Goal: Task Accomplishment & Management: Manage account settings

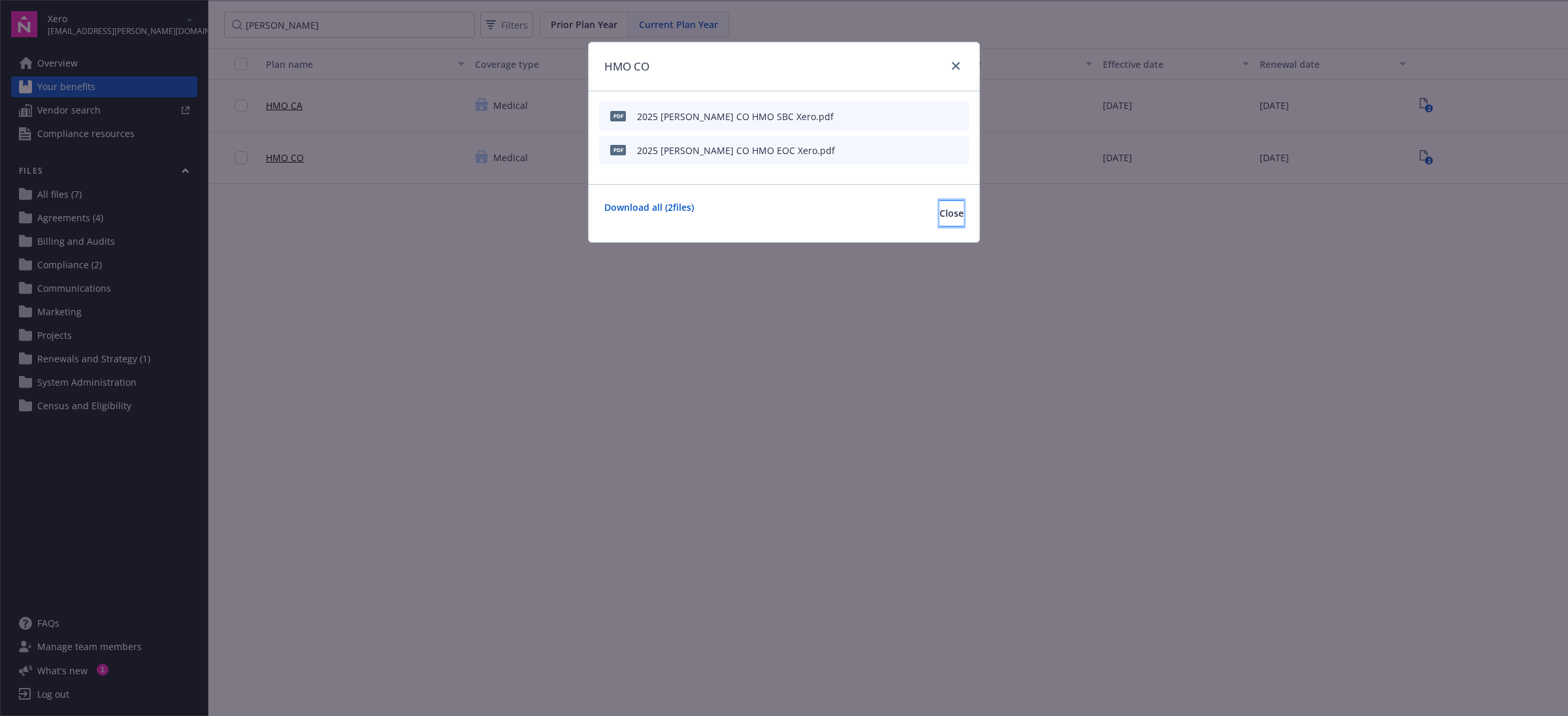
click at [957, 208] on button "Close" at bounding box center [951, 213] width 24 height 26
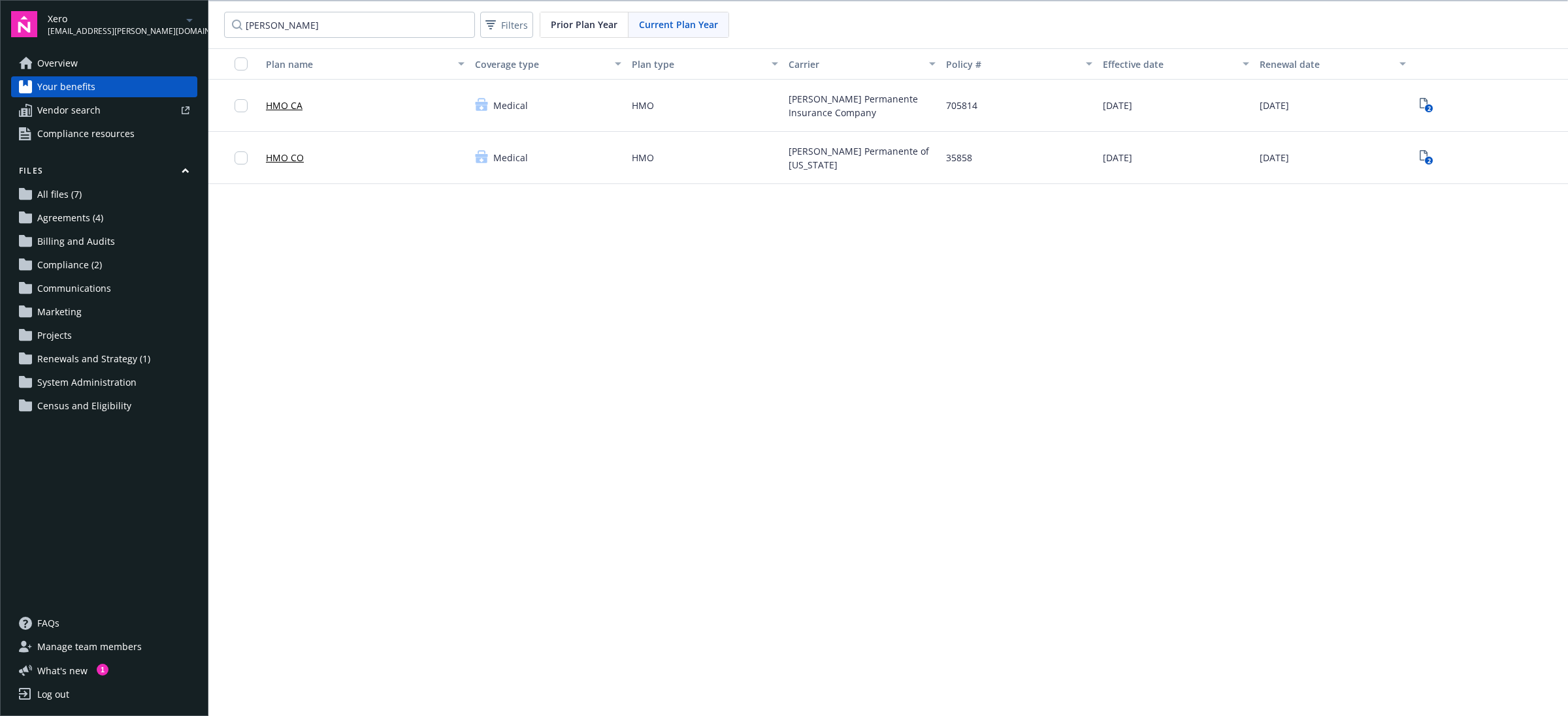
click at [116, 529] on div "Overview Your benefits Vendor search Compliance resources Files All files (7) A…" at bounding box center [104, 325] width 186 height 544
click at [72, 61] on span "Overview" at bounding box center [58, 63] width 41 height 21
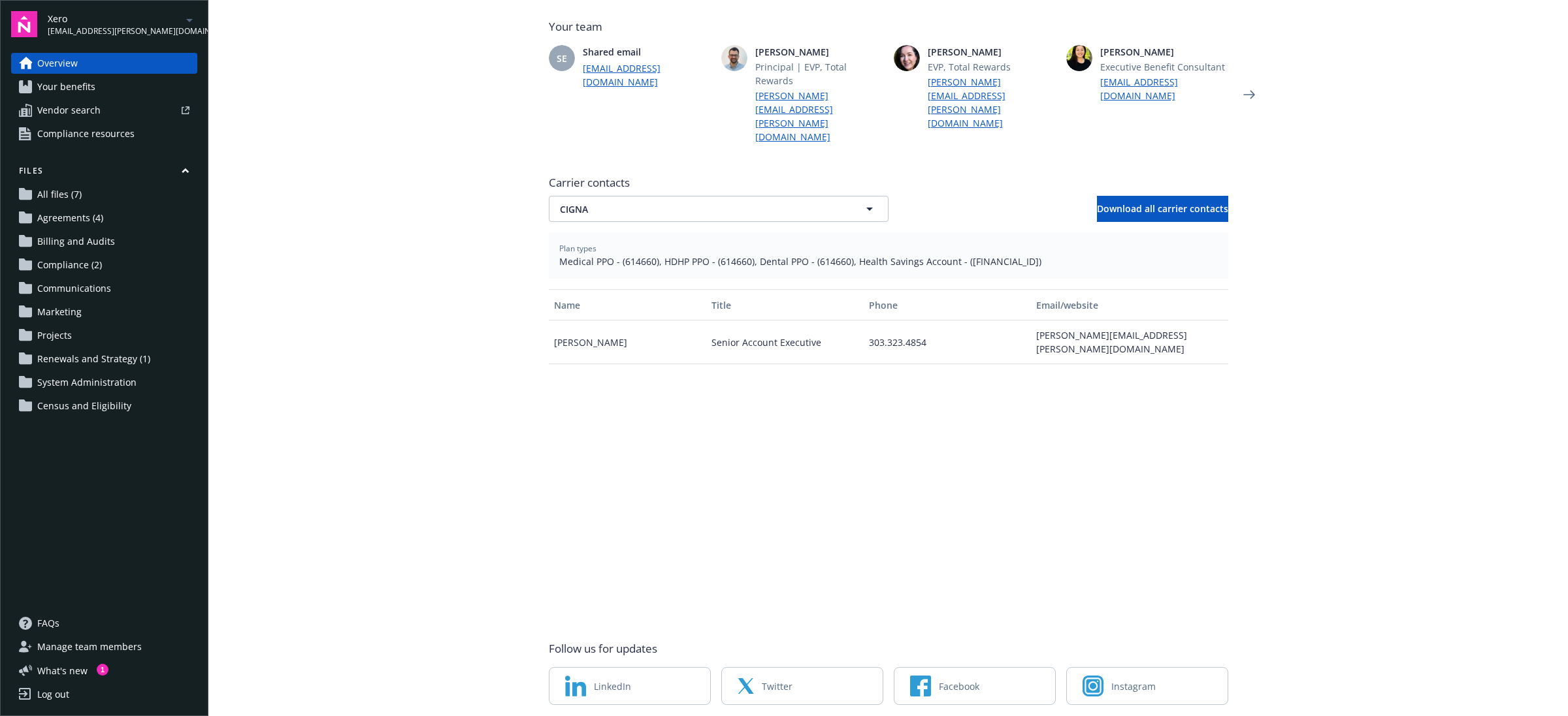
scroll to position [376, 0]
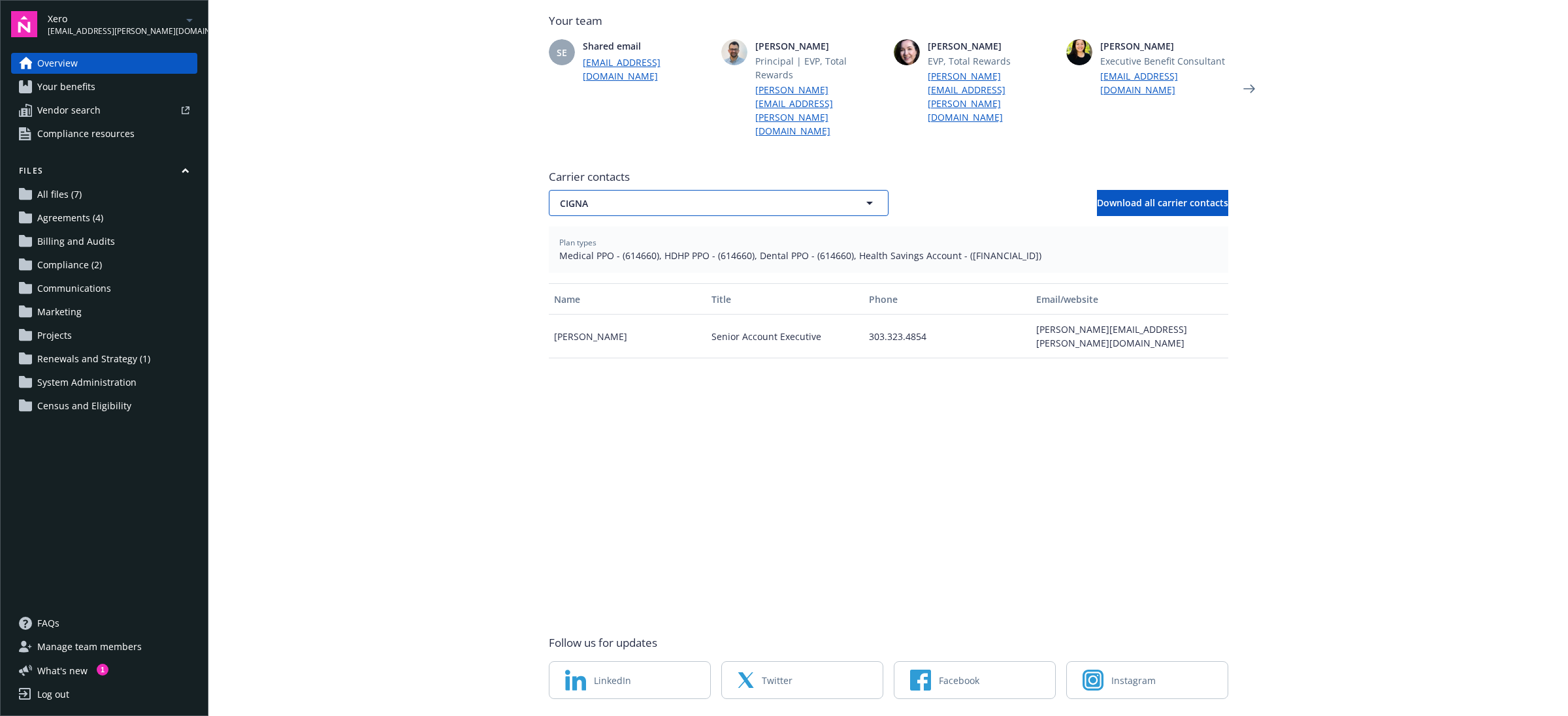
click at [788, 190] on button "CIGNA" at bounding box center [718, 202] width 340 height 26
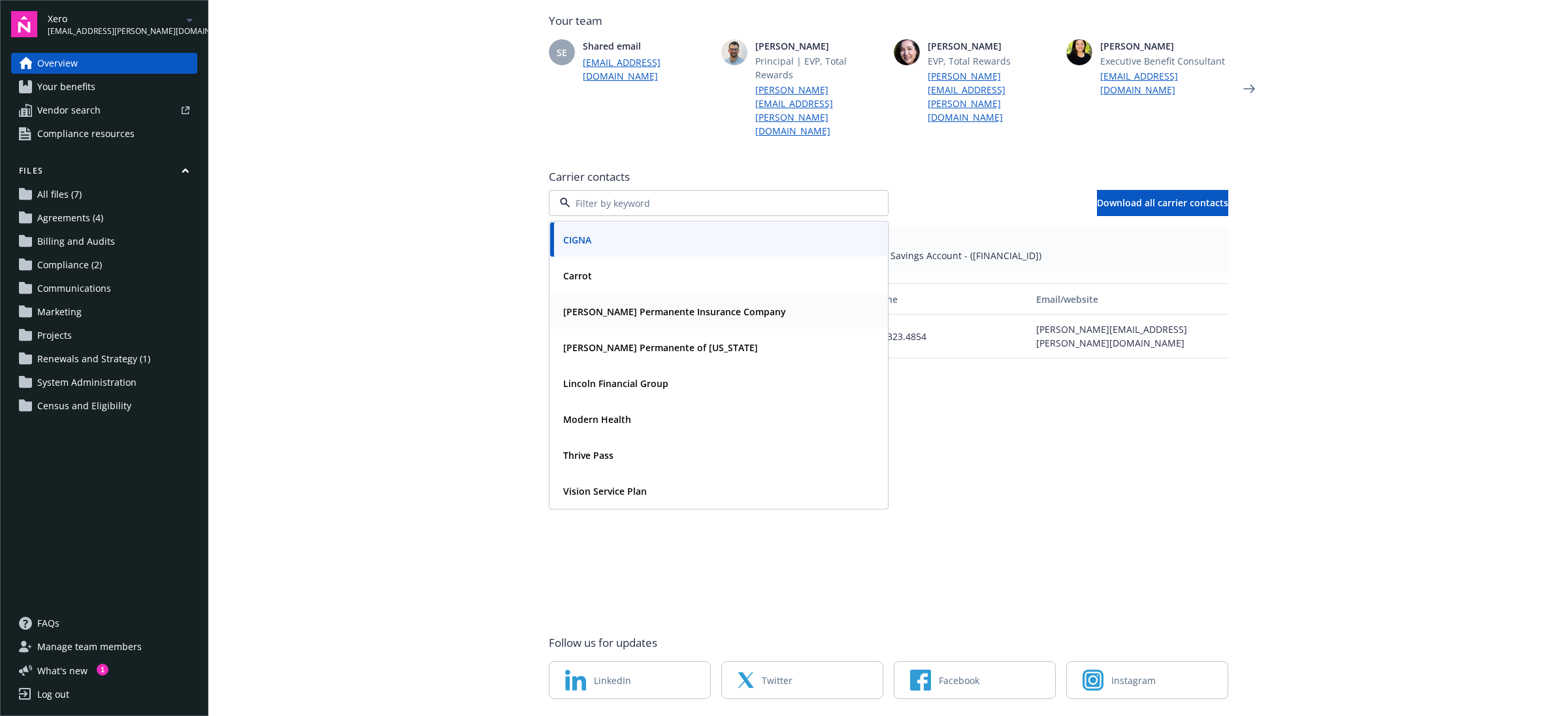
click at [688, 305] on strong "[PERSON_NAME] Permanente Insurance Company" at bounding box center [674, 312] width 223 height 12
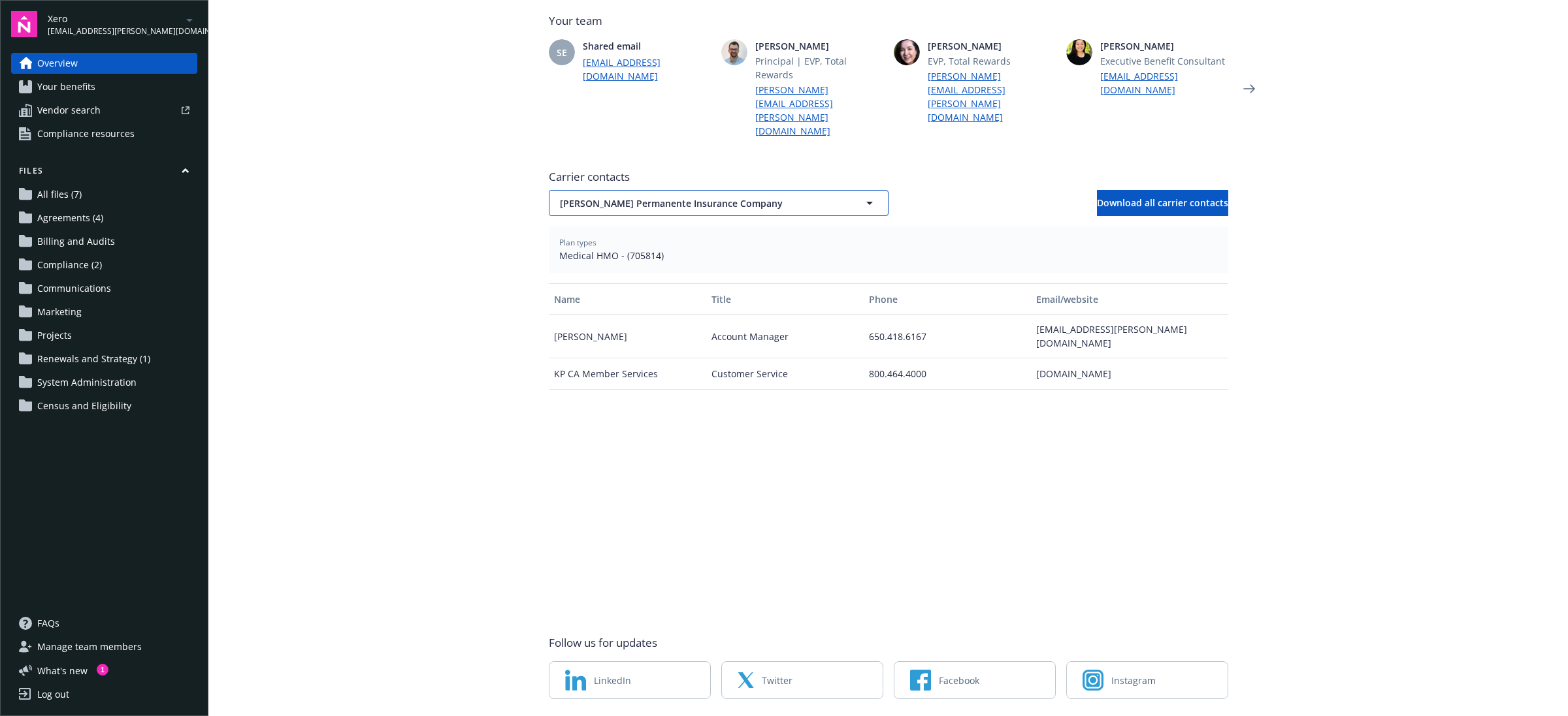
click at [771, 197] on span "[PERSON_NAME] Permanente Insurance Company" at bounding box center [696, 204] width 272 height 14
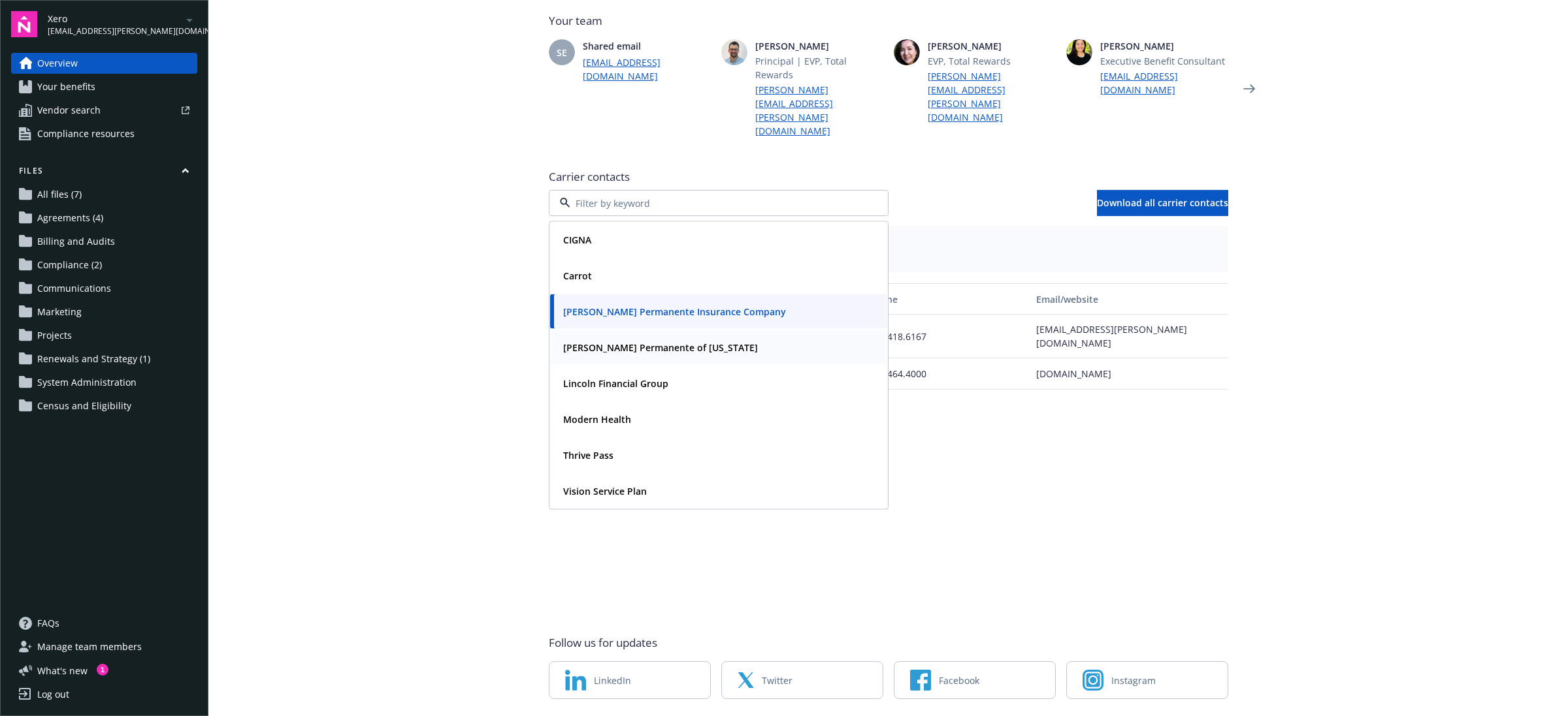
click at [626, 341] on strong "Kaiser Permanente of Colorado" at bounding box center [660, 347] width 195 height 12
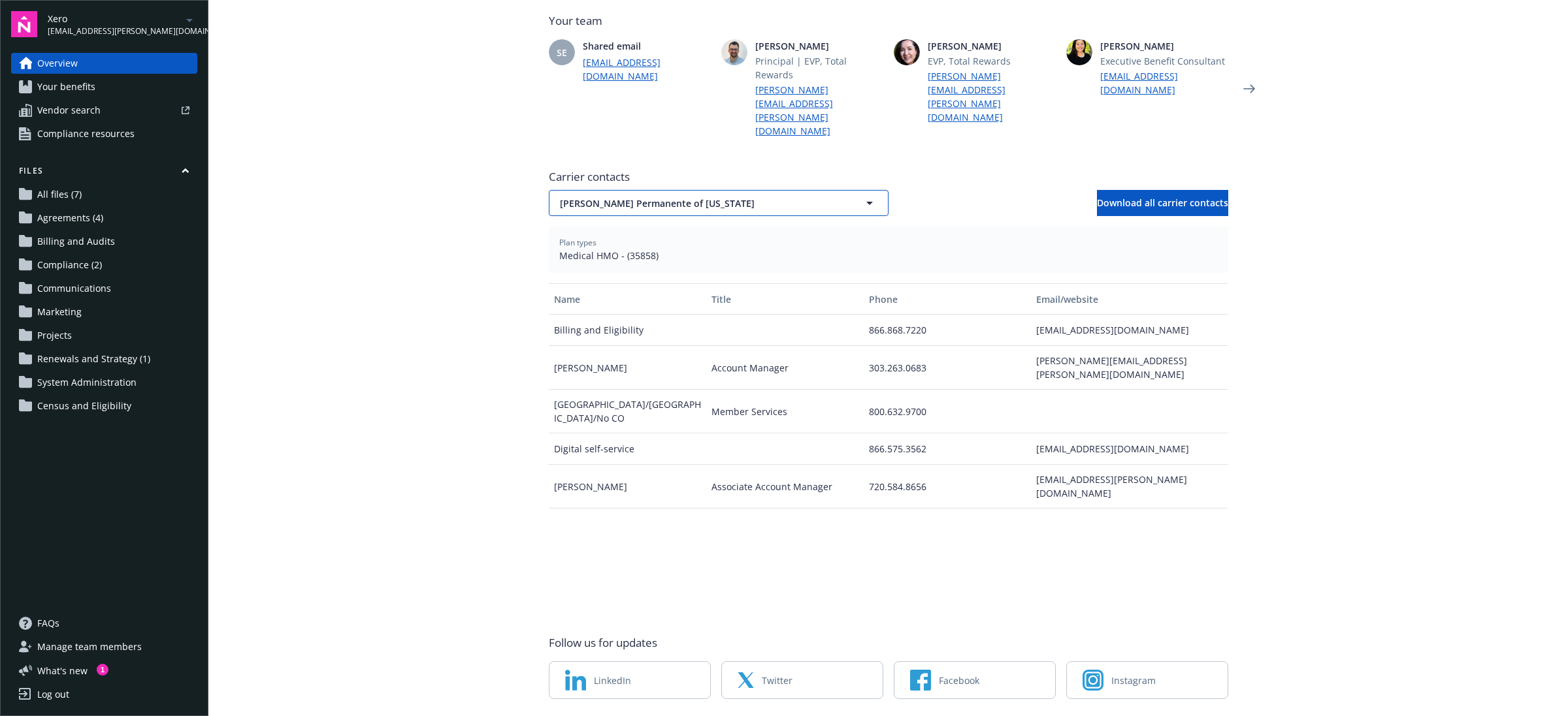
click at [738, 190] on button "Kaiser Permanente of Colorado" at bounding box center [718, 202] width 340 height 26
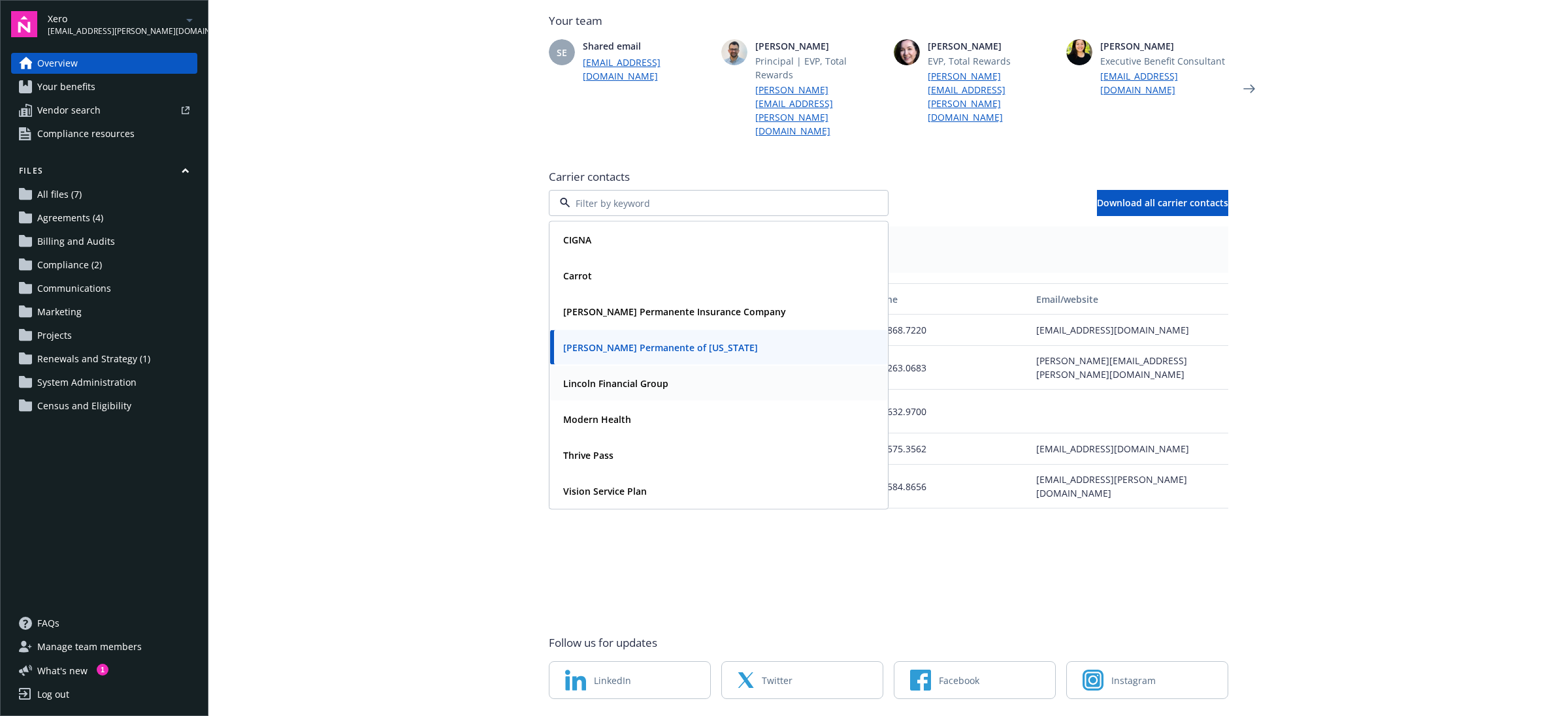
click at [628, 377] on strong "Lincoln Financial Group" at bounding box center [616, 383] width 105 height 12
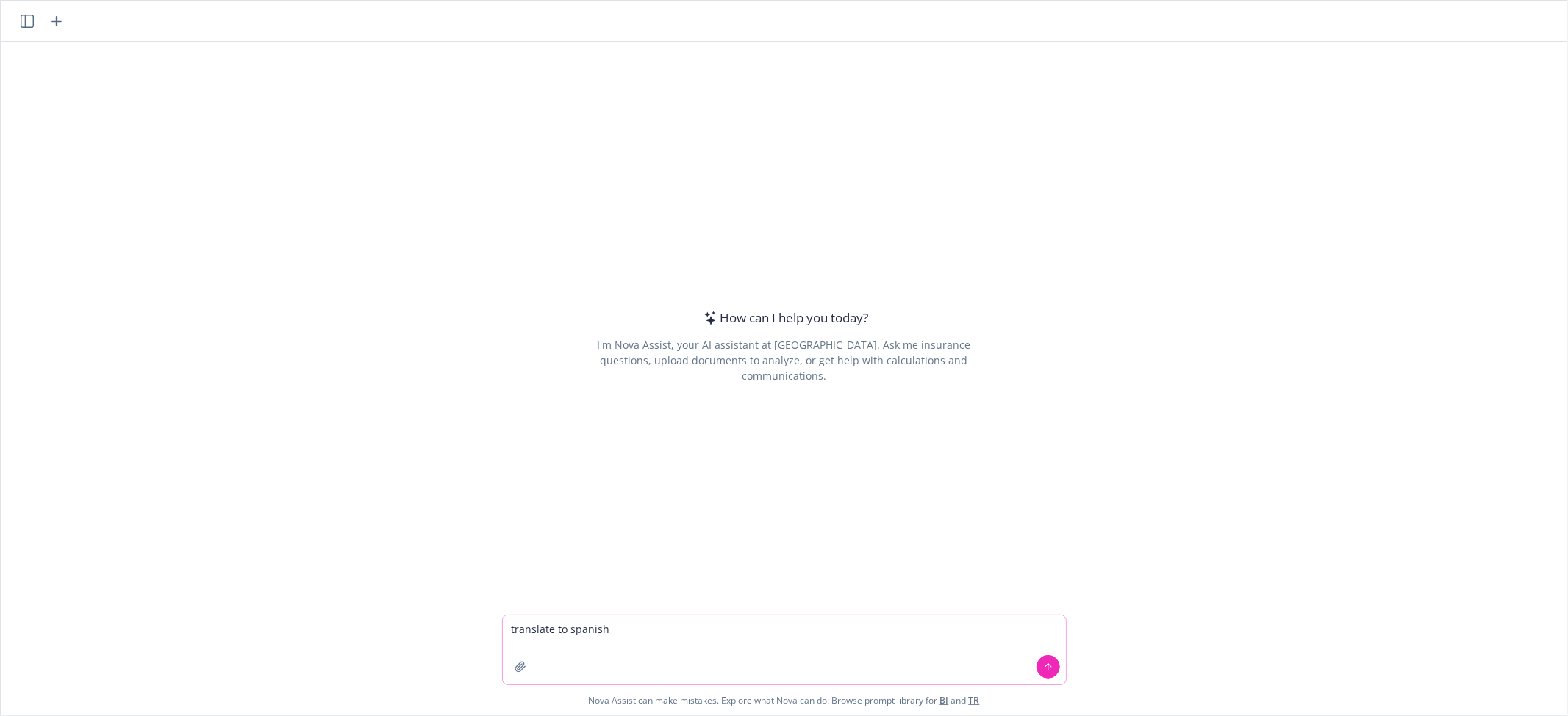
click at [729, 617] on textarea "translate to spanish" at bounding box center [784, 650] width 563 height 69
paste textarea "[INSERT NAME OF ENTITY] has determined that the prescription drug coverage offe…"
drag, startPoint x: 733, startPoint y: 626, endPoint x: 608, endPoint y: 630, distance: 125.1
click at [608, 630] on textarea "translate to spanish [[INSERT NAME OF ENTITY] has determined that the prescript…" at bounding box center [784, 650] width 563 height 69
drag, startPoint x: 979, startPoint y: 630, endPoint x: 582, endPoint y: 647, distance: 397.4
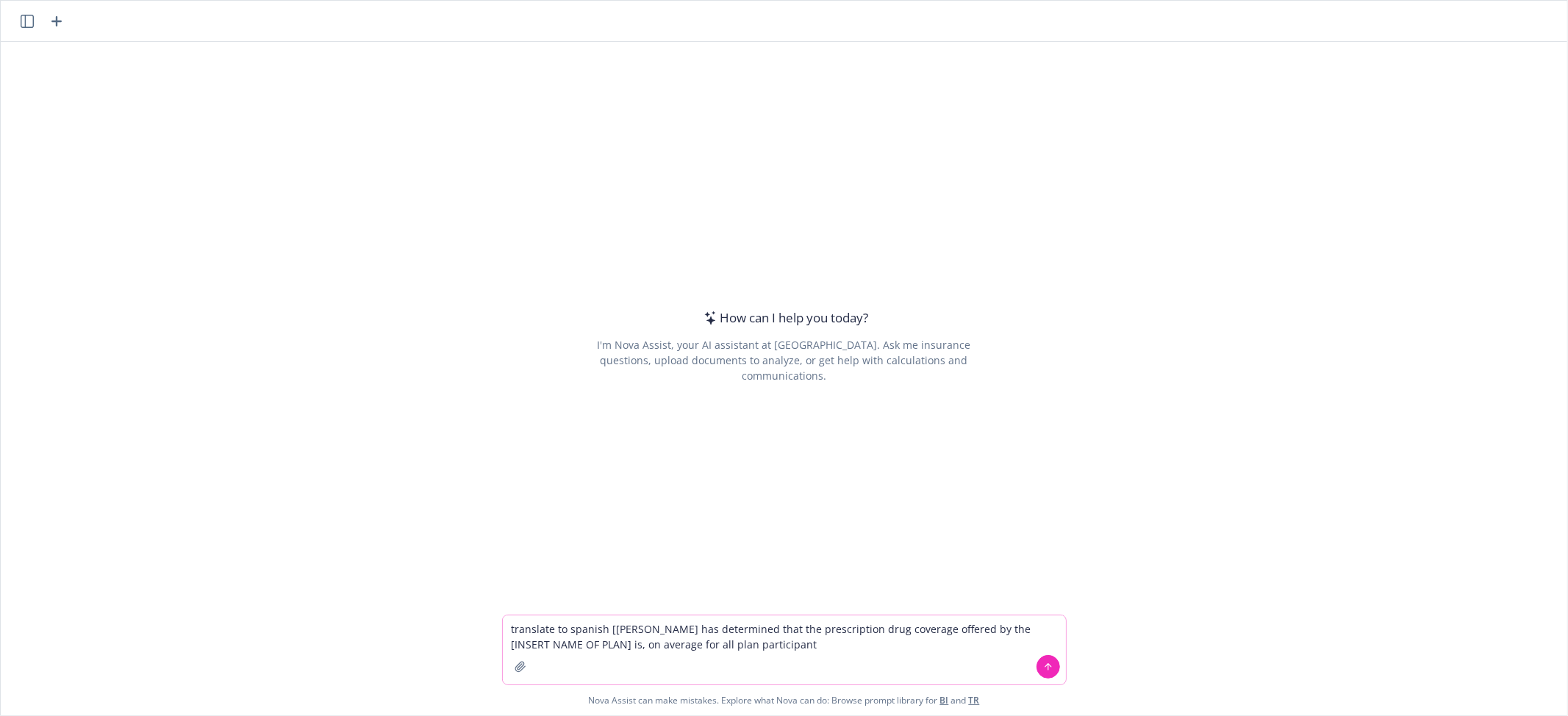
click at [582, 647] on textarea "translate to spanish [Pangenera has determined that the prescription drug cover…" at bounding box center [784, 650] width 563 height 69
type textarea "translate to spanish [Pangenera has determined that the prescription drug cover…"
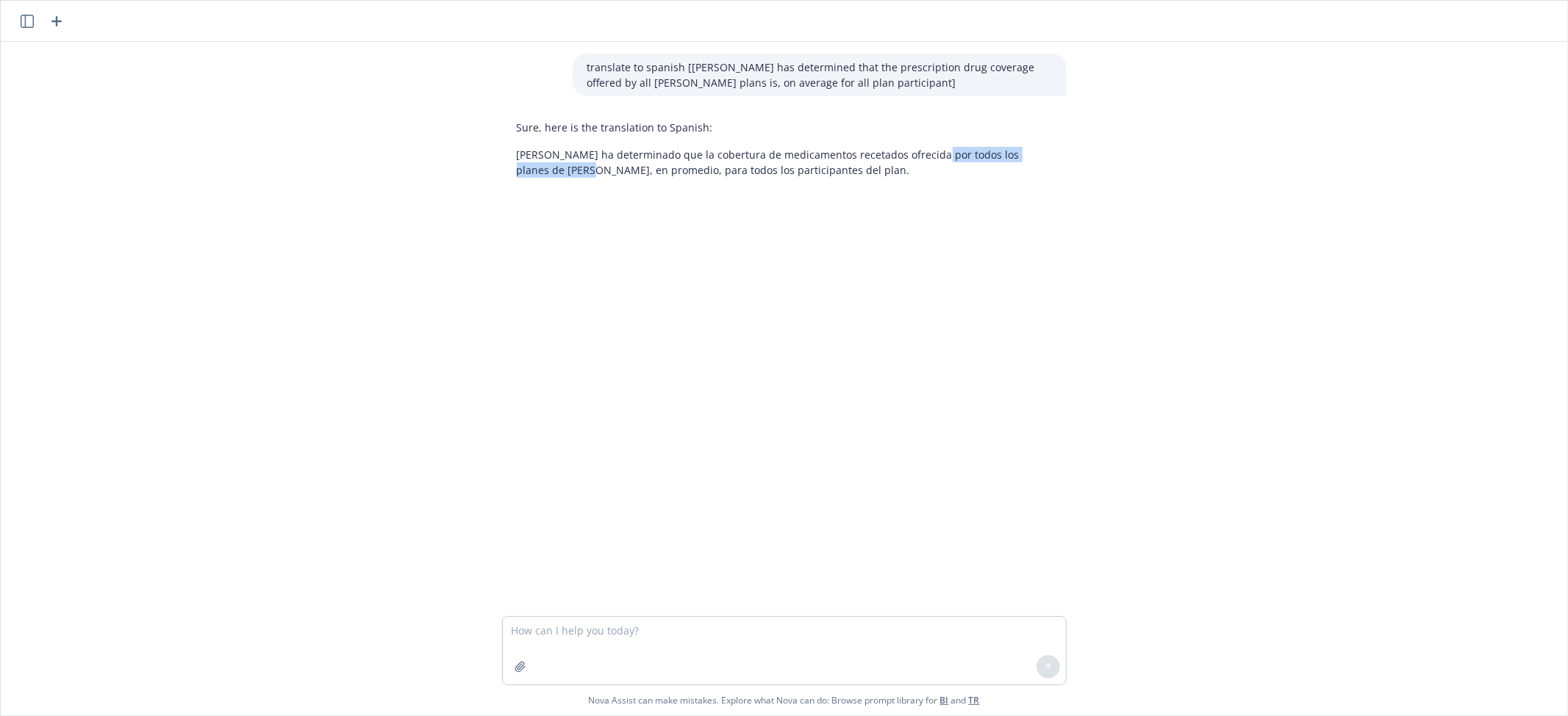
drag, startPoint x: 923, startPoint y: 148, endPoint x: 552, endPoint y: 169, distance: 371.6
click at [552, 169] on p "Pangenera ha determinado que la cobertura de medicamentos recetados ofrecida po…" at bounding box center [784, 162] width 535 height 31
copy p "todos los planes de Kaiser es"
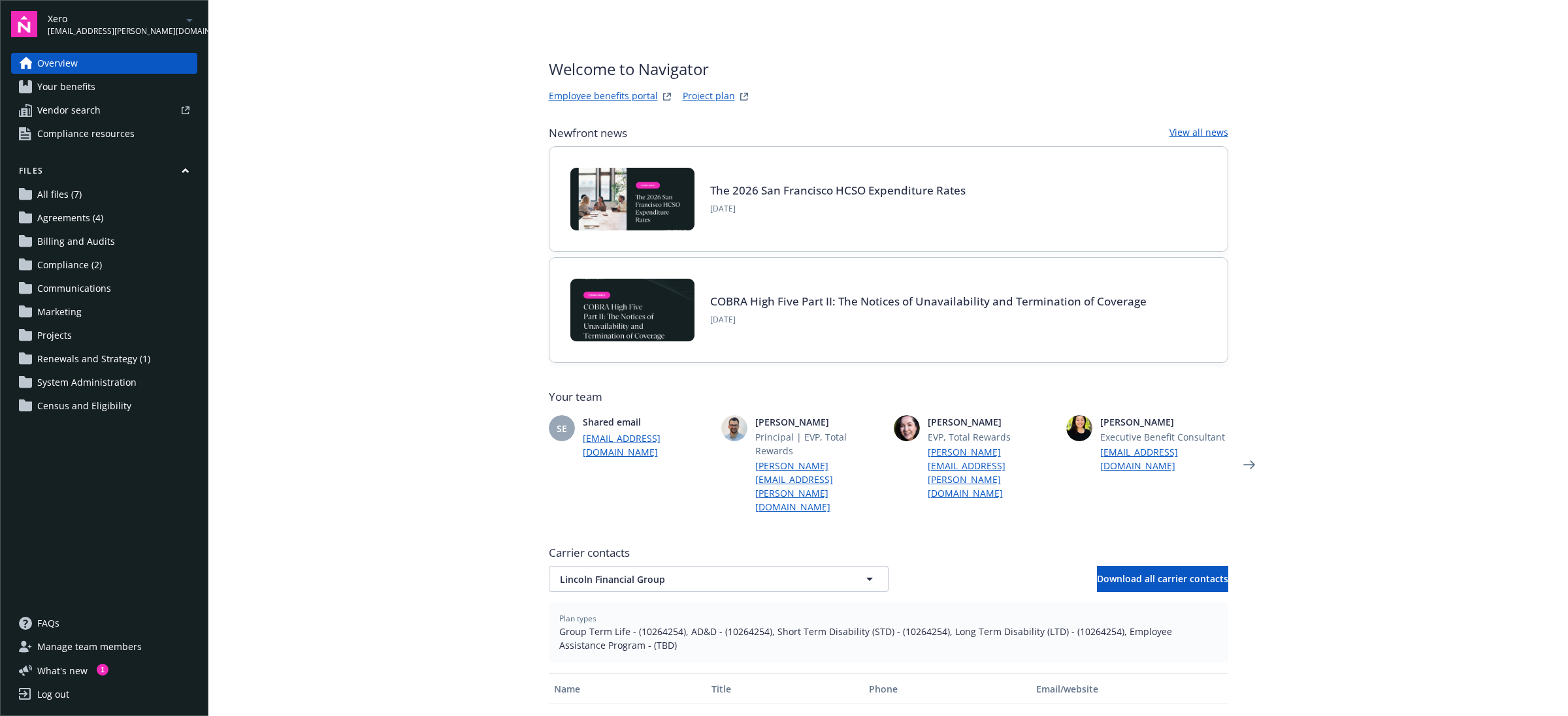
scroll to position [376, 0]
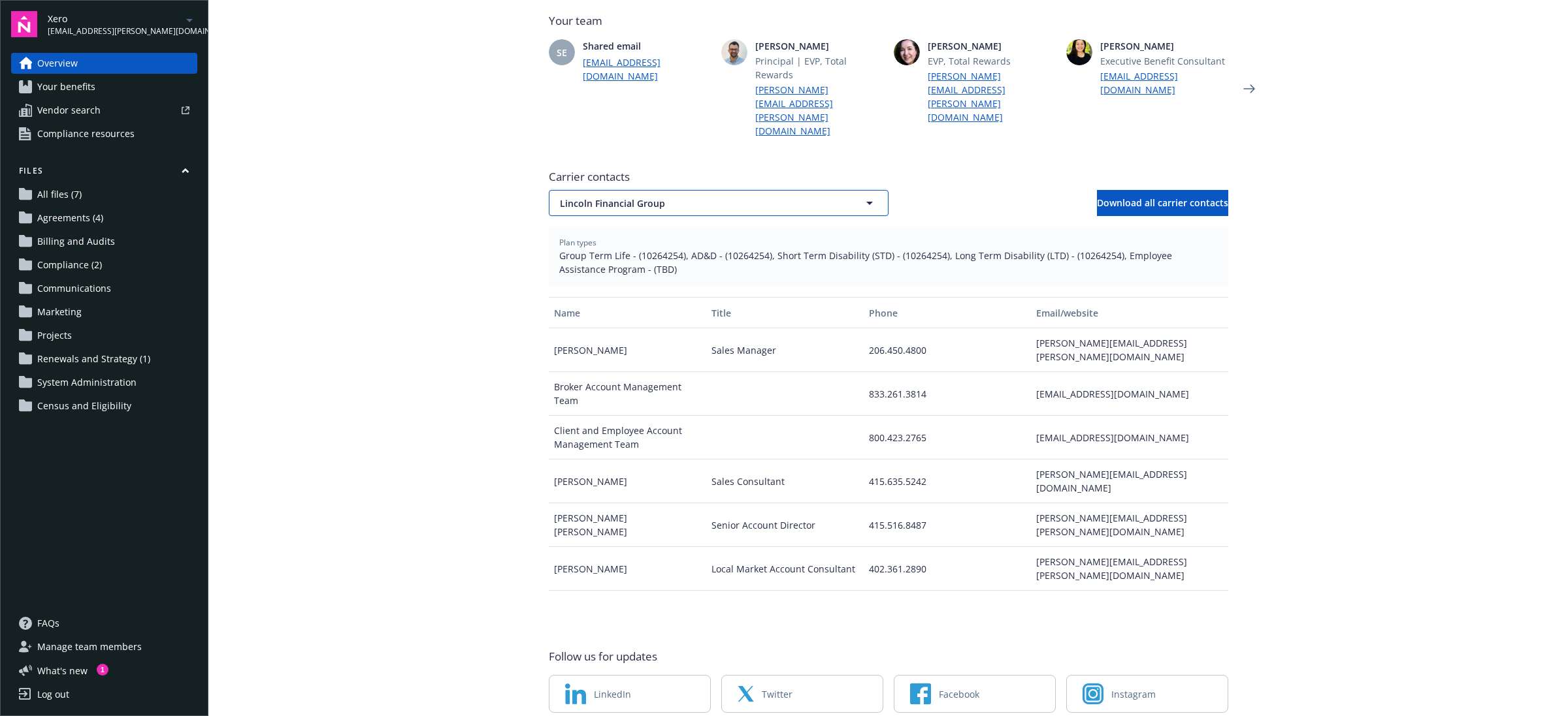
click at [698, 190] on button "Lincoln Financial Group" at bounding box center [718, 202] width 340 height 26
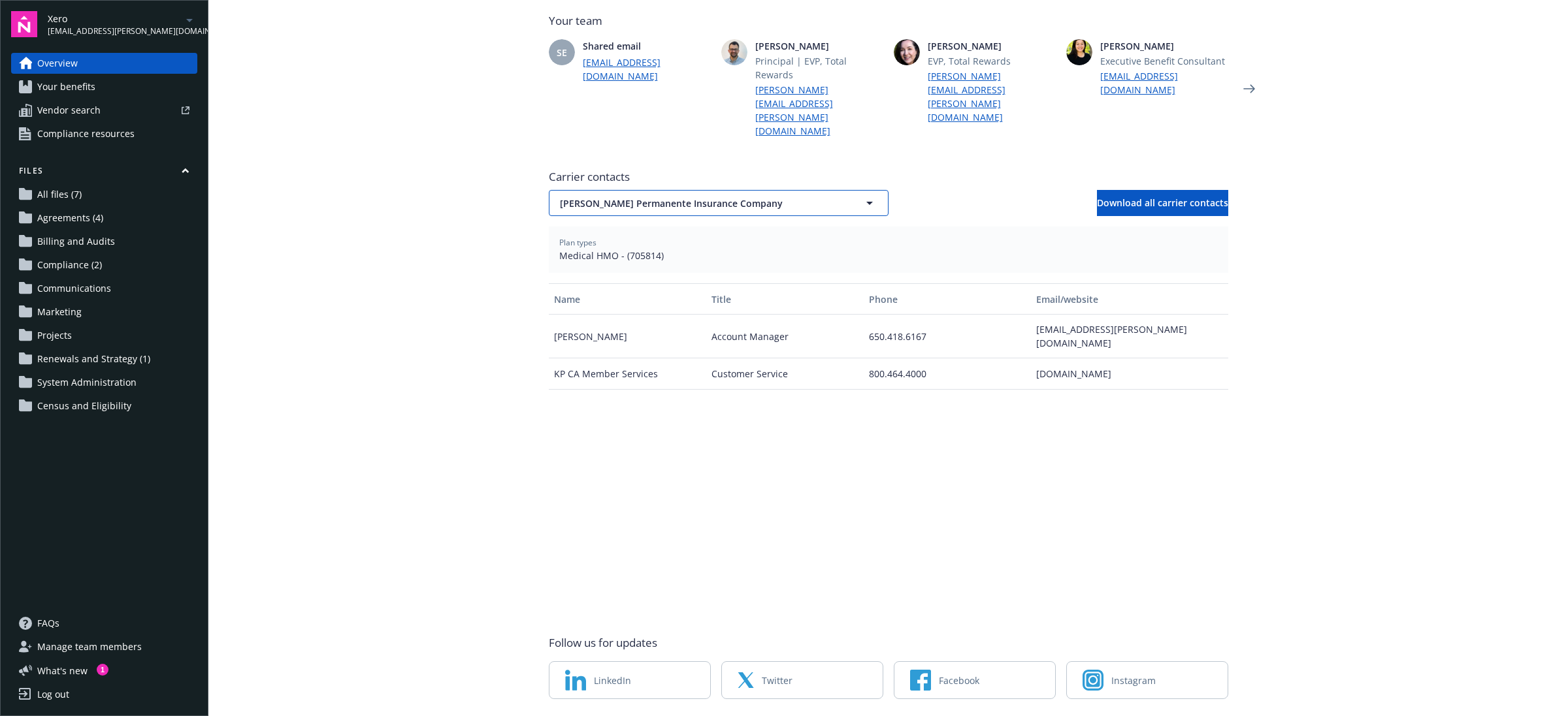
click at [672, 197] on span "[PERSON_NAME] Permanente Insurance Company" at bounding box center [696, 204] width 272 height 14
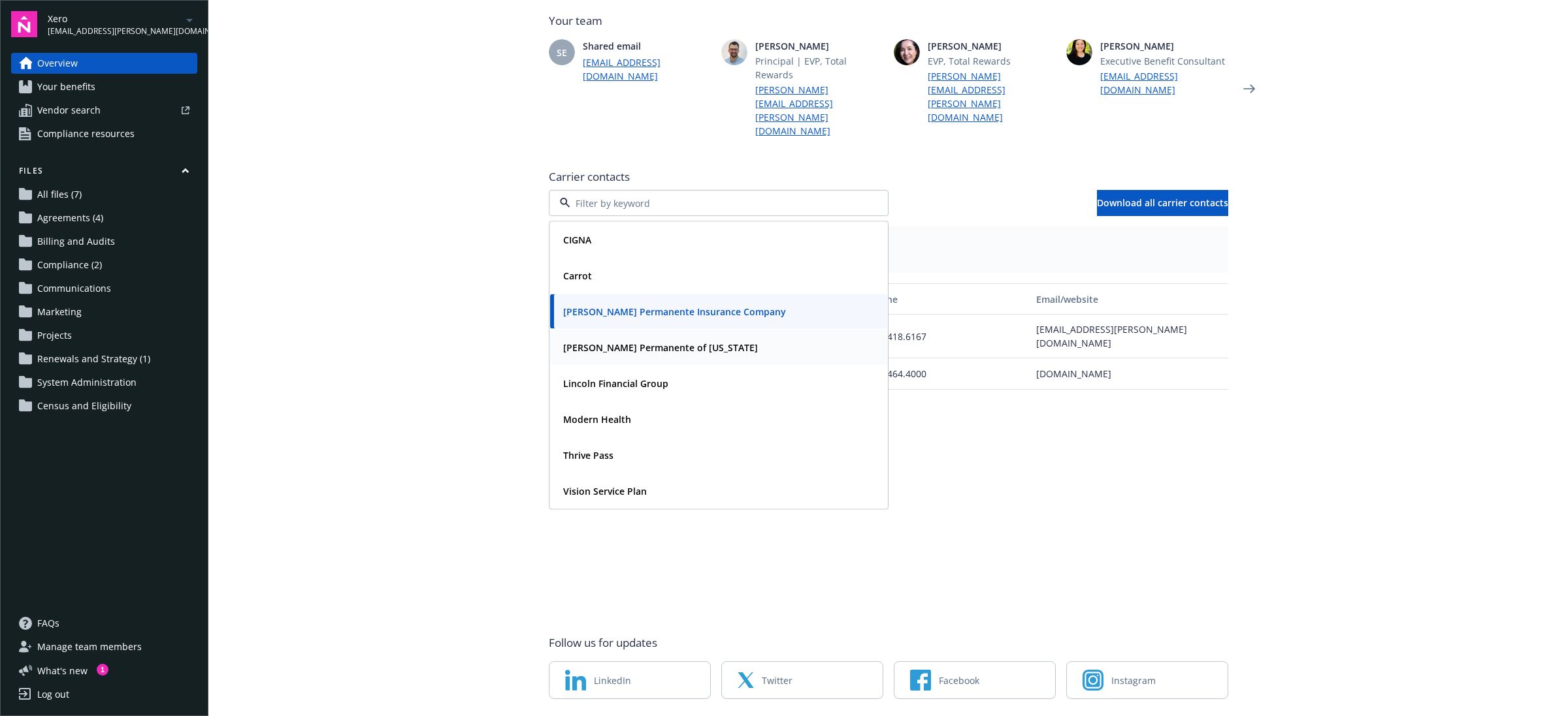
click at [612, 341] on strong "Kaiser Permanente of Colorado" at bounding box center [660, 347] width 195 height 12
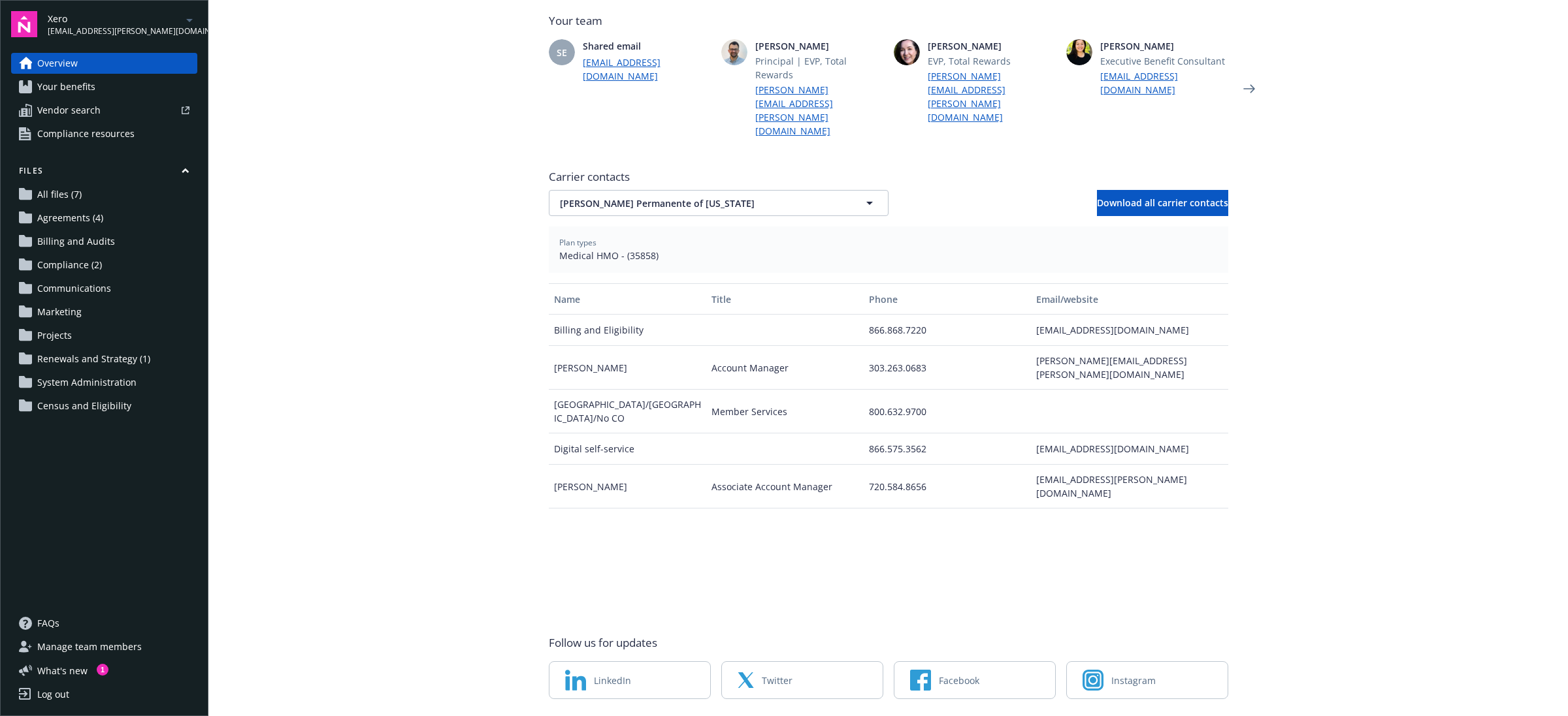
click at [647, 249] on span "Medical HMO - (35858)" at bounding box center [888, 256] width 659 height 14
click at [634, 249] on span "Medical HMO - (35858)" at bounding box center [888, 256] width 659 height 14
copy span "35858"
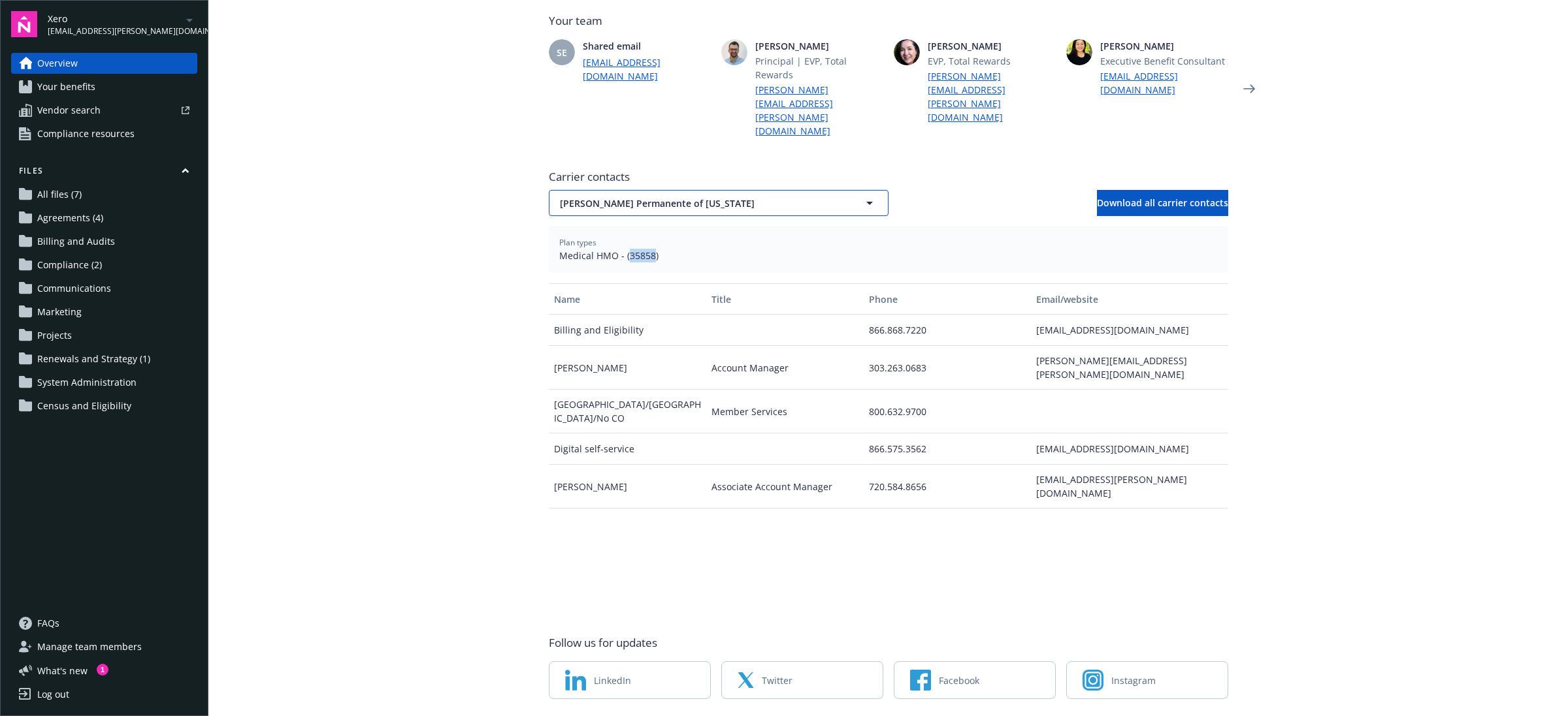
click at [693, 197] on span "Kaiser Permanente of Colorado" at bounding box center [696, 204] width 272 height 14
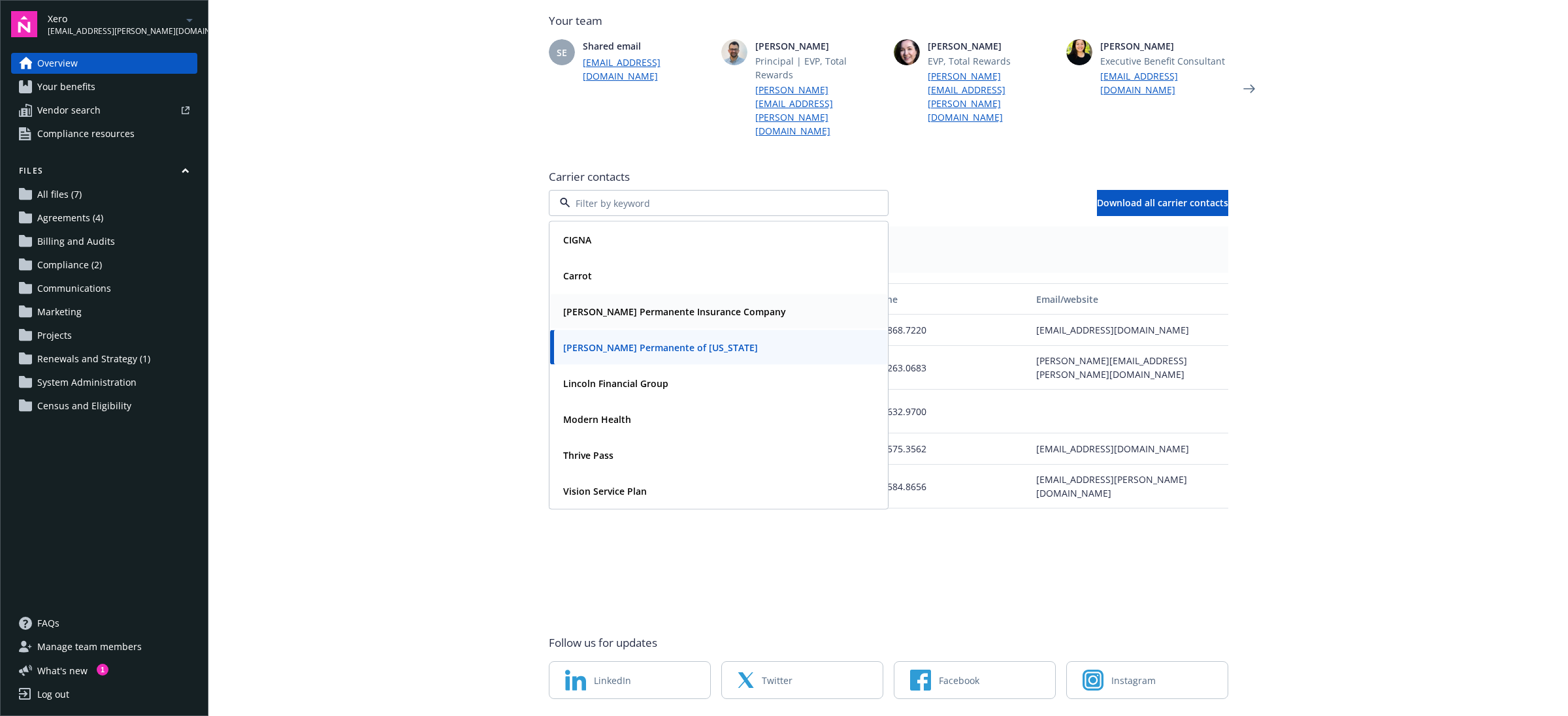
click at [650, 305] on strong "Kaiser Permanente Insurance Company" at bounding box center [674, 312] width 223 height 12
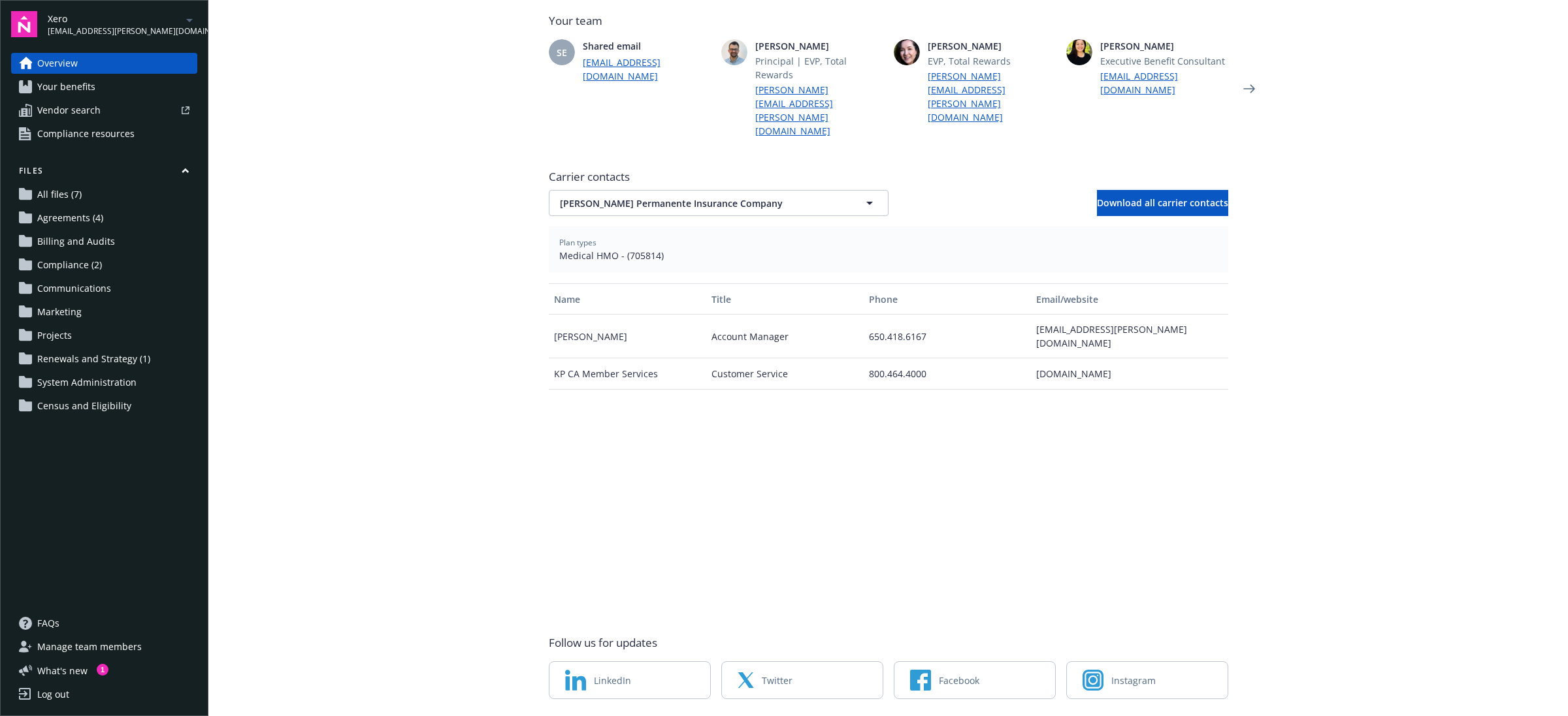
click at [624, 237] on span "Plan types" at bounding box center [888, 243] width 659 height 12
click at [632, 249] on span "Medical HMO - (705814)" at bounding box center [888, 256] width 659 height 14
copy span "705814"
click at [1128, 197] on span "Download all carrier contacts" at bounding box center [1163, 203] width 131 height 12
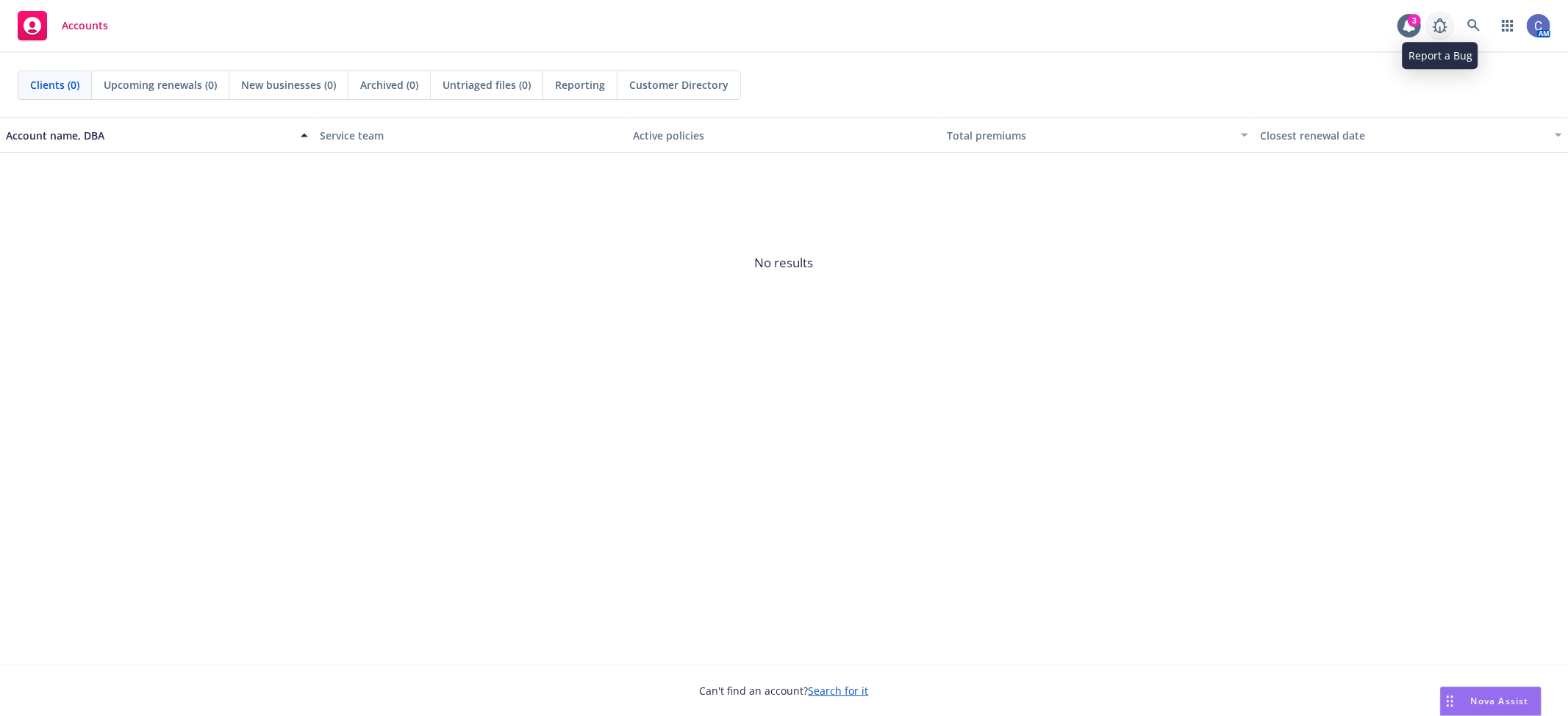
click at [1449, 20] on link at bounding box center [1439, 25] width 29 height 29
click at [1467, 25] on icon at bounding box center [1473, 25] width 13 height 13
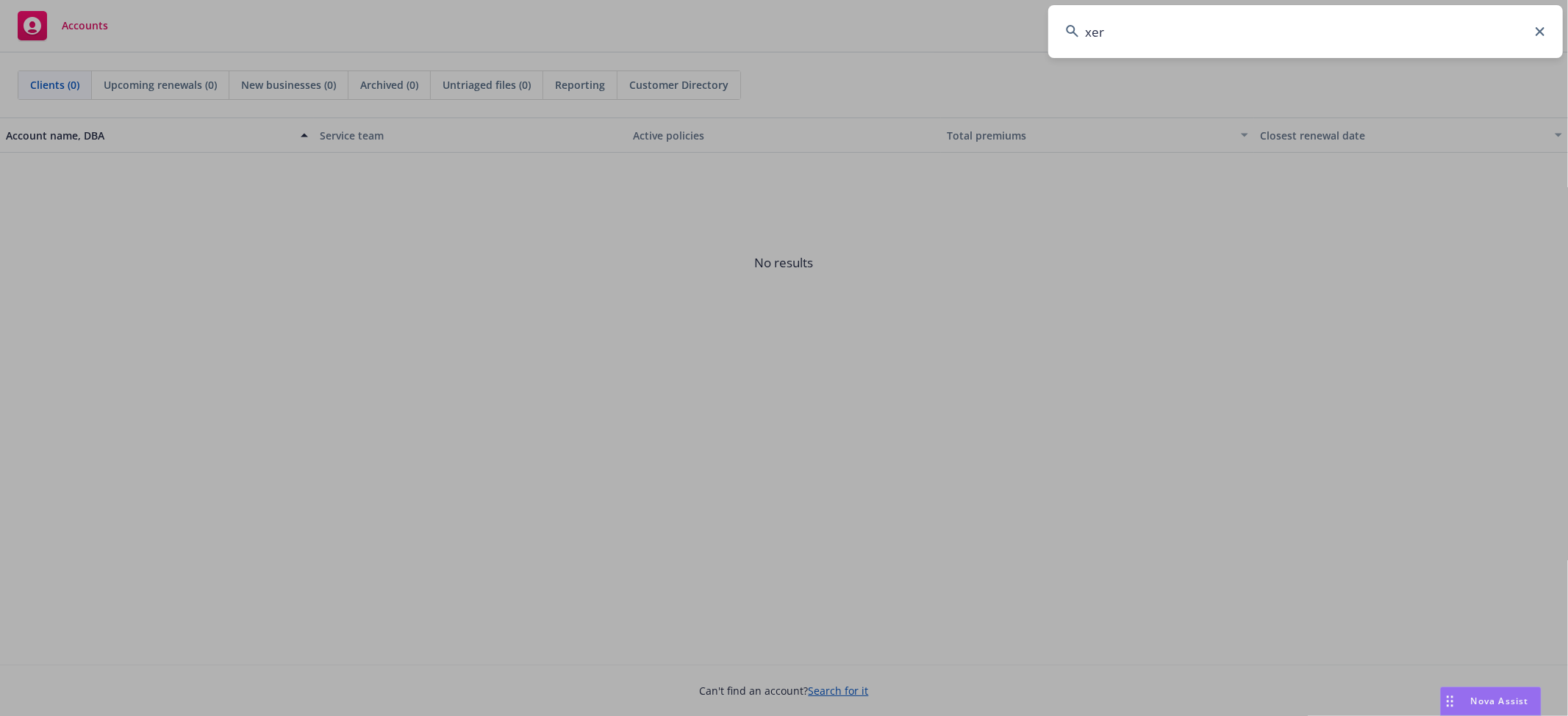
type input "xero"
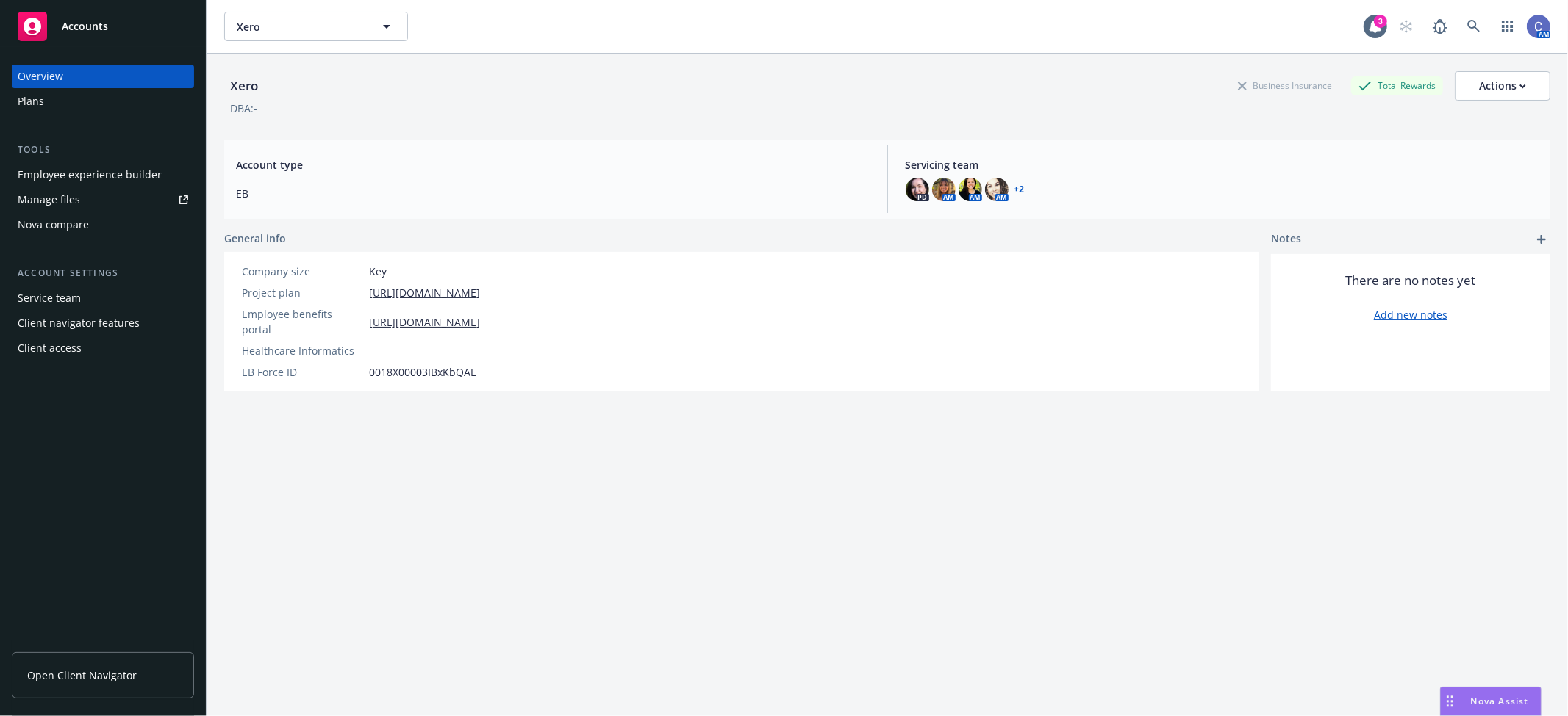
click at [144, 177] on div "Employee experience builder" at bounding box center [90, 175] width 144 height 24
click at [310, 35] on button "Xero" at bounding box center [316, 25] width 184 height 29
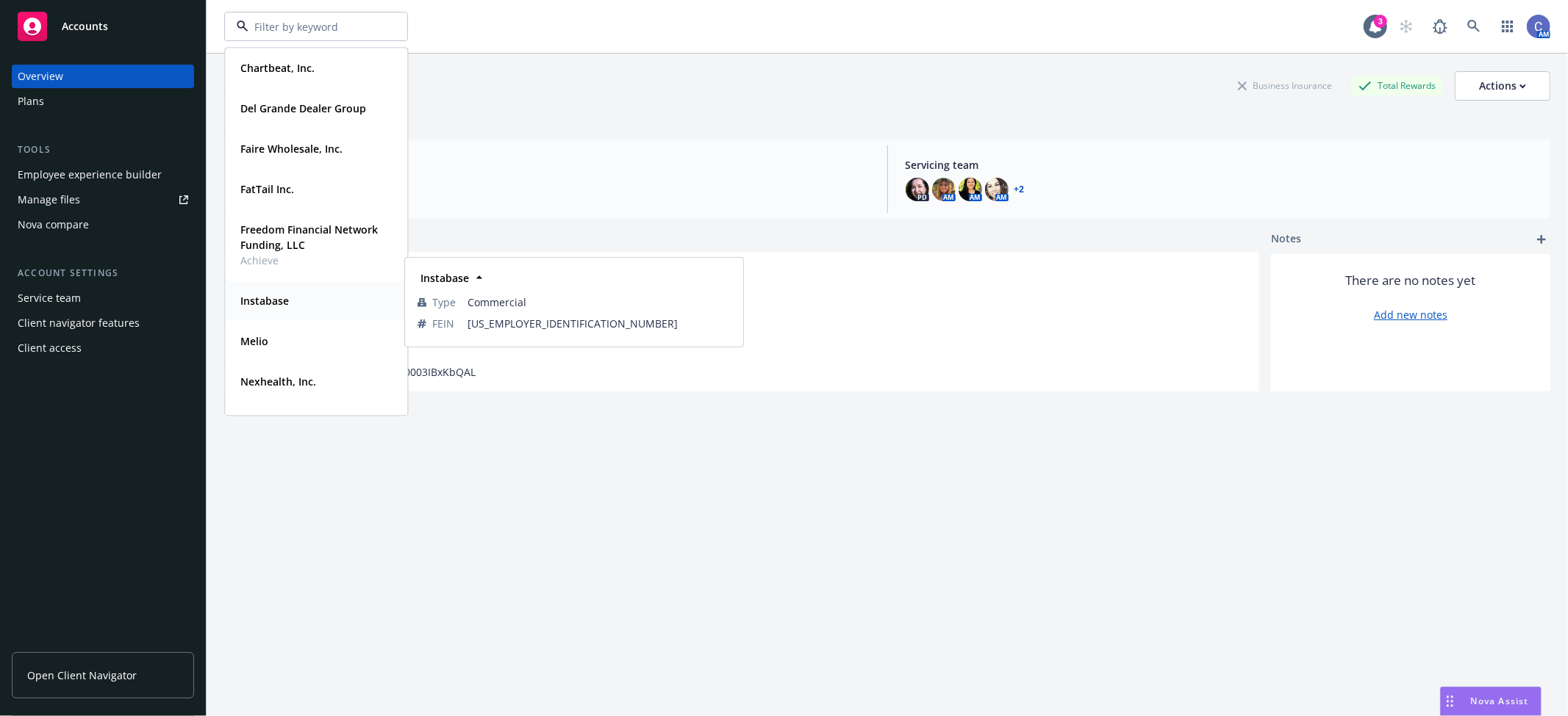
click at [287, 299] on strong "Instabase" at bounding box center [264, 300] width 48 height 14
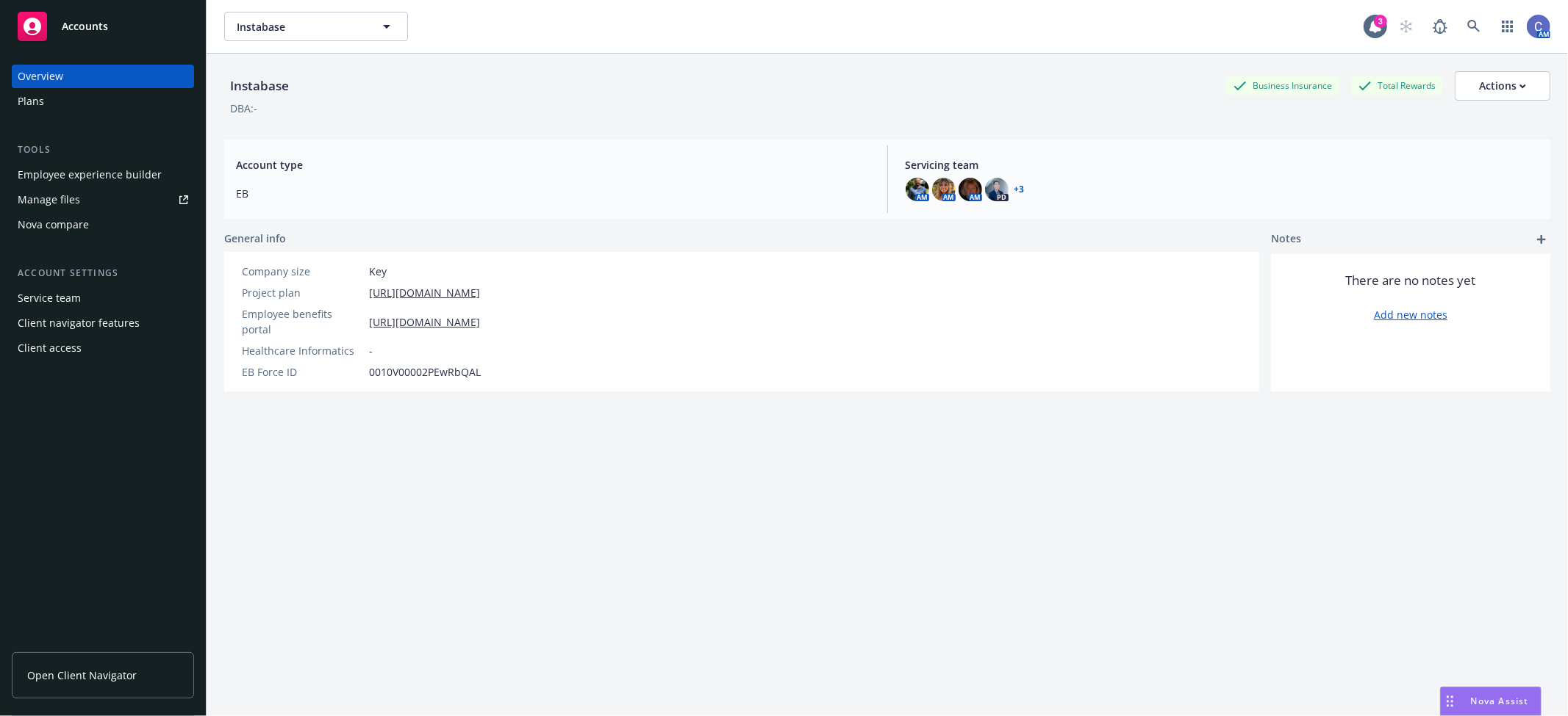
click at [93, 98] on div "Plans" at bounding box center [103, 101] width 171 height 24
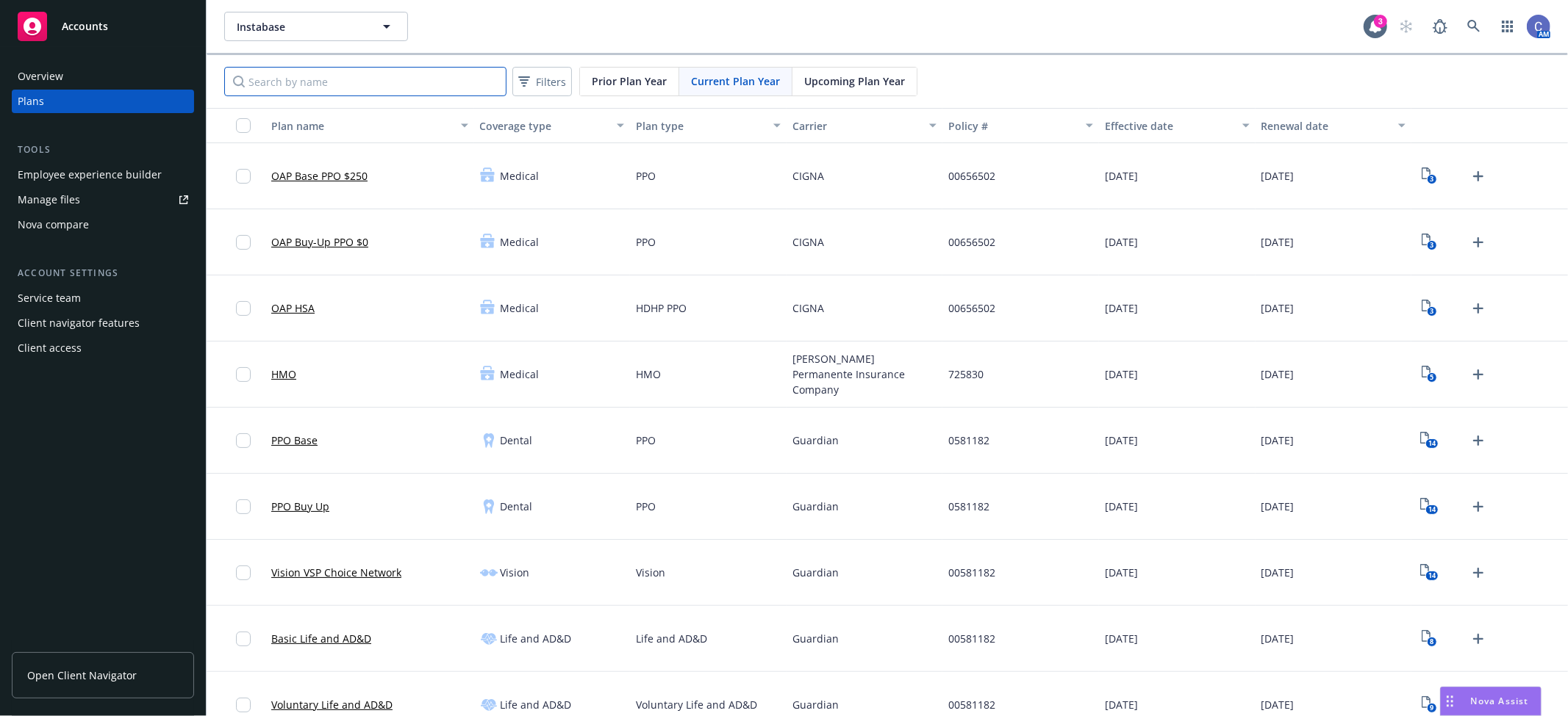
click at [374, 83] on input "Search by name" at bounding box center [365, 81] width 282 height 29
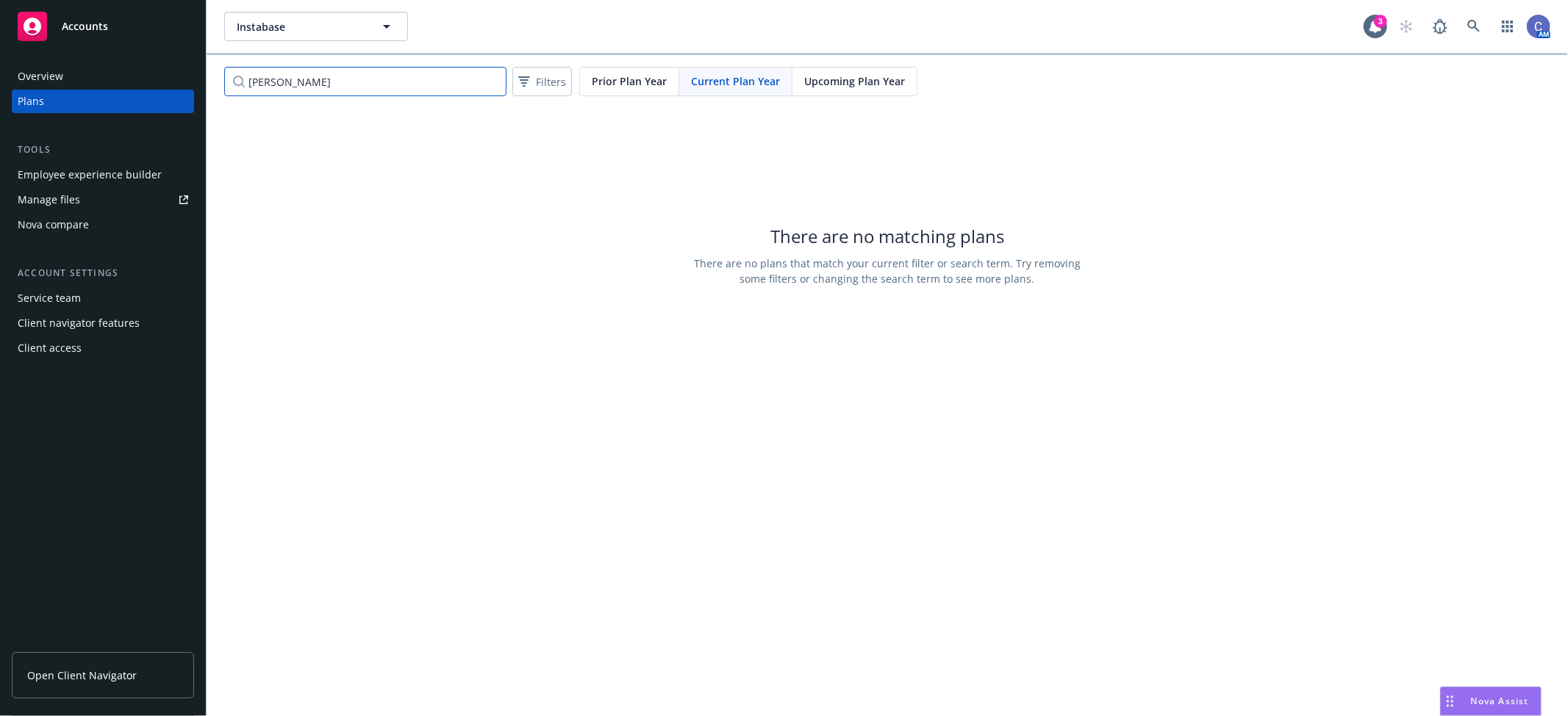
type input "kaiser"
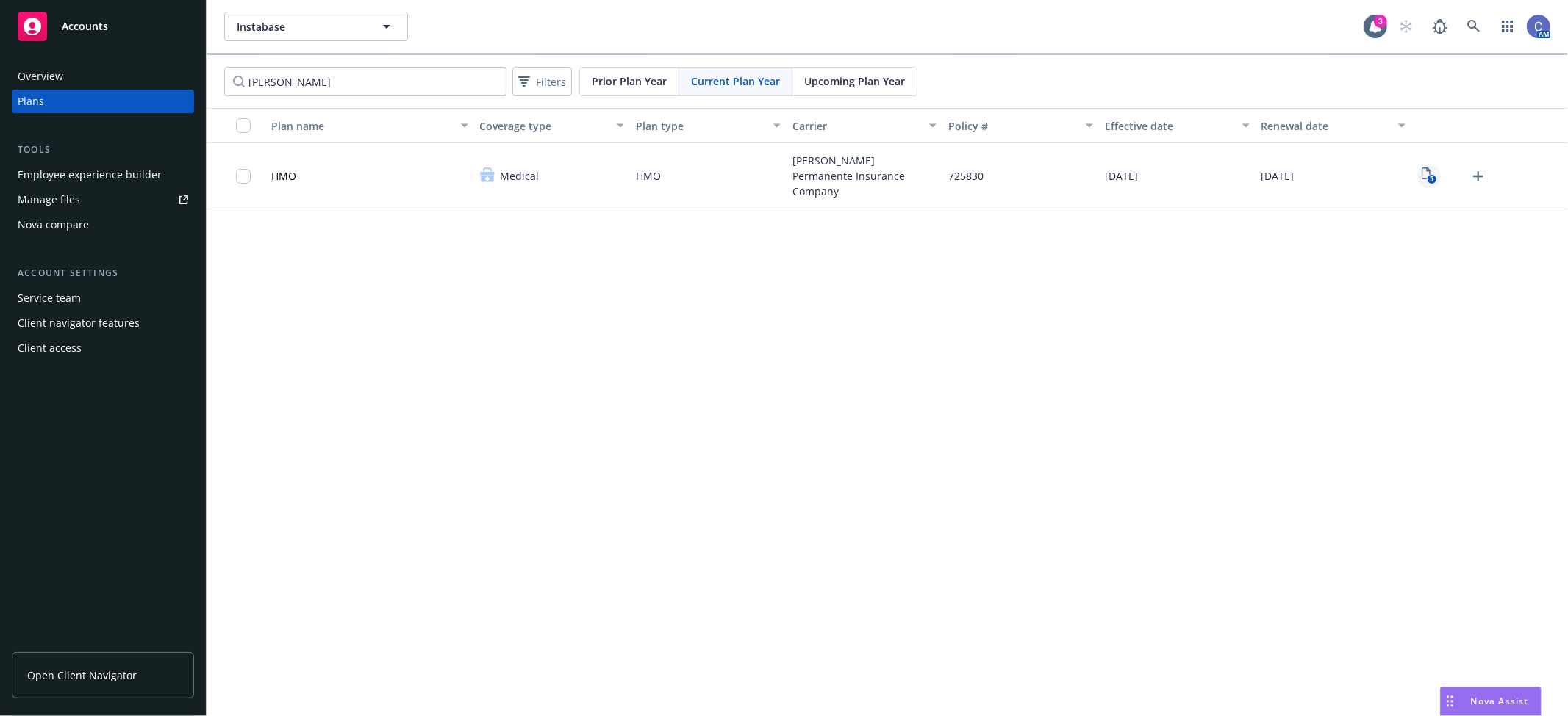
click at [1427, 174] on icon "5" at bounding box center [1429, 176] width 16 height 17
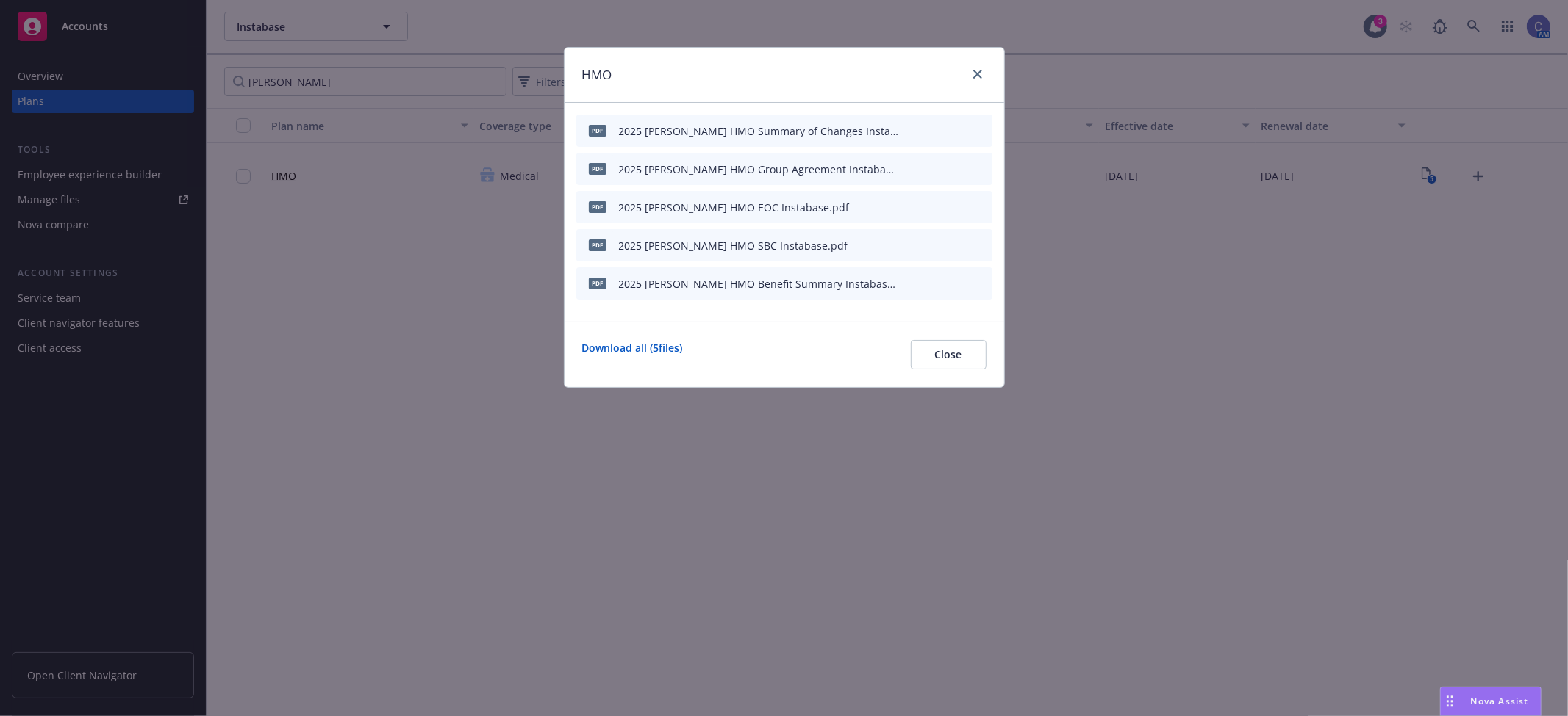
click at [960, 170] on icon "preview file" at bounding box center [955, 169] width 13 height 11
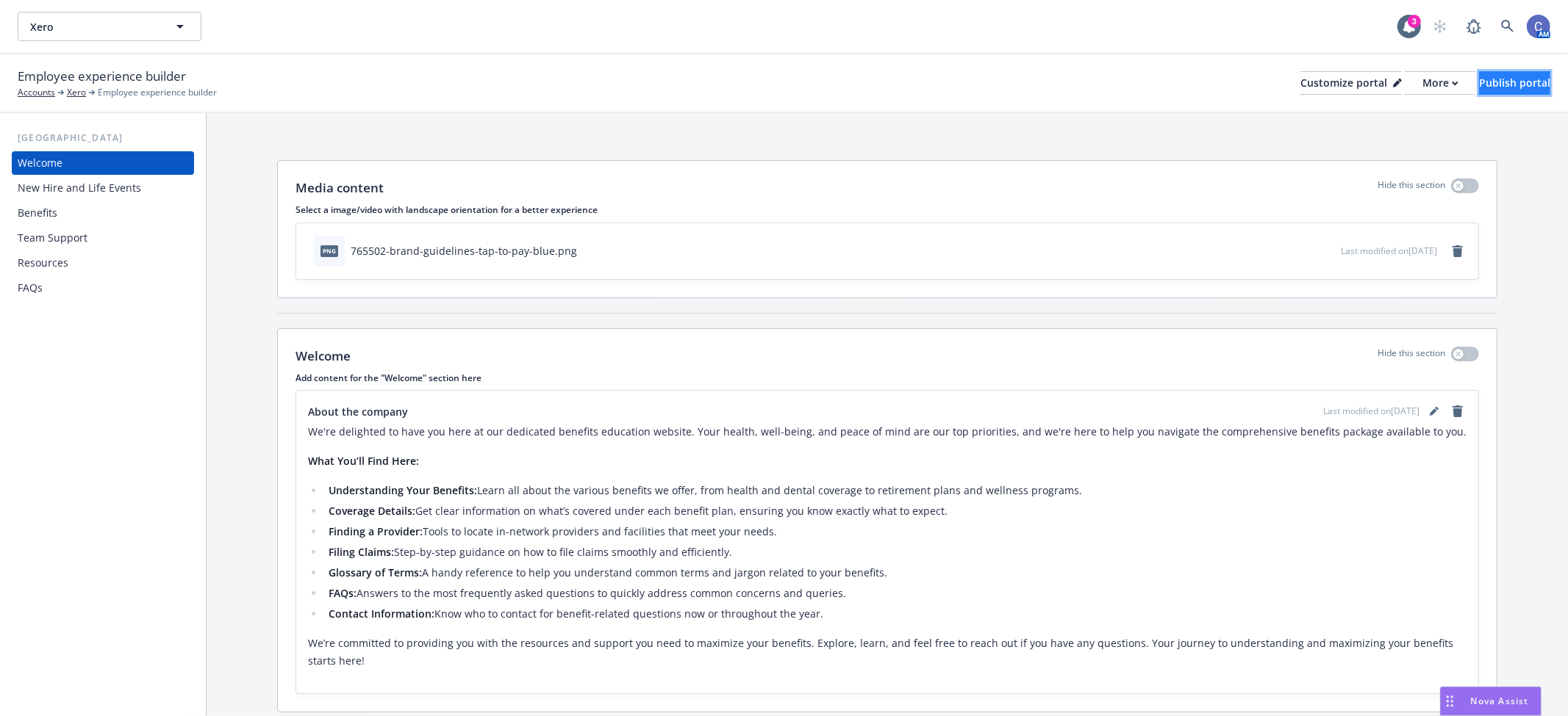
click at [1488, 87] on div "Publish portal" at bounding box center [1514, 83] width 71 height 22
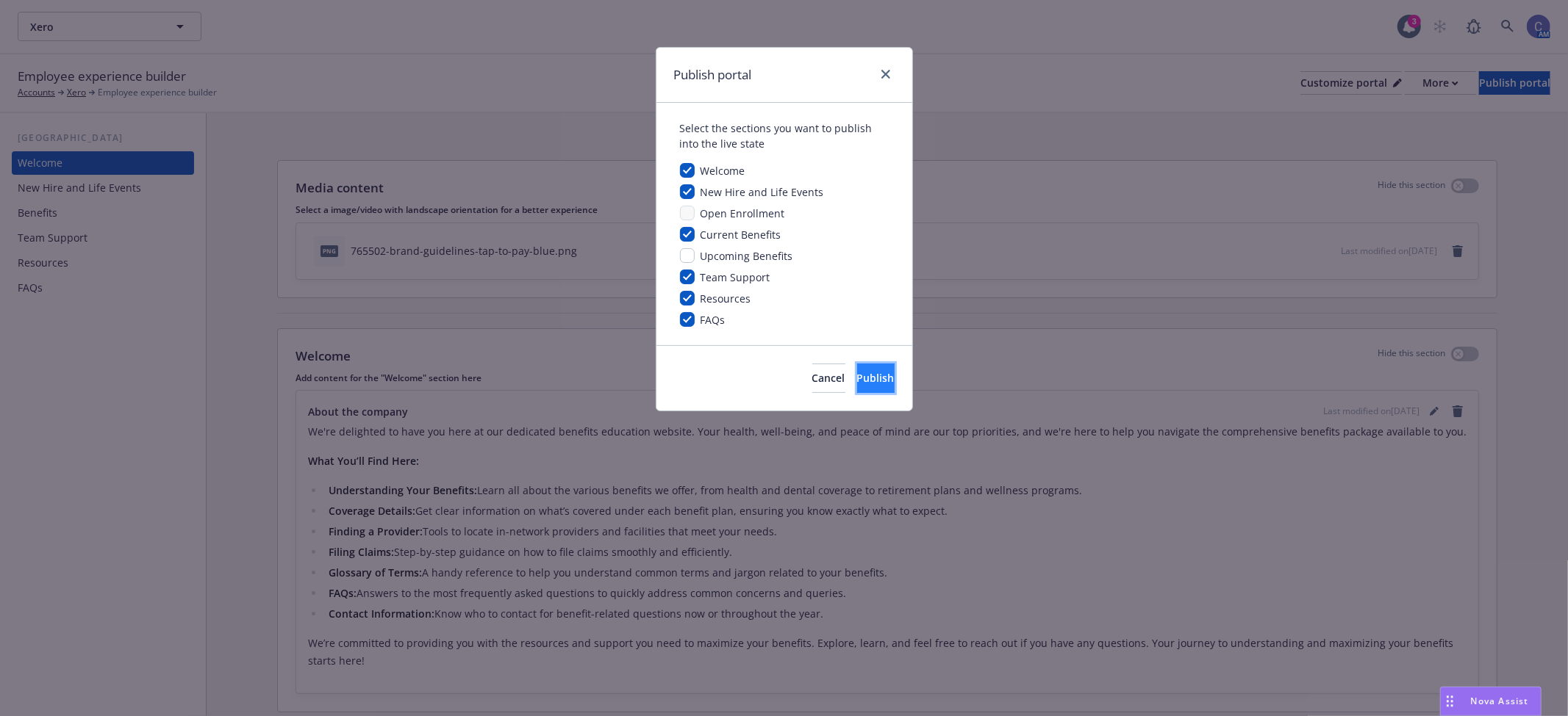
click at [869, 377] on span "Publish" at bounding box center [875, 378] width 38 height 14
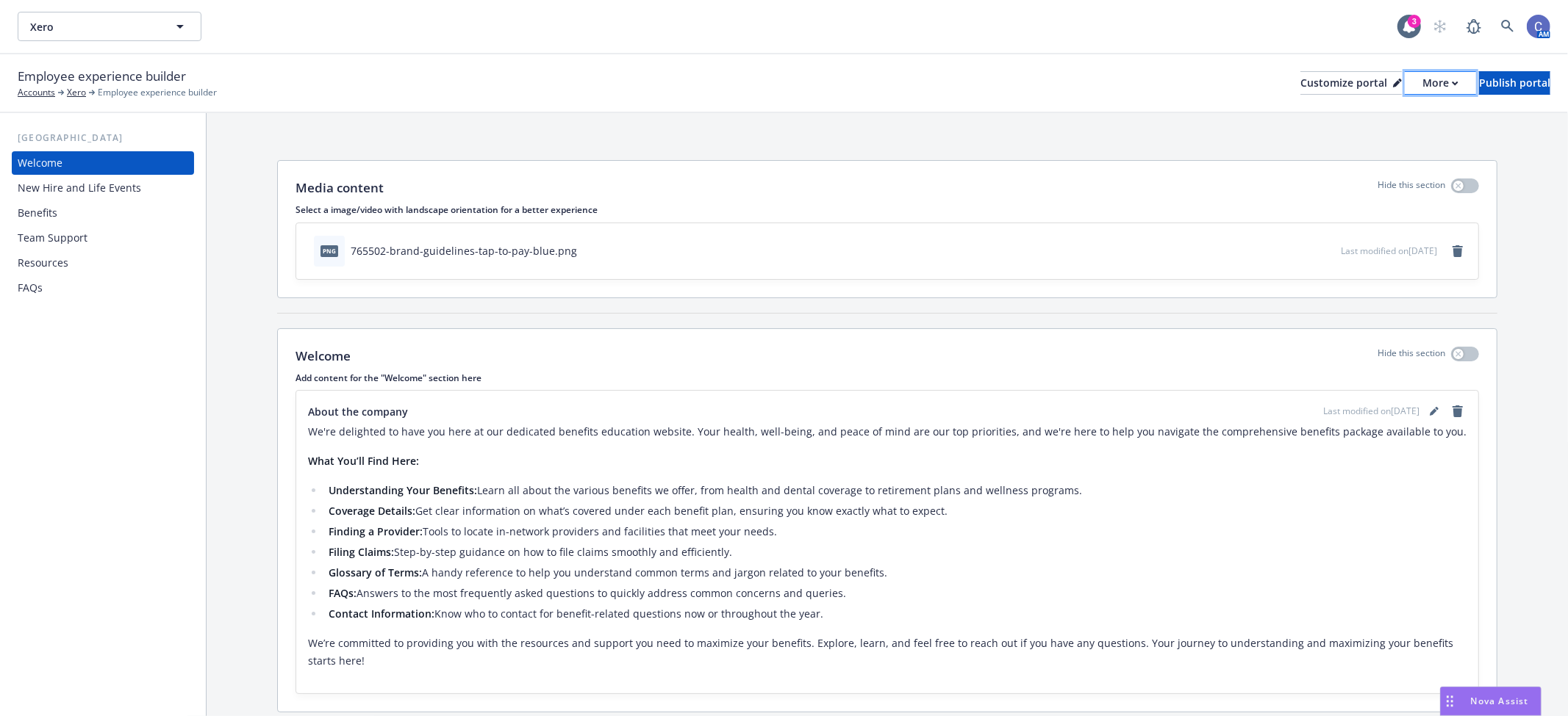
click at [1422, 90] on div "More" at bounding box center [1440, 83] width 36 height 22
click at [1358, 152] on link "Copy portal link" at bounding box center [1361, 145] width 134 height 29
click at [50, 215] on div "Benefits" at bounding box center [37, 213] width 40 height 24
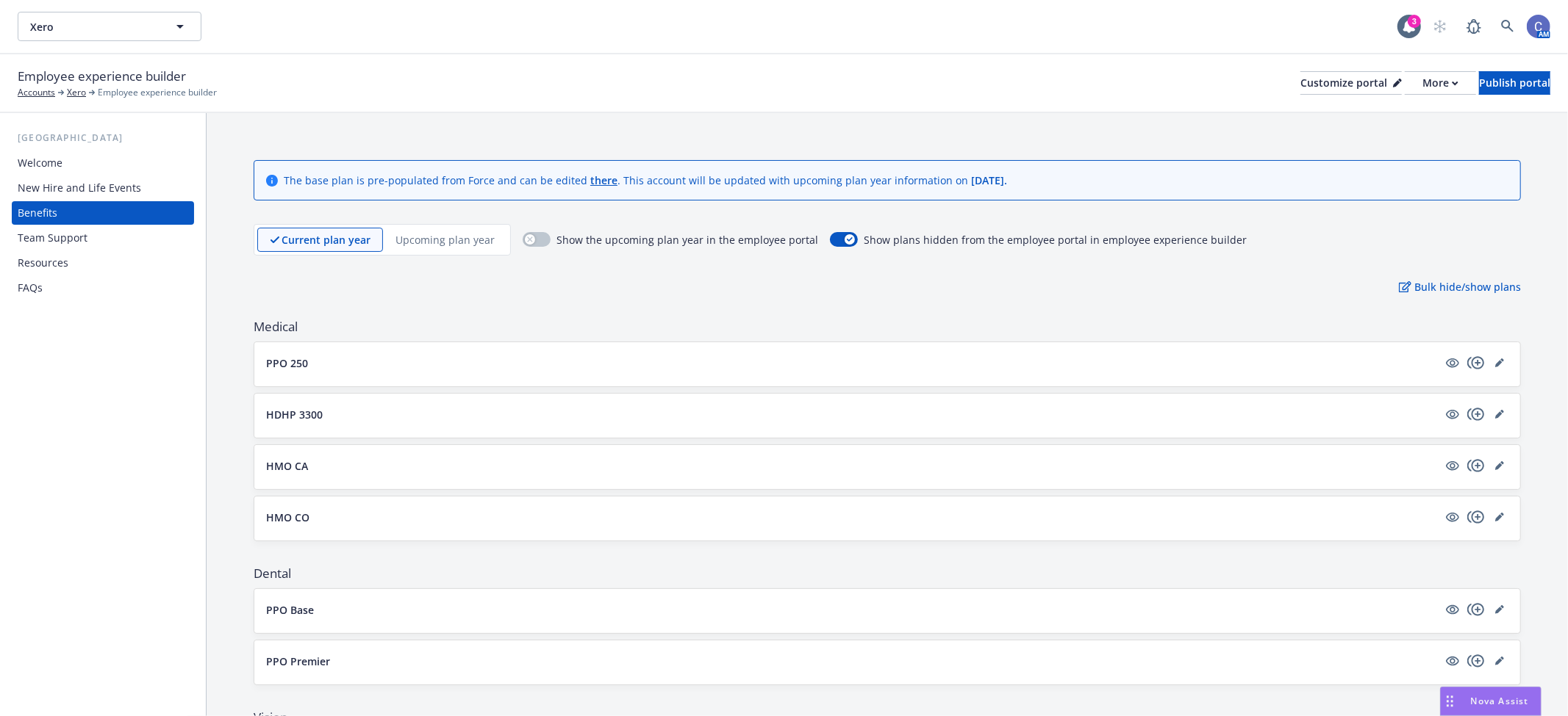
click at [455, 232] on p "Upcoming plan year" at bounding box center [445, 240] width 99 height 16
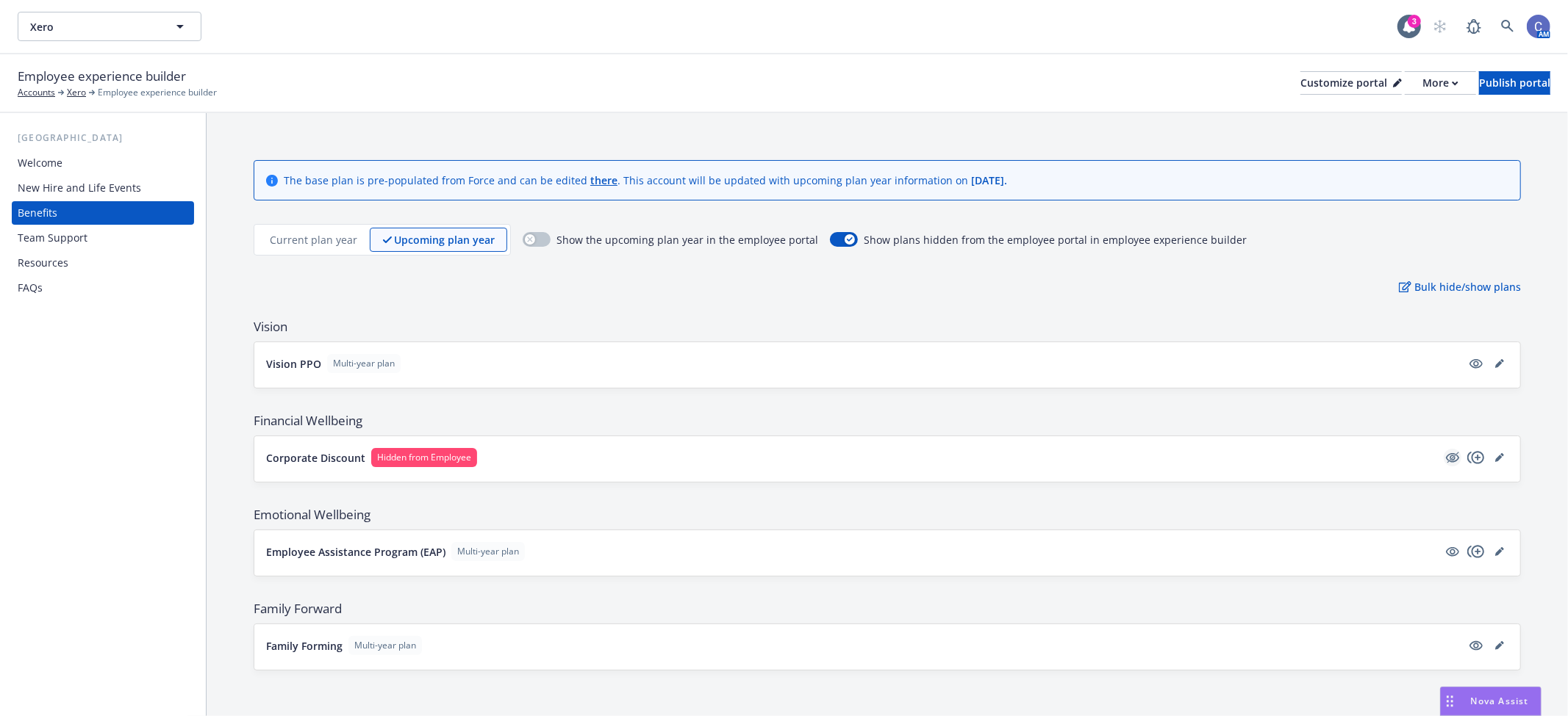
click at [1443, 459] on icon "hidden" at bounding box center [1452, 458] width 18 height 18
click at [535, 240] on button "button" at bounding box center [537, 239] width 28 height 15
click at [535, 246] on div "Show the upcoming plan year in the employee portal Show plans hidden from the e…" at bounding box center [885, 240] width 724 height 32
click at [532, 240] on button "button" at bounding box center [537, 239] width 28 height 15
click at [1492, 455] on link "editPencil" at bounding box center [1499, 457] width 18 height 18
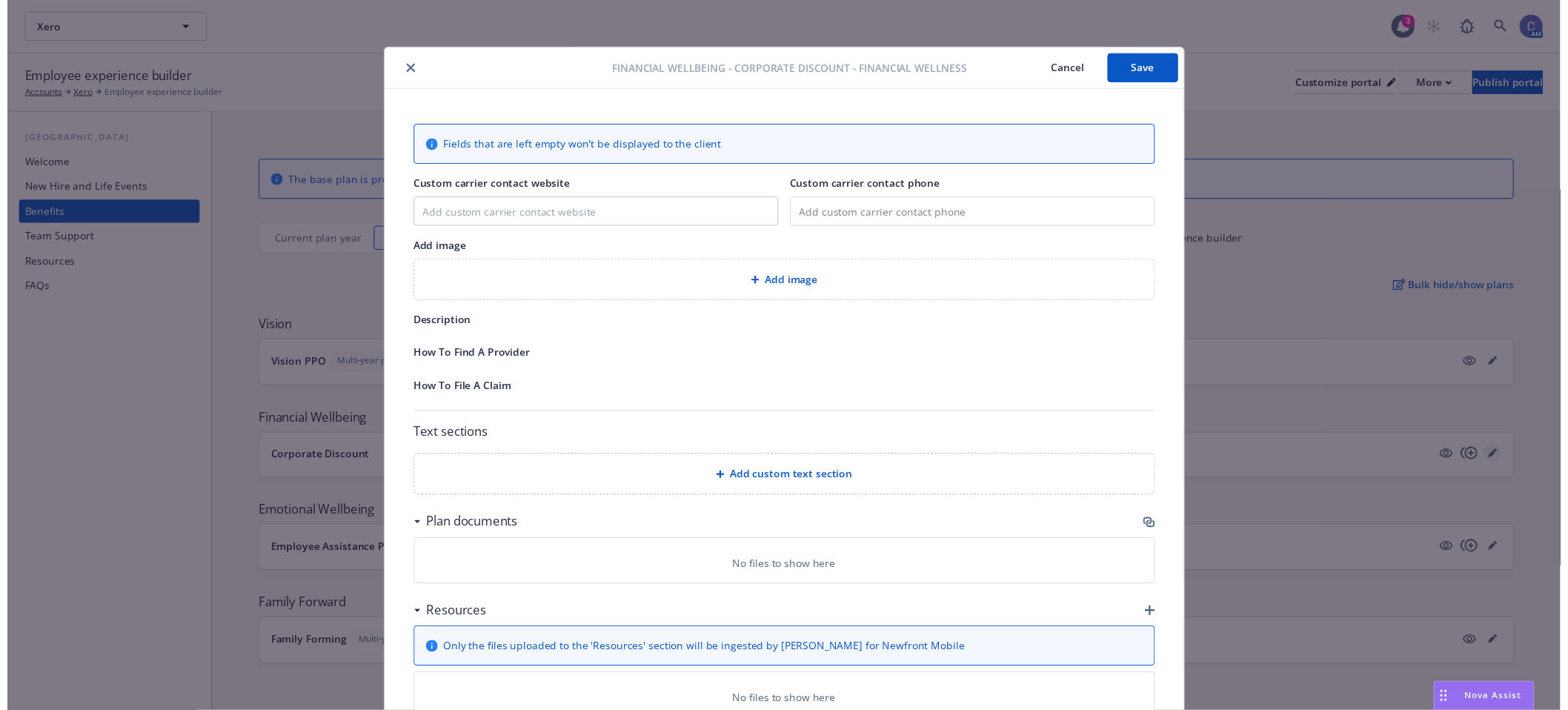
scroll to position [44, 0]
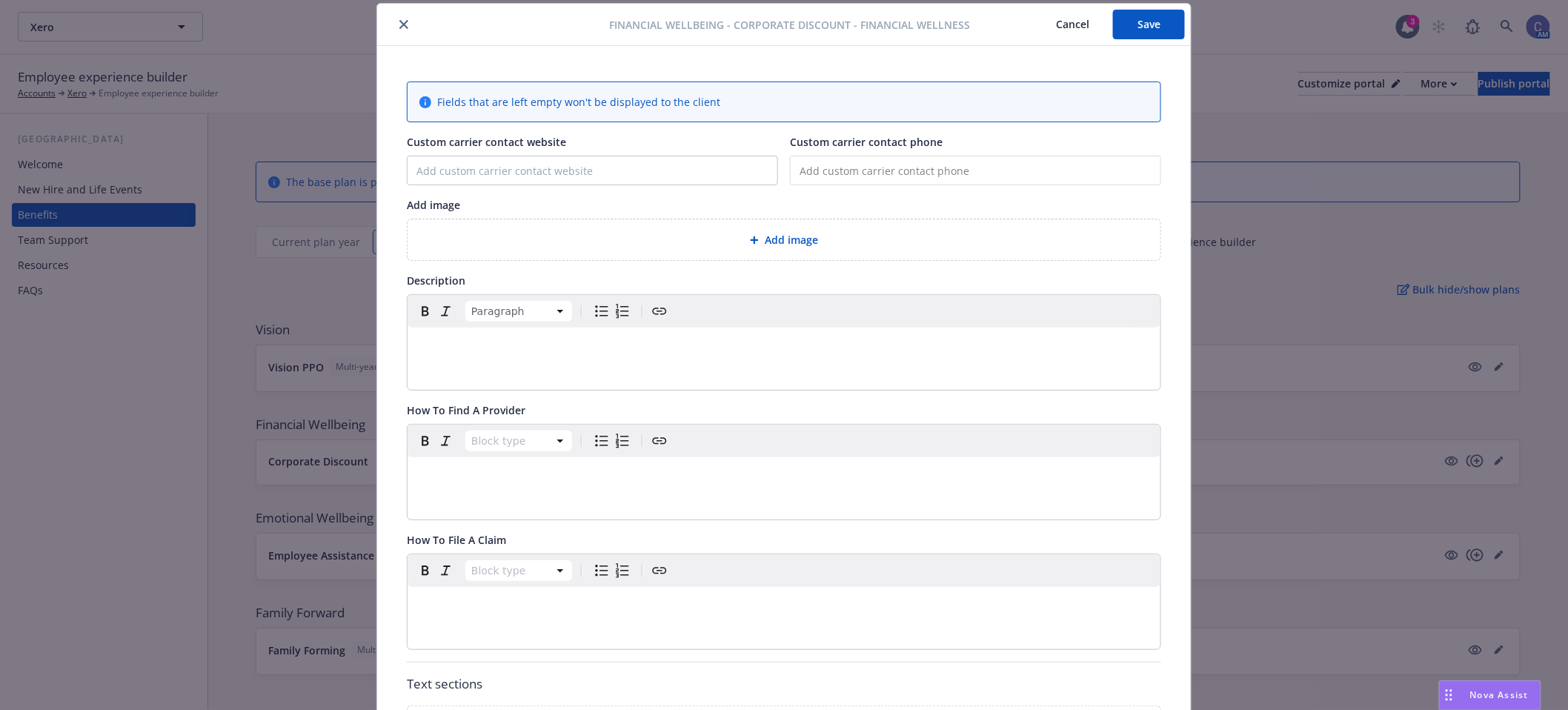
click at [471, 347] on p "editable markdown" at bounding box center [784, 346] width 736 height 18
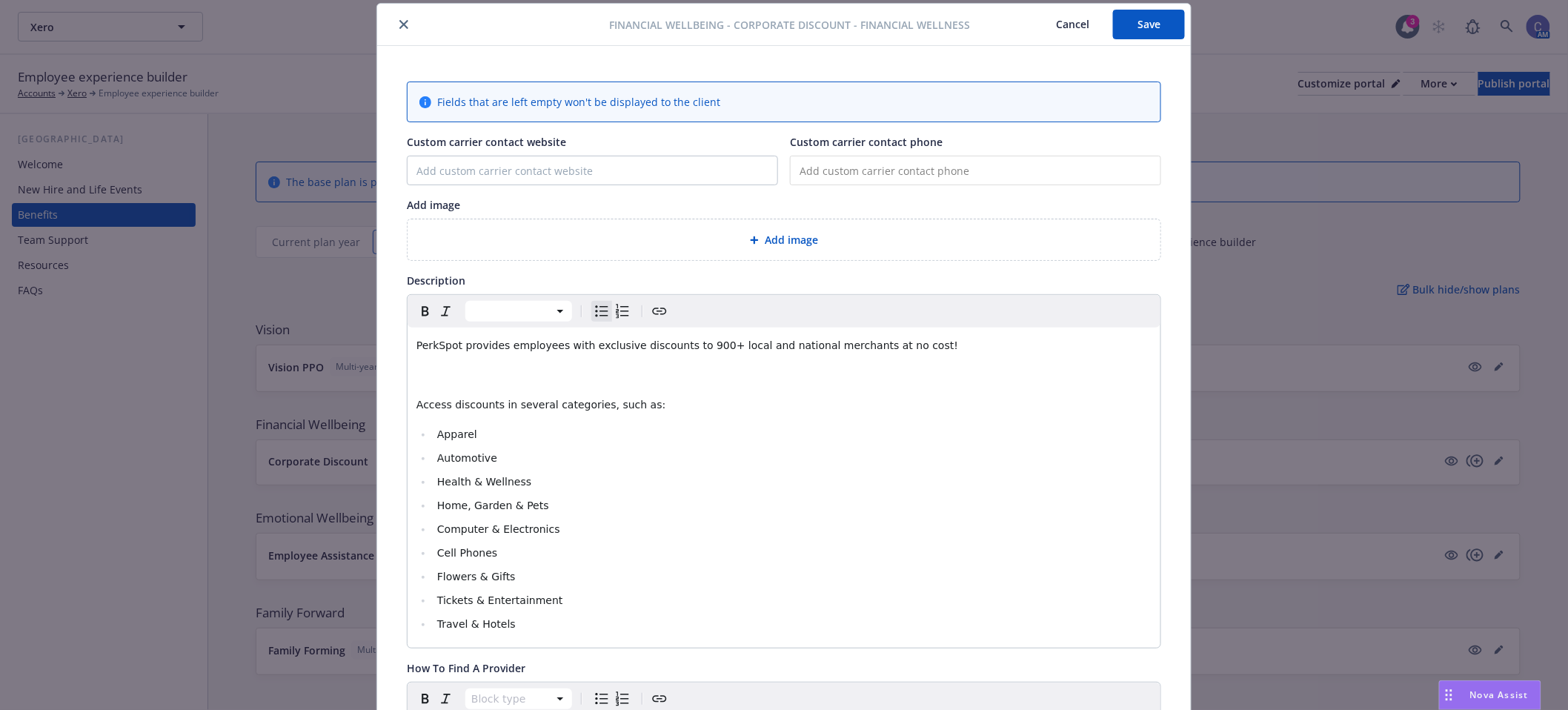
click at [929, 261] on div "Fields that are left empty won't be displayed to the client Custom carrier cont…" at bounding box center [784, 684] width 754 height 1205
click at [939, 238] on div "Add image" at bounding box center [784, 239] width 729 height 17
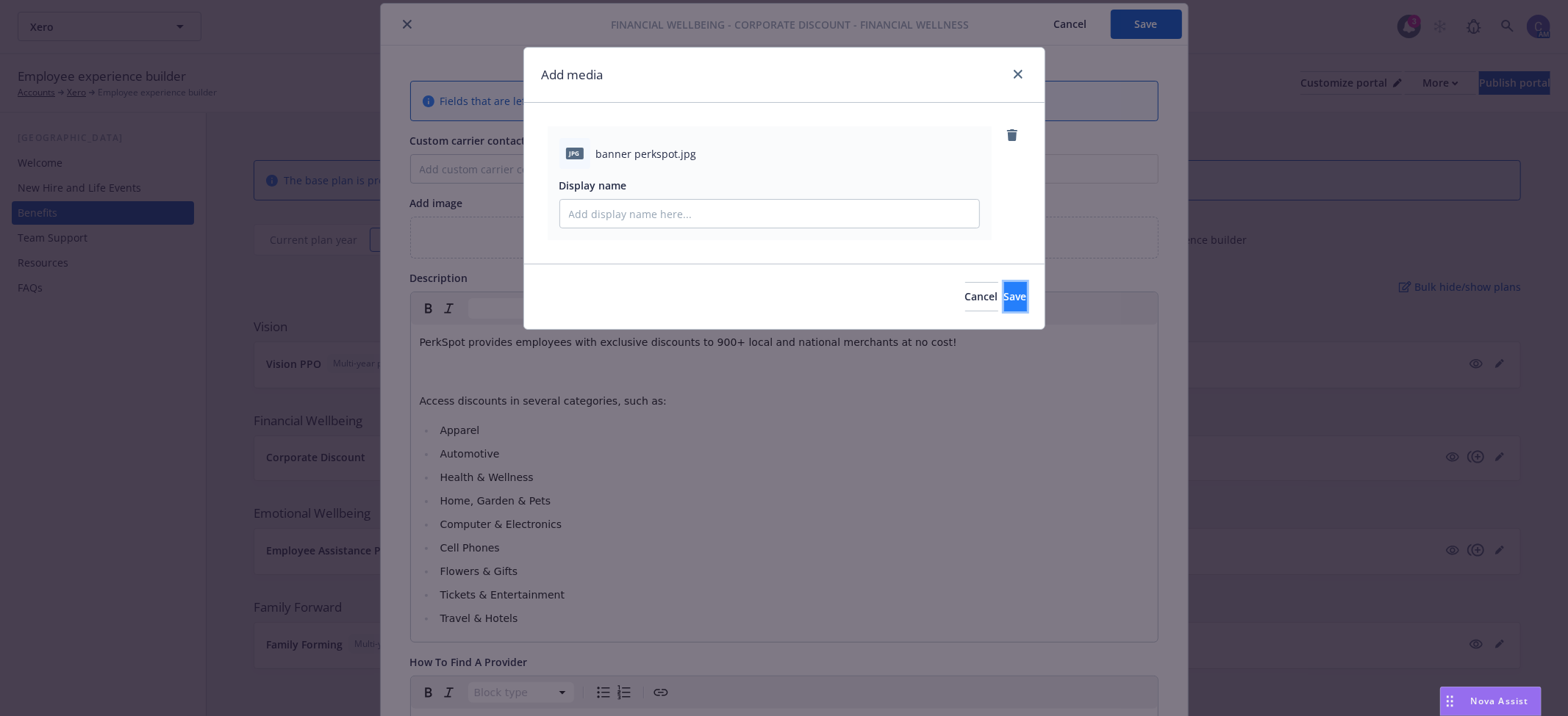
click at [1004, 293] on span "Save" at bounding box center [1015, 296] width 23 height 14
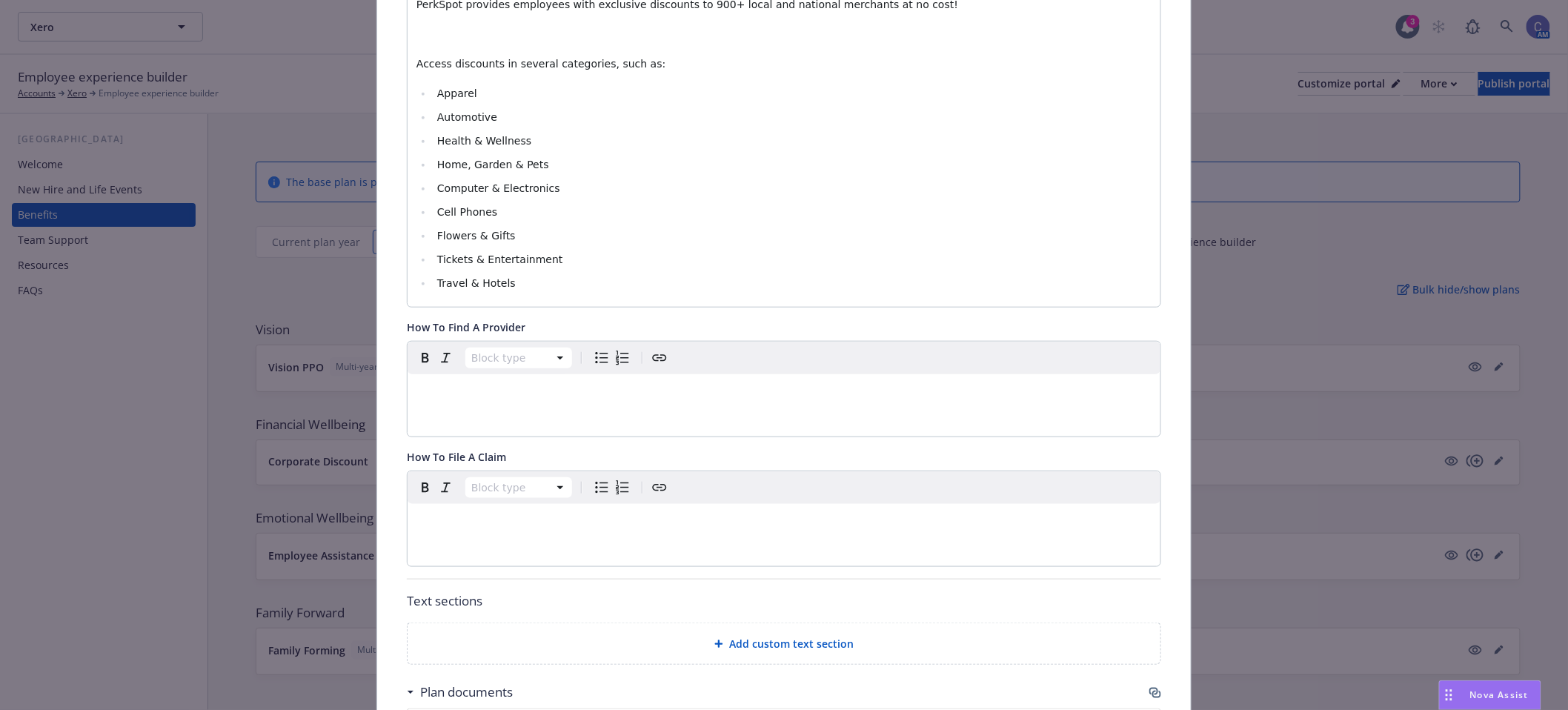
scroll to position [456, 0]
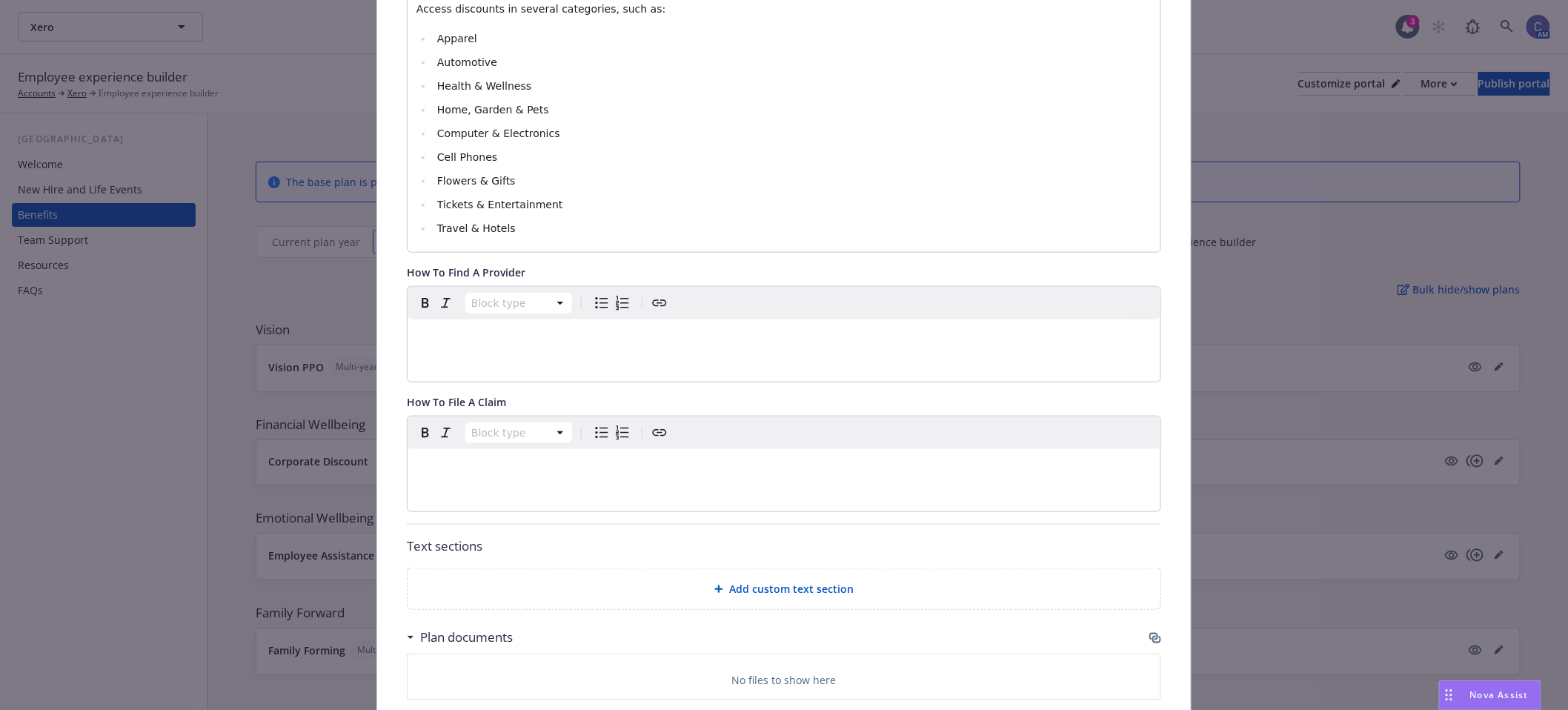
click at [545, 337] on p "editable markdown" at bounding box center [784, 337] width 736 height 18
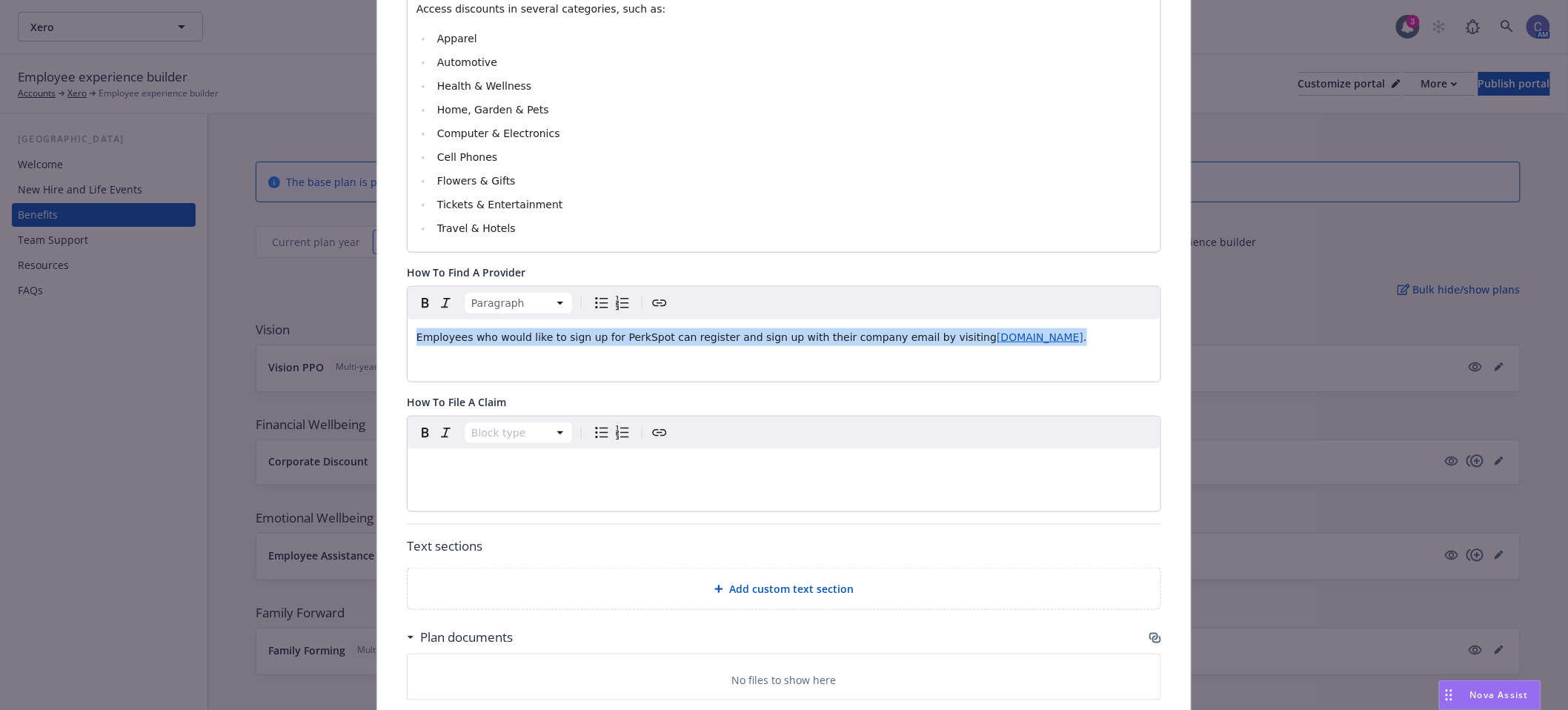
drag, startPoint x: 1001, startPoint y: 339, endPoint x: 458, endPoint y: 321, distance: 543.3
click at [93, 289] on div "Financial Wellbeing - Corporate Discount - Financial Wellness Cancel Save Field…" at bounding box center [784, 355] width 1568 height 710
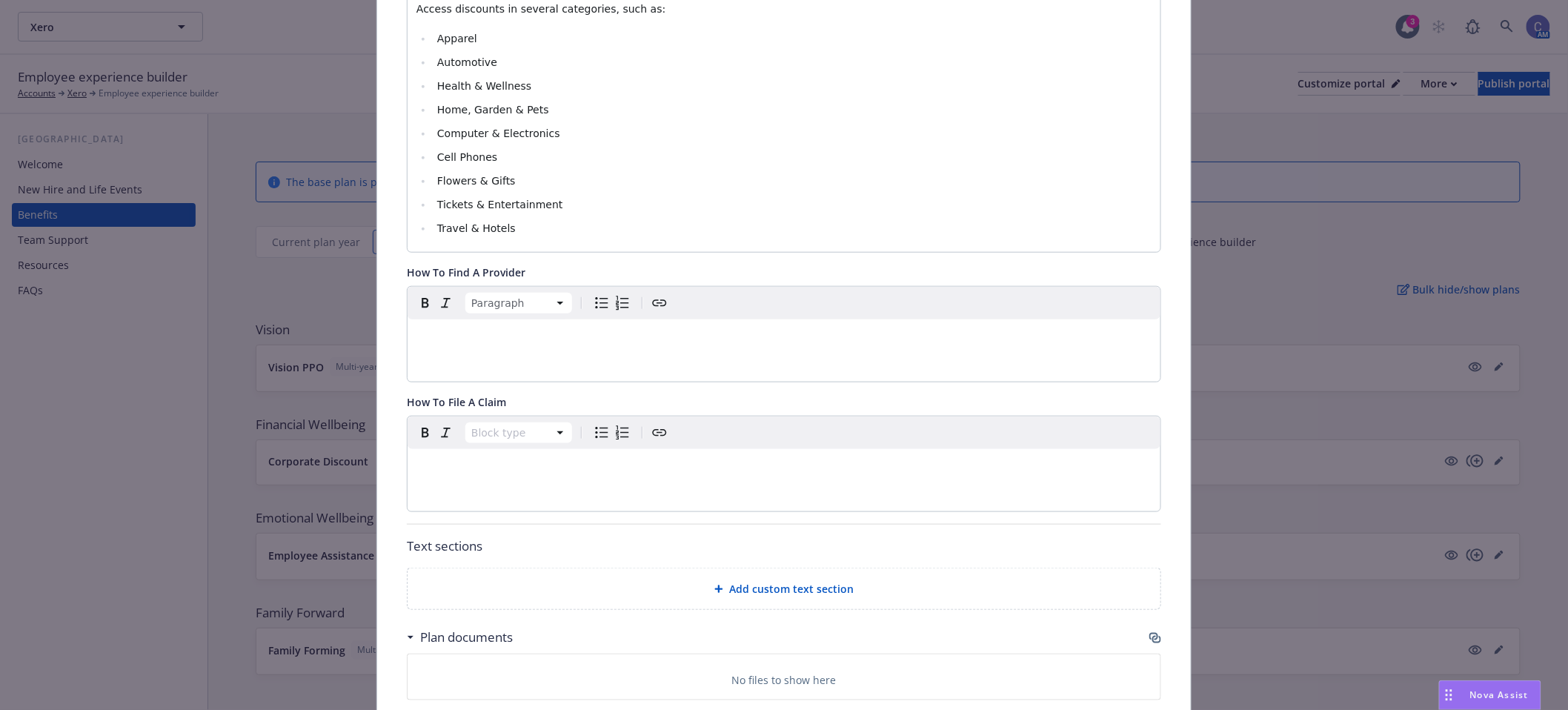
click at [784, 589] on span "Add custom text section" at bounding box center [792, 589] width 124 height 16
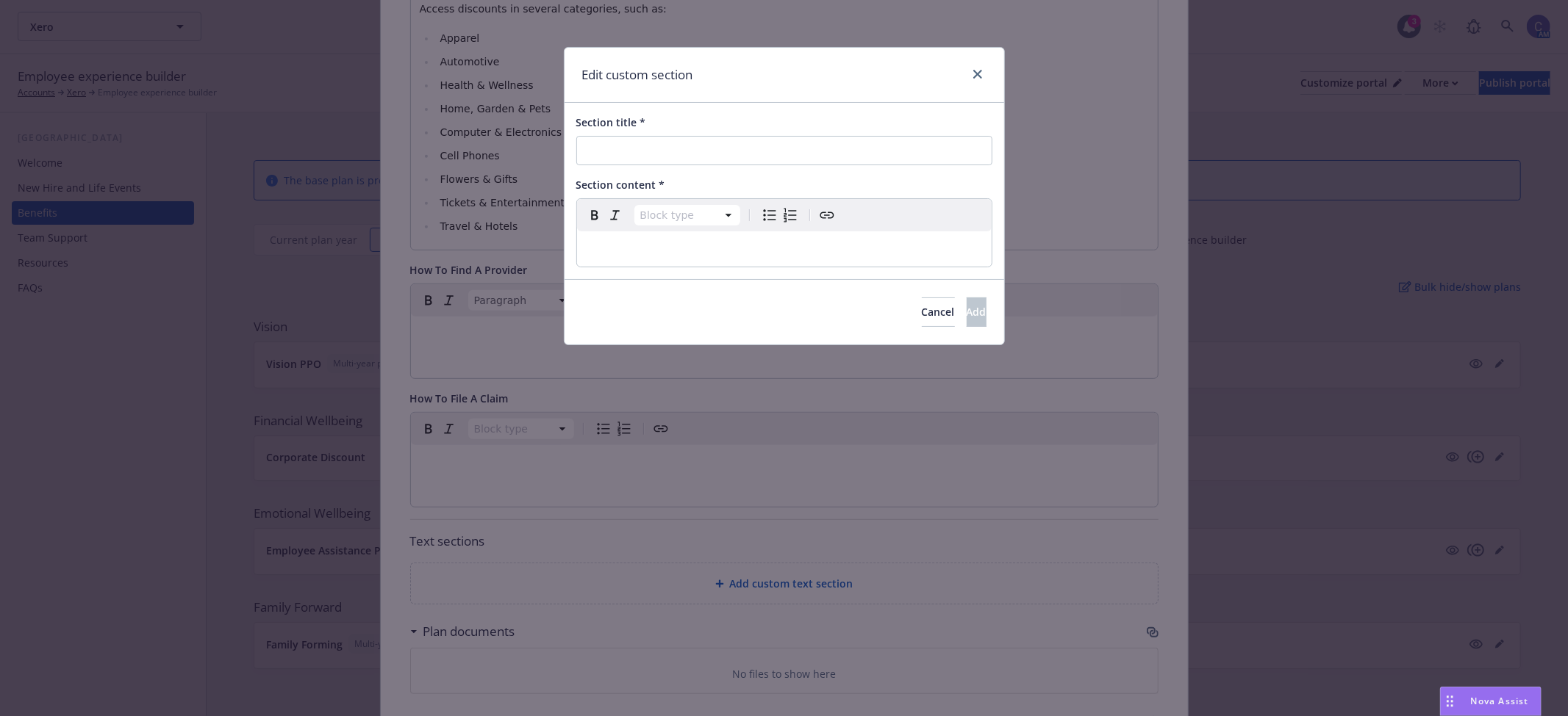
select select "paragraph"
click at [778, 261] on div "editable markdown" at bounding box center [784, 249] width 415 height 35
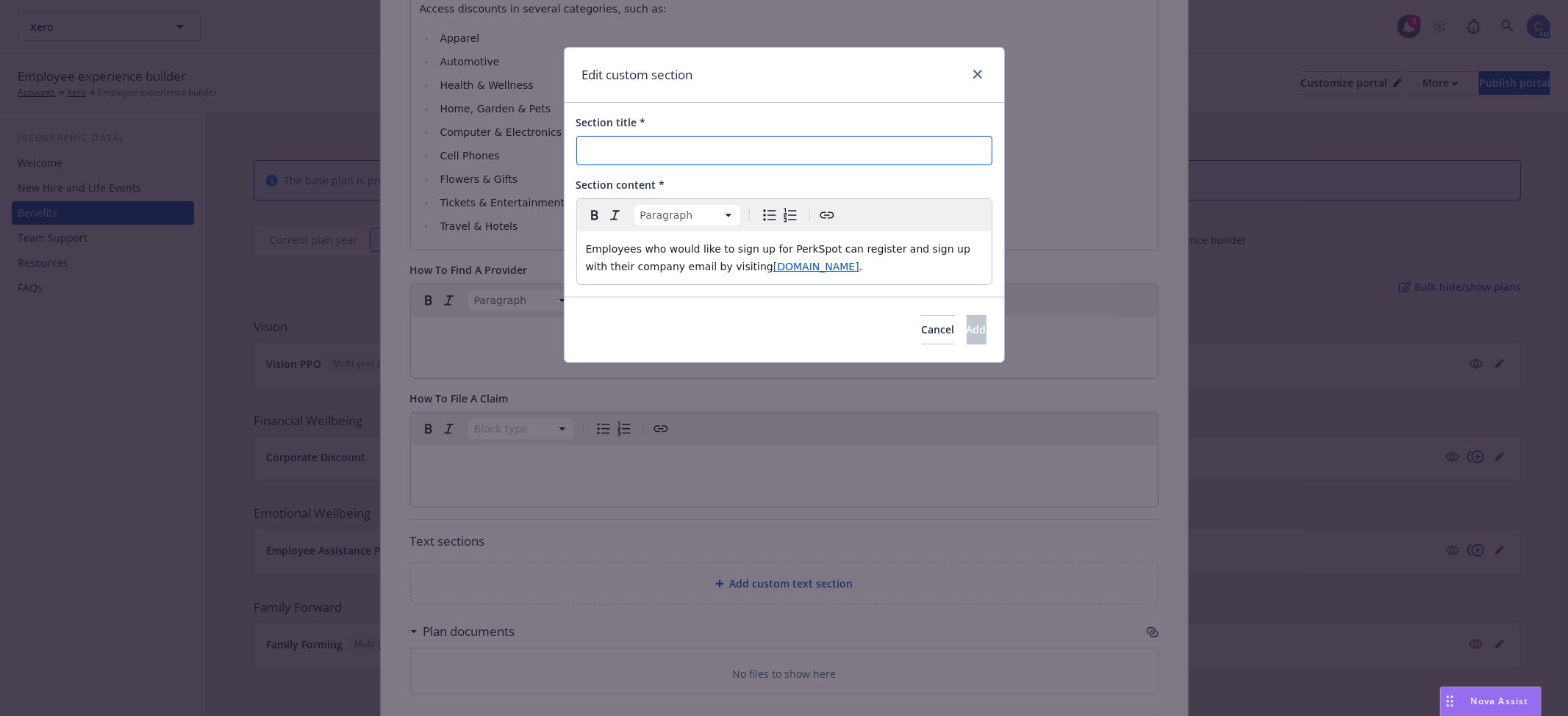
click at [838, 155] on input "Section title *" at bounding box center [784, 150] width 416 height 29
paste input "How To Enroll"
type input "How To Enroll"
click at [967, 336] on button "Add" at bounding box center [976, 329] width 20 height 29
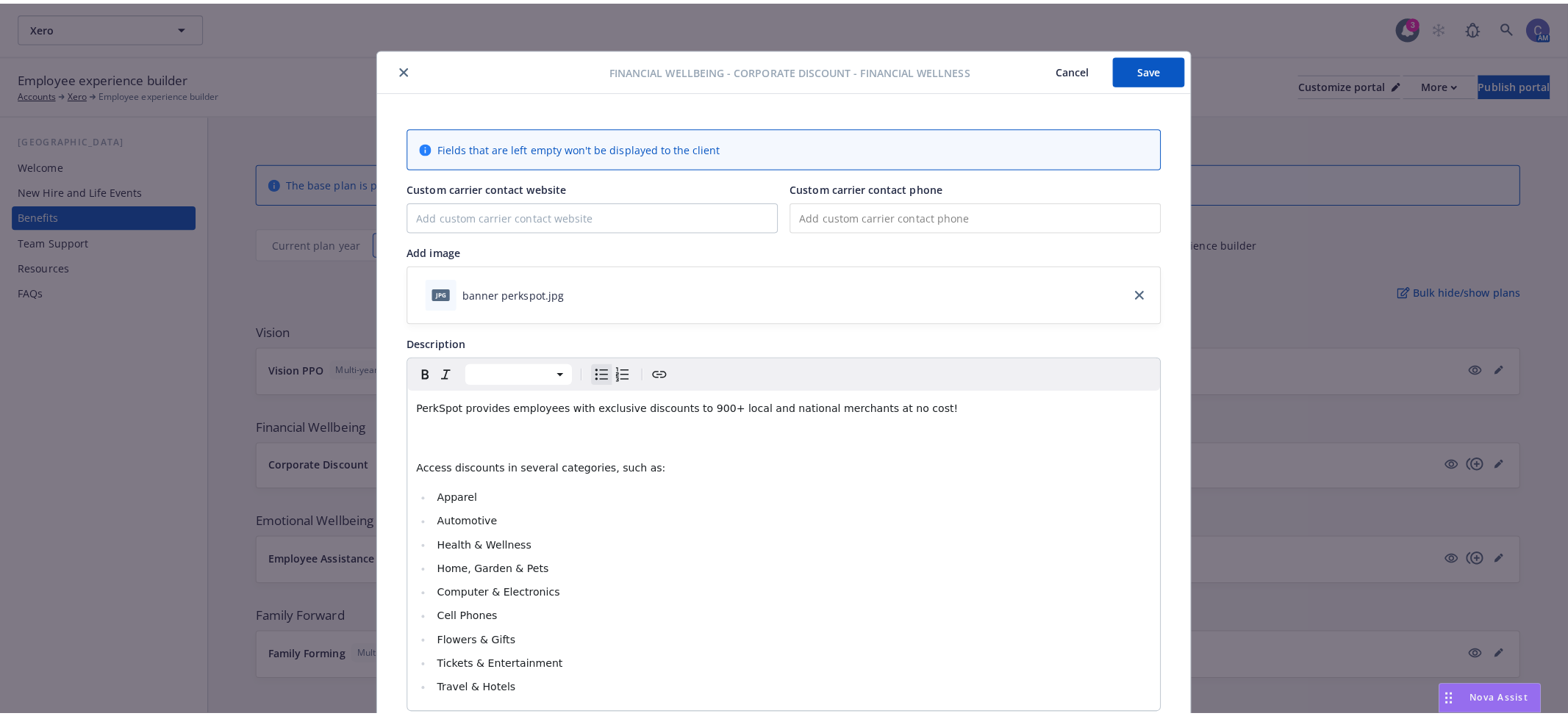
scroll to position [810, 0]
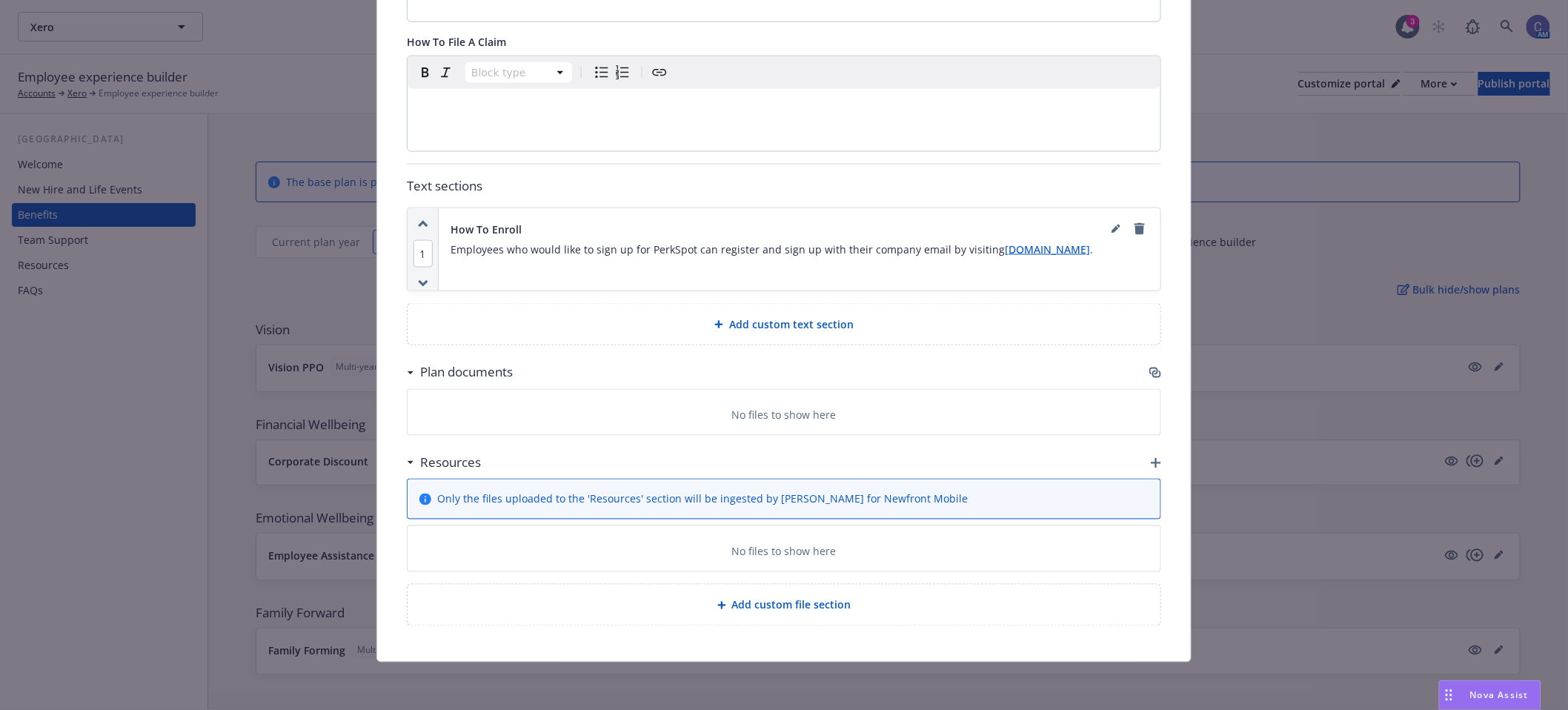
click at [1151, 458] on icon "button" at bounding box center [1157, 464] width 11 height 11
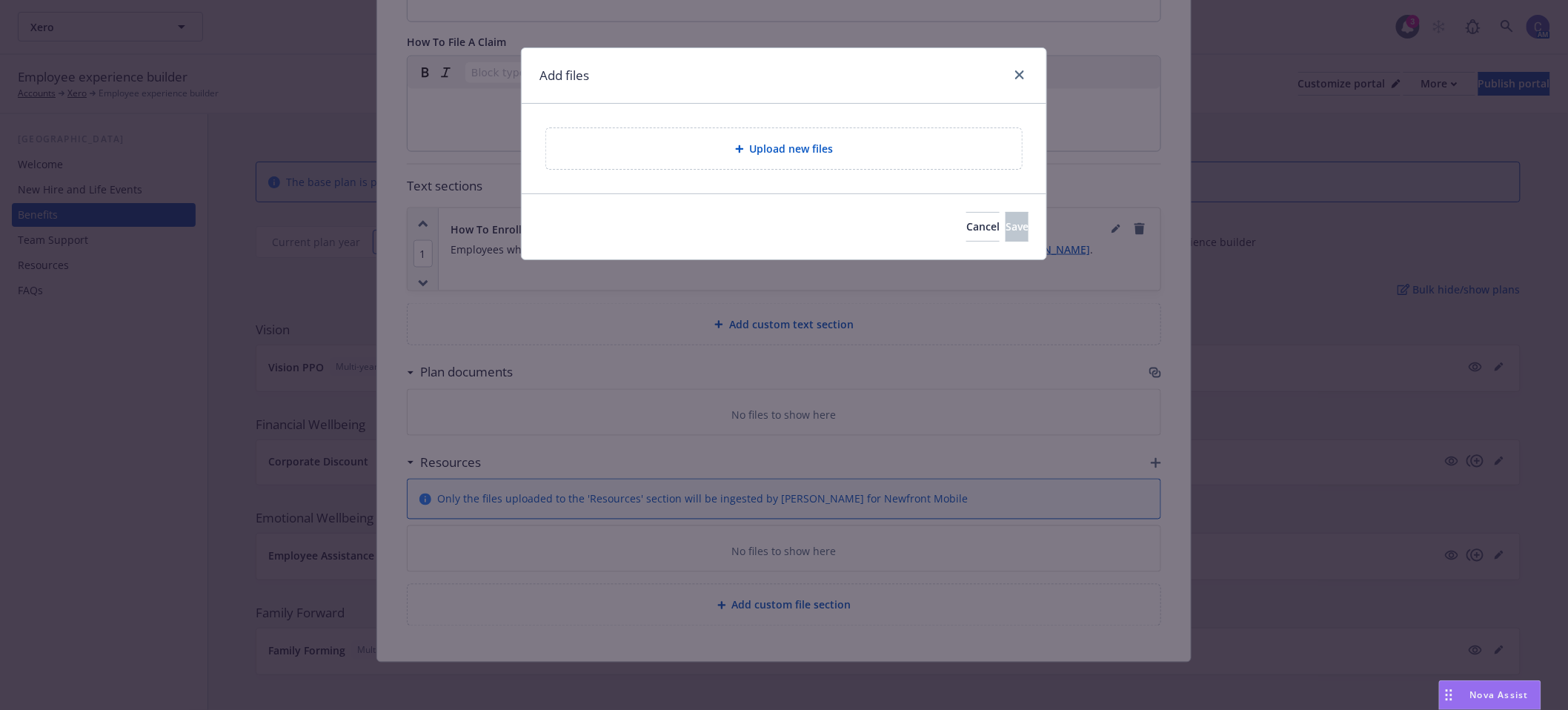
scroll to position [804, 0]
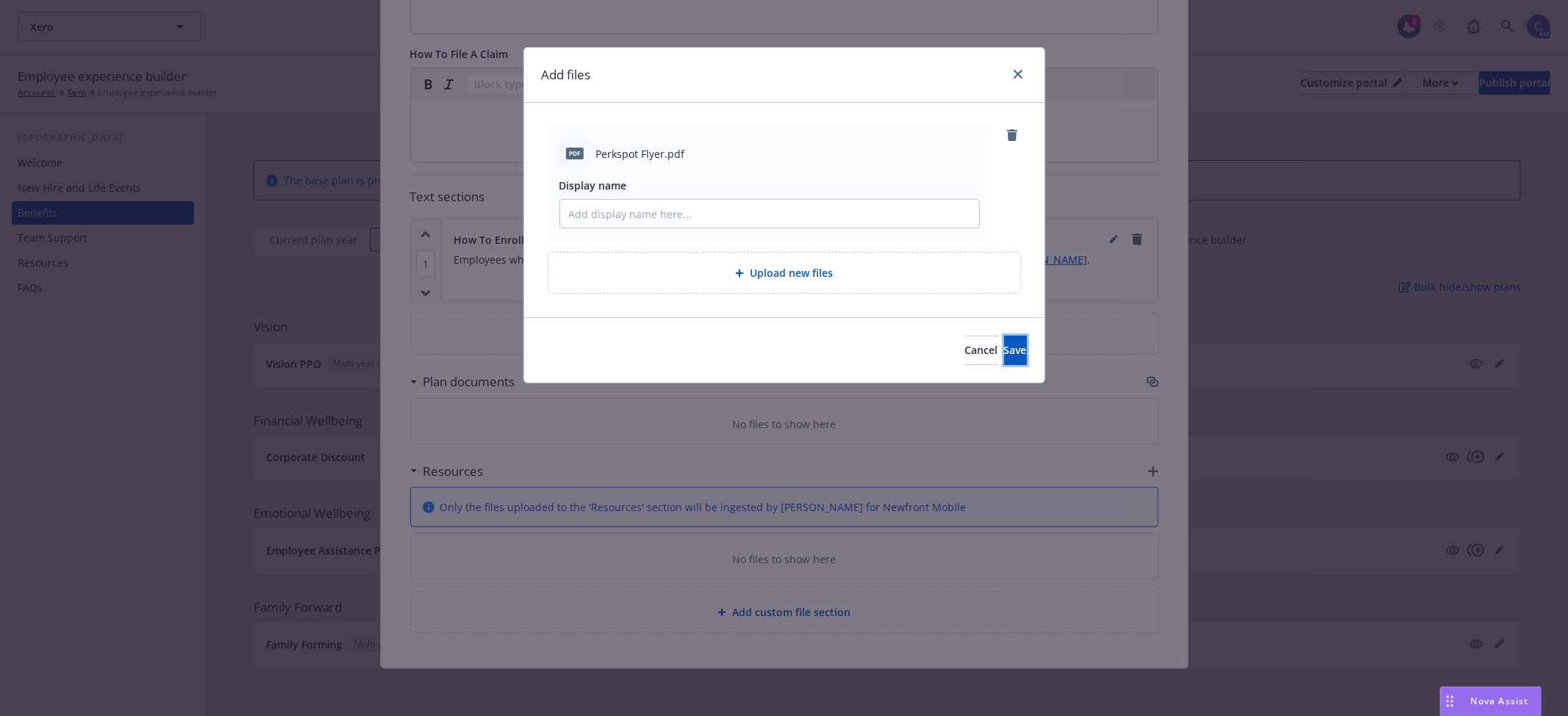
click at [1004, 358] on button "Save" at bounding box center [1015, 350] width 23 height 29
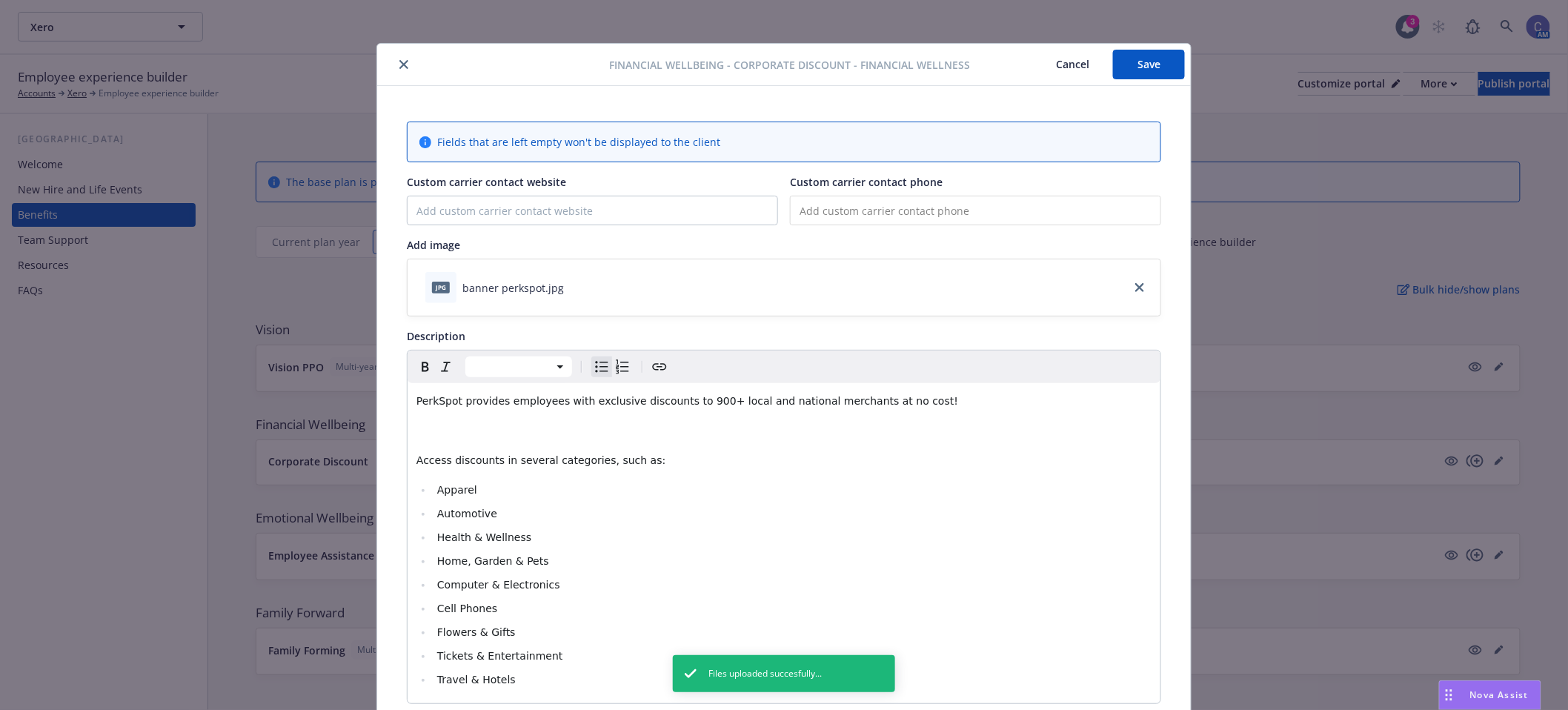
scroll to position [0, 0]
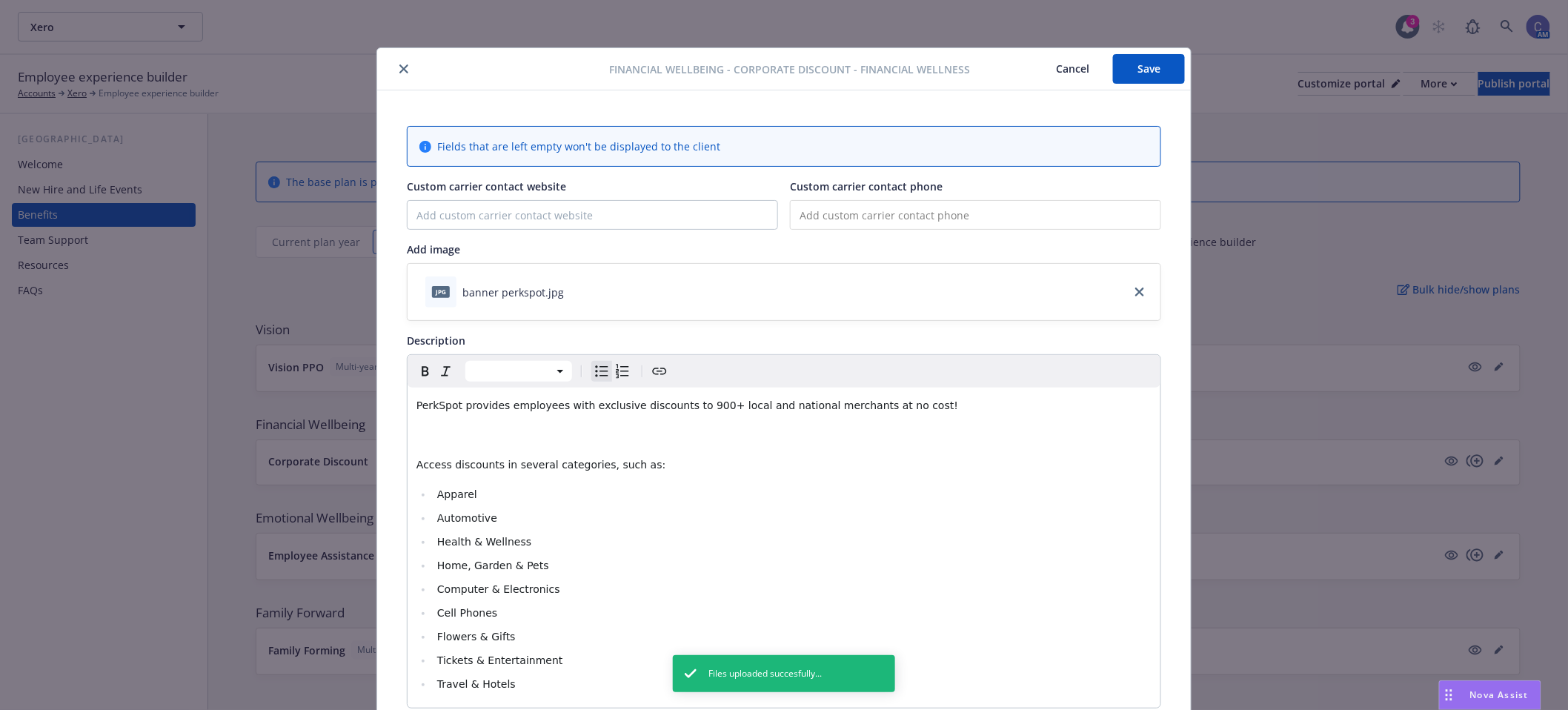
click at [522, 441] on p "editable markdown" at bounding box center [784, 435] width 736 height 18
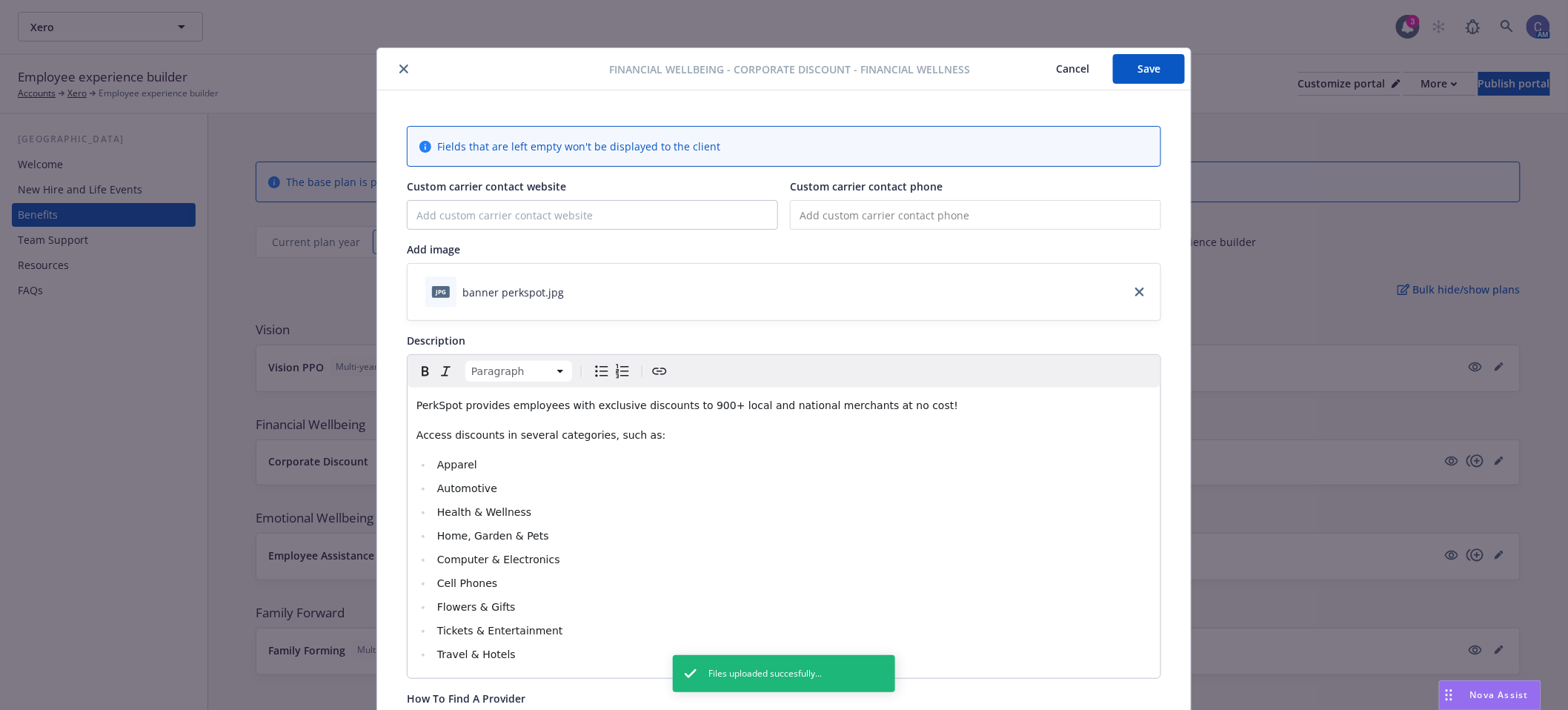
click at [1151, 67] on button "Save" at bounding box center [1149, 68] width 72 height 29
click at [1147, 66] on button "Save" at bounding box center [1149, 68] width 72 height 29
click at [1075, 66] on button "Cancel" at bounding box center [1073, 68] width 81 height 29
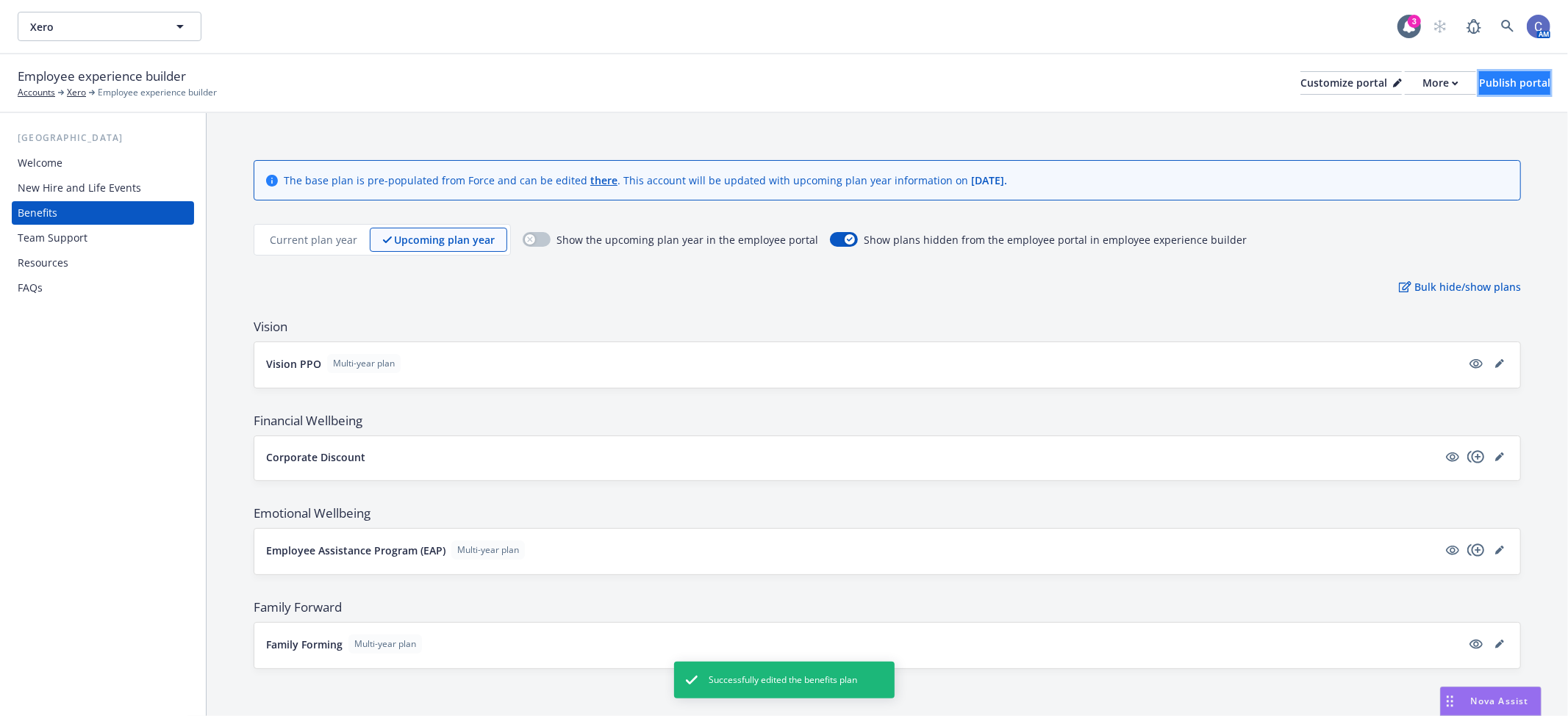
click at [1478, 90] on div "Publish portal" at bounding box center [1514, 83] width 71 height 22
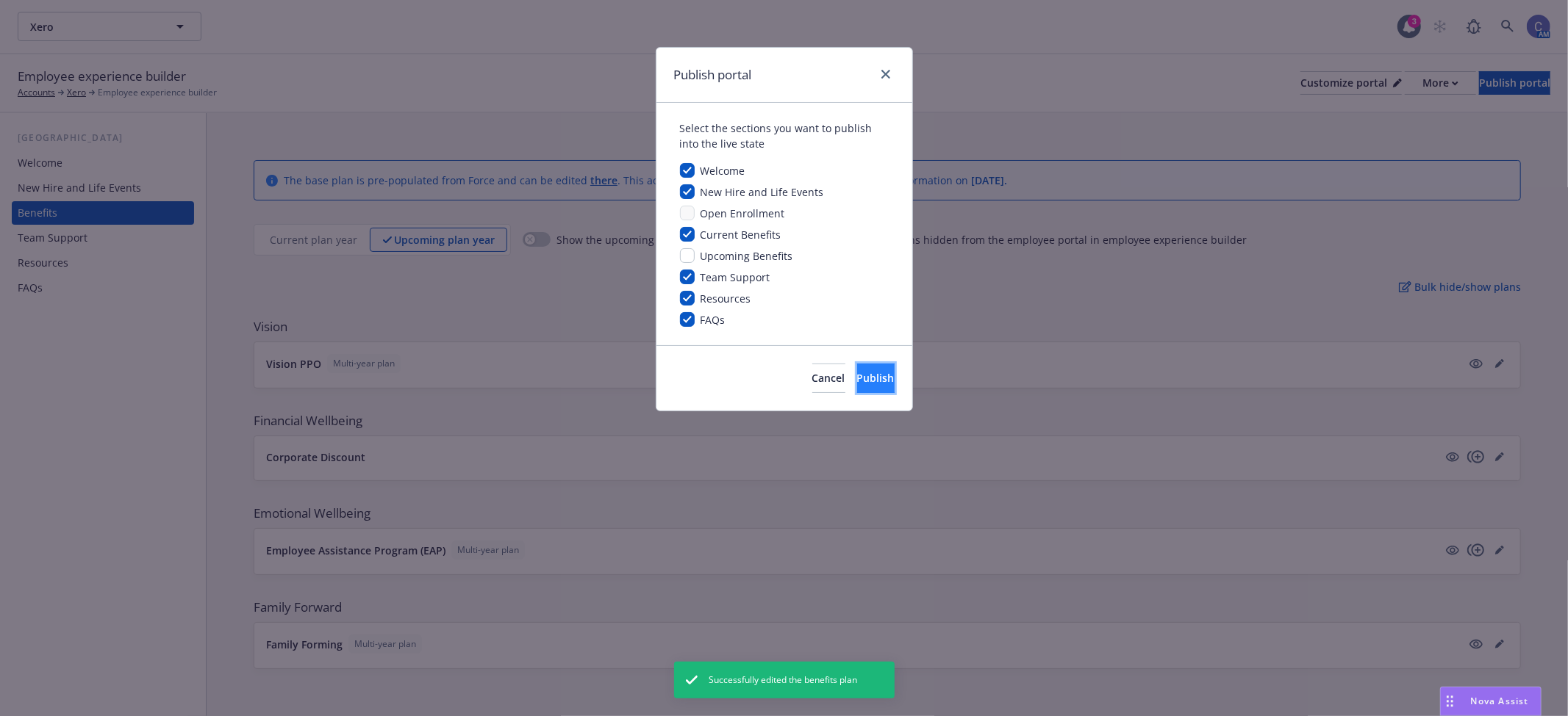
click at [864, 377] on span "Publish" at bounding box center [875, 378] width 38 height 14
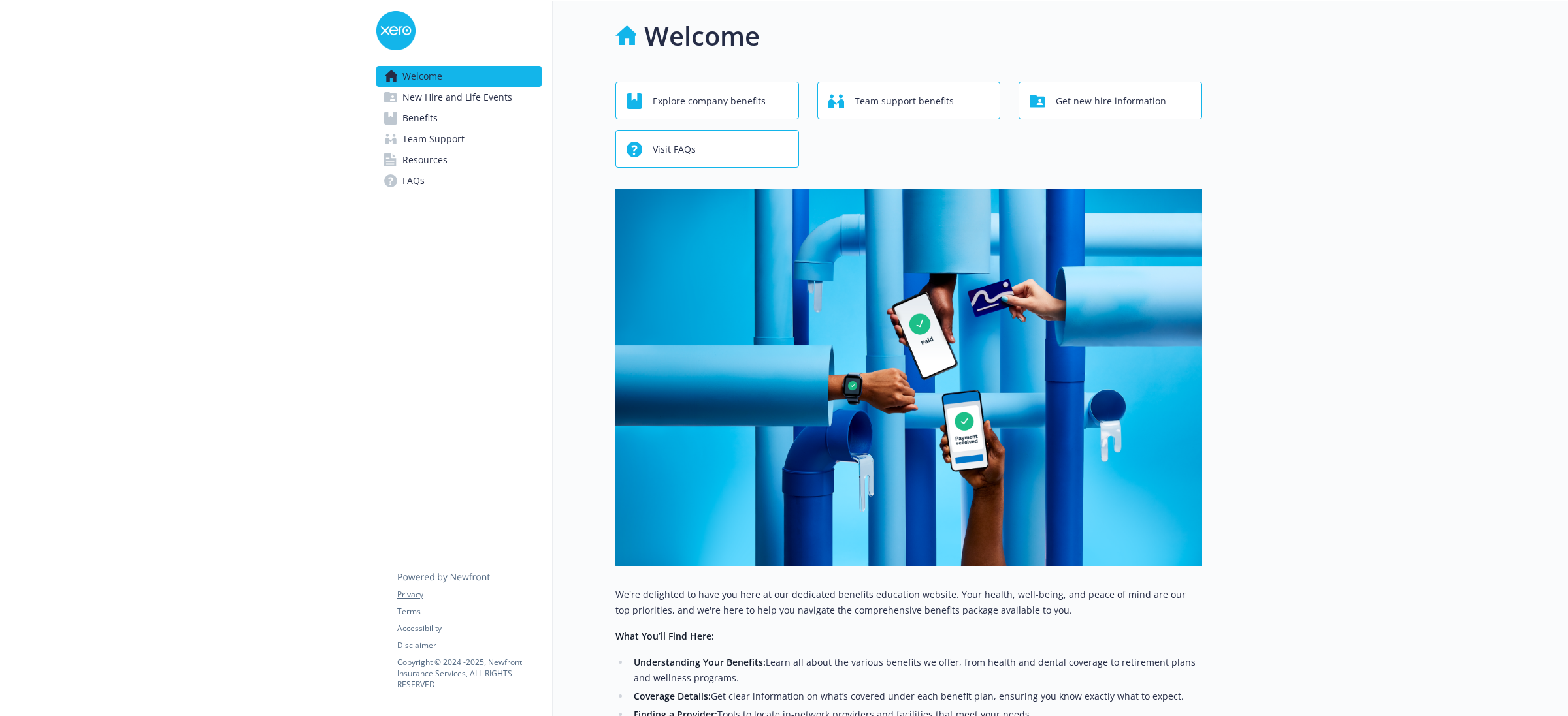
click at [470, 102] on span "New Hire and Life Events" at bounding box center [457, 97] width 109 height 21
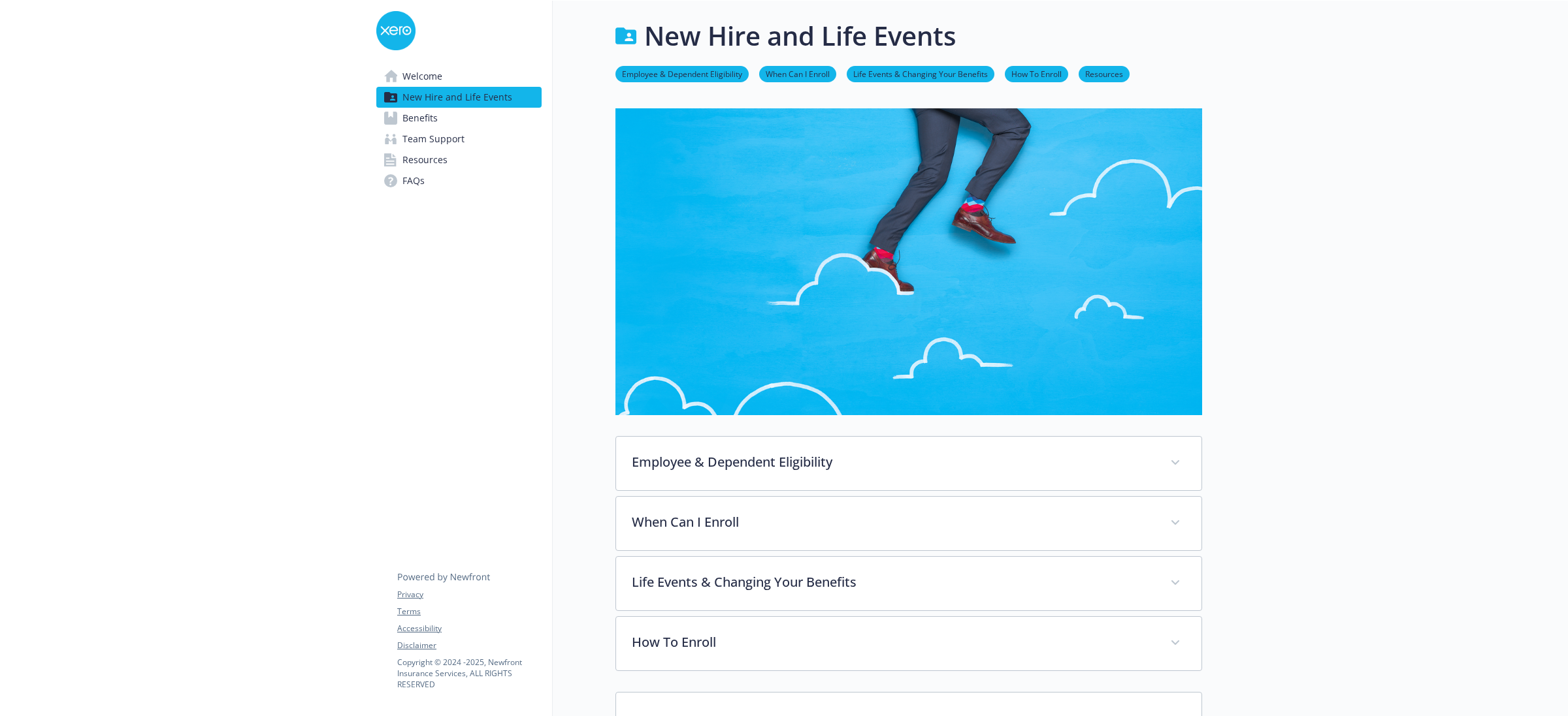
click at [441, 115] on link "Benefits" at bounding box center [459, 118] width 166 height 21
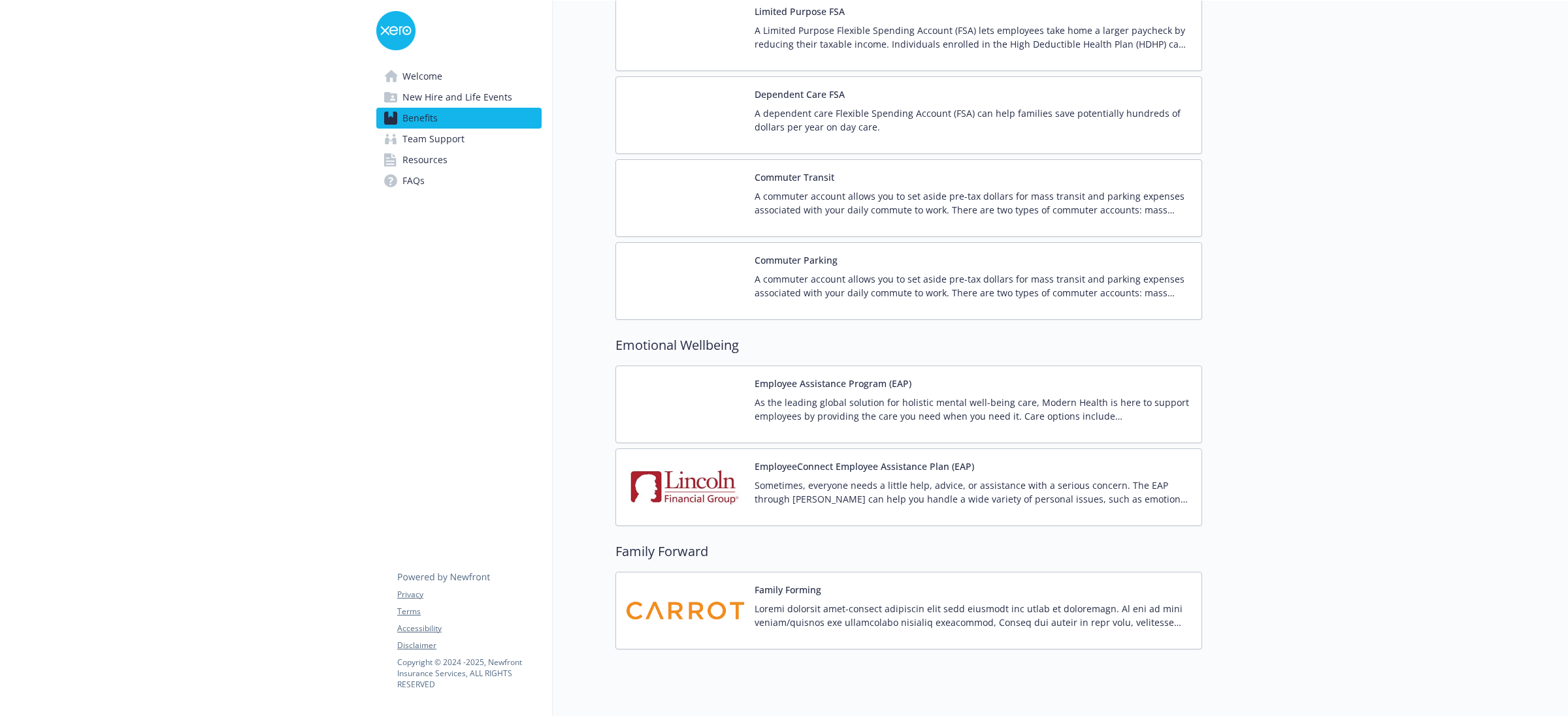
scroll to position [1396, 0]
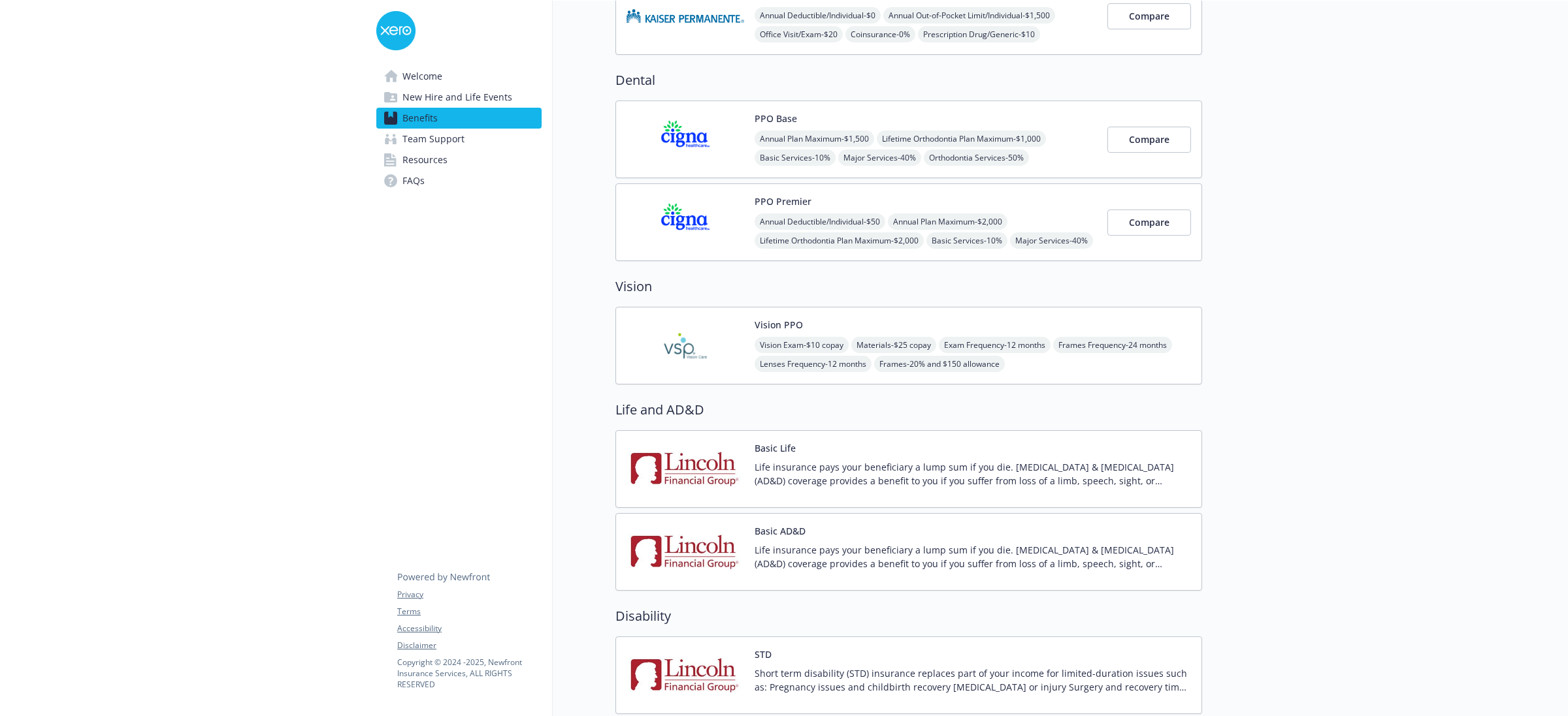
click at [661, 341] on img at bounding box center [685, 345] width 118 height 55
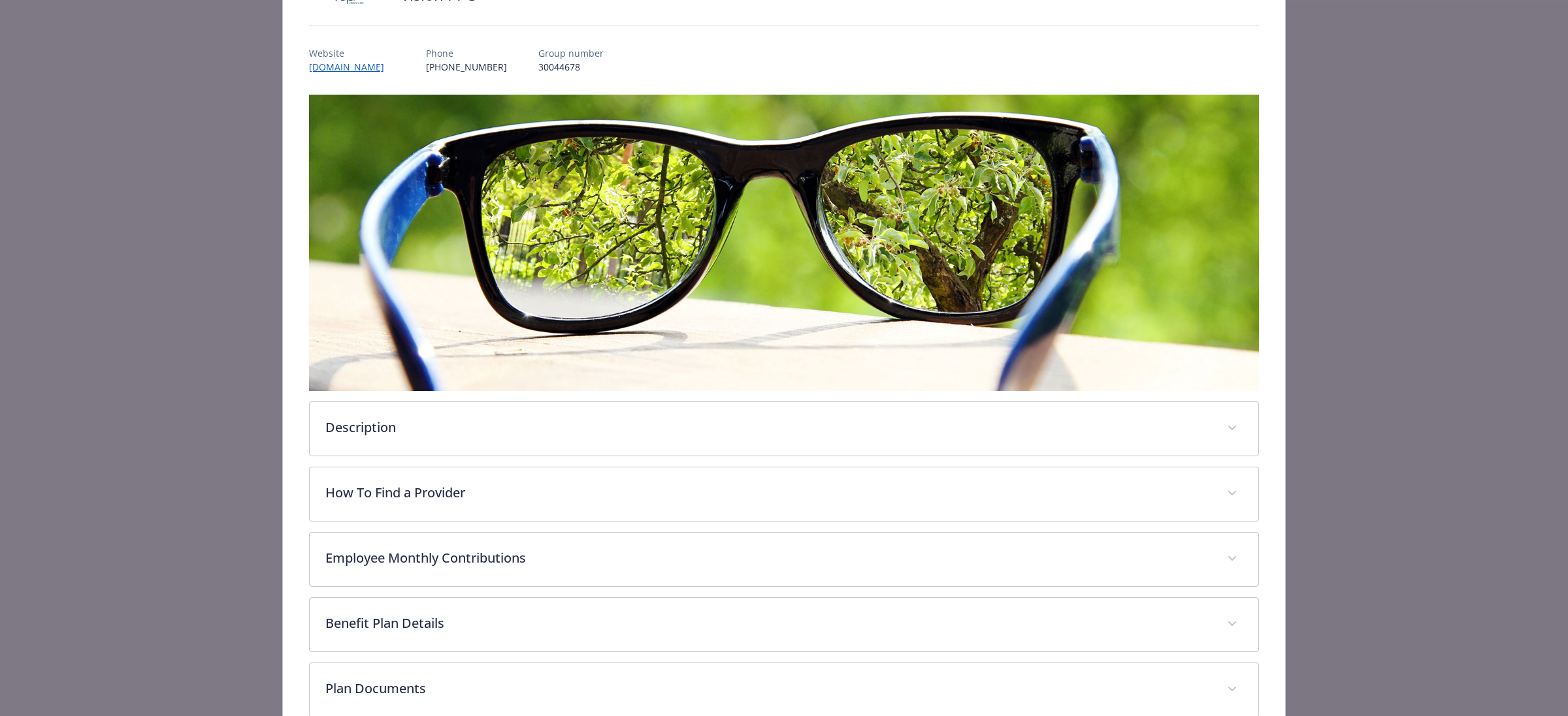
scroll to position [265, 0]
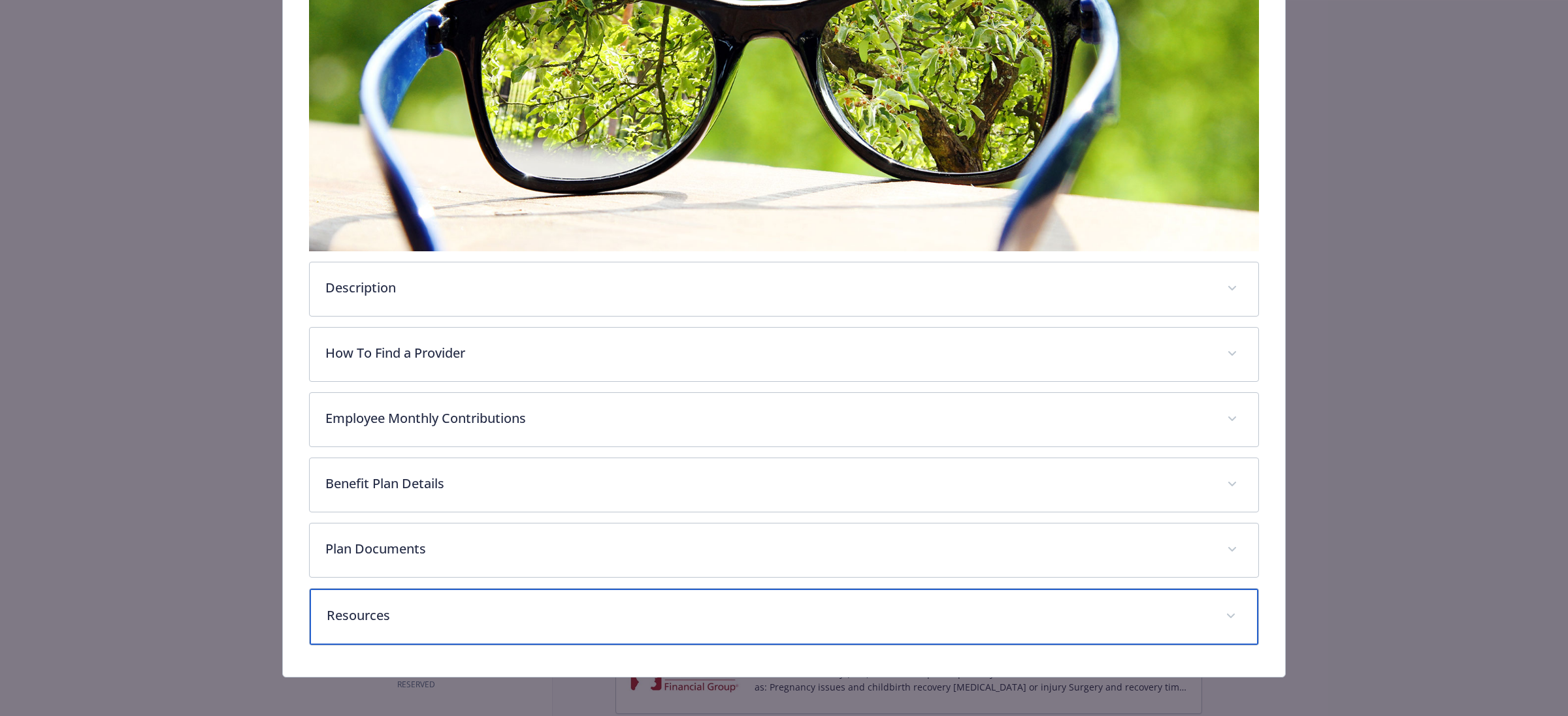
click at [978, 629] on div "Resources" at bounding box center [784, 617] width 948 height 56
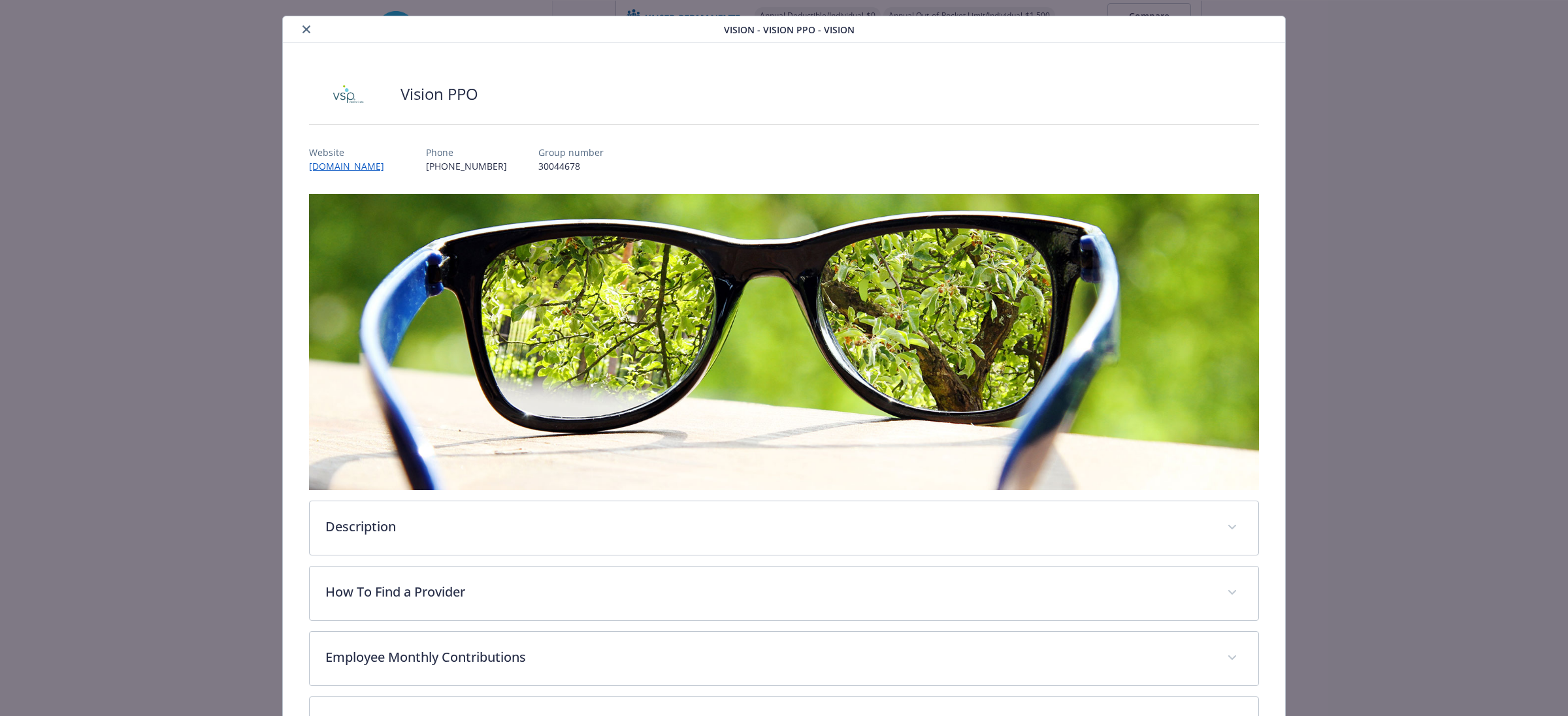
scroll to position [0, 0]
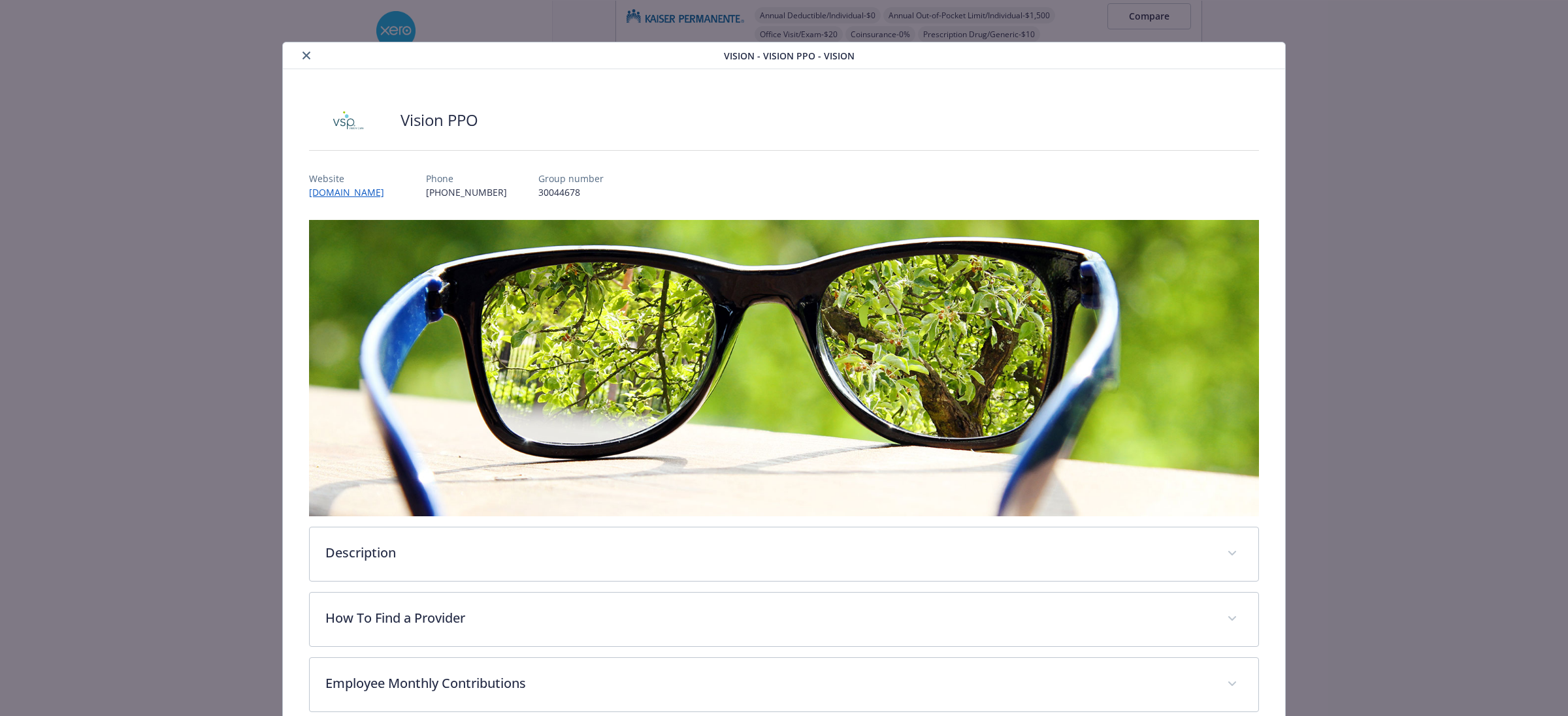
click at [305, 55] on icon "close" at bounding box center [306, 55] width 8 height 8
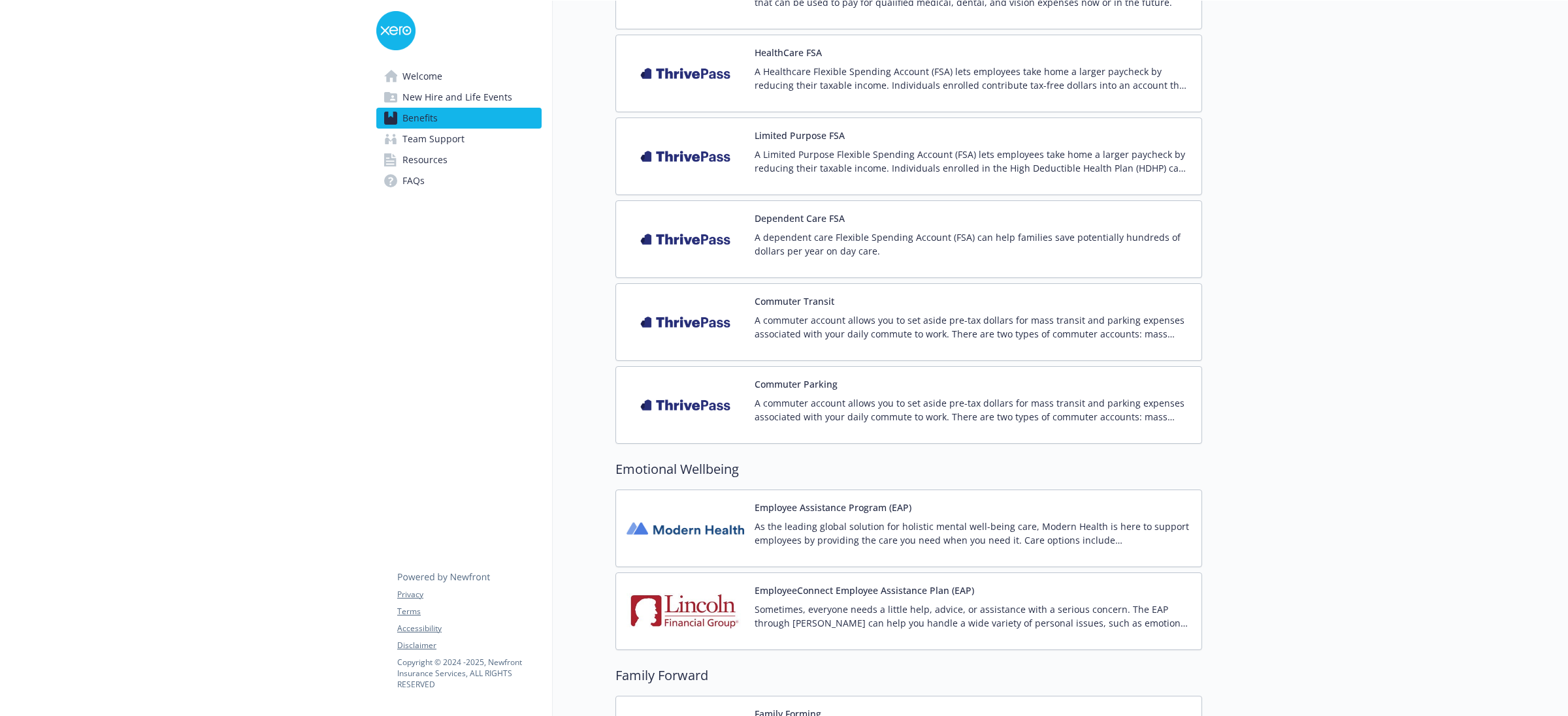
scroll to position [1477, 0]
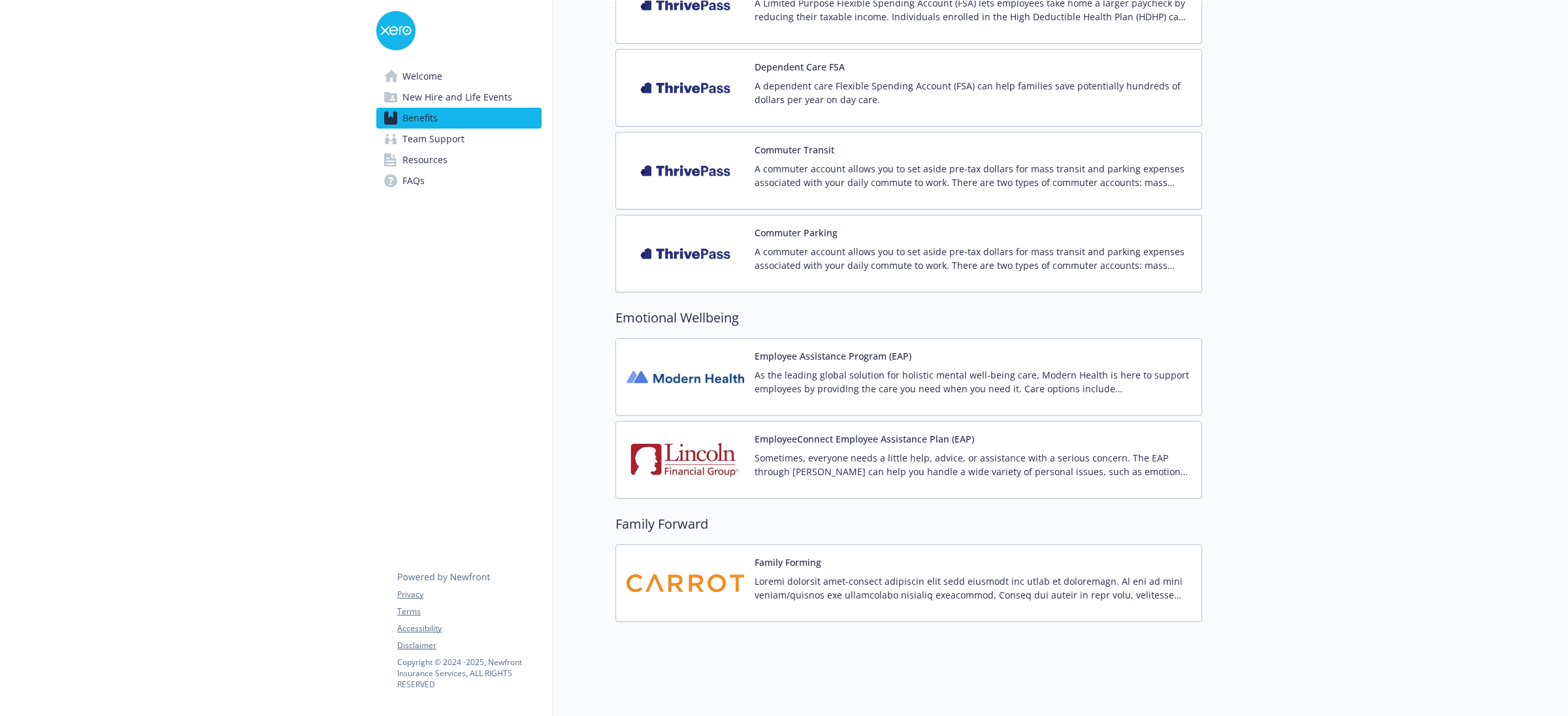
click at [782, 373] on p "As the leading global solution for holistic mental well-being care, Modern Heal…" at bounding box center [973, 382] width 437 height 27
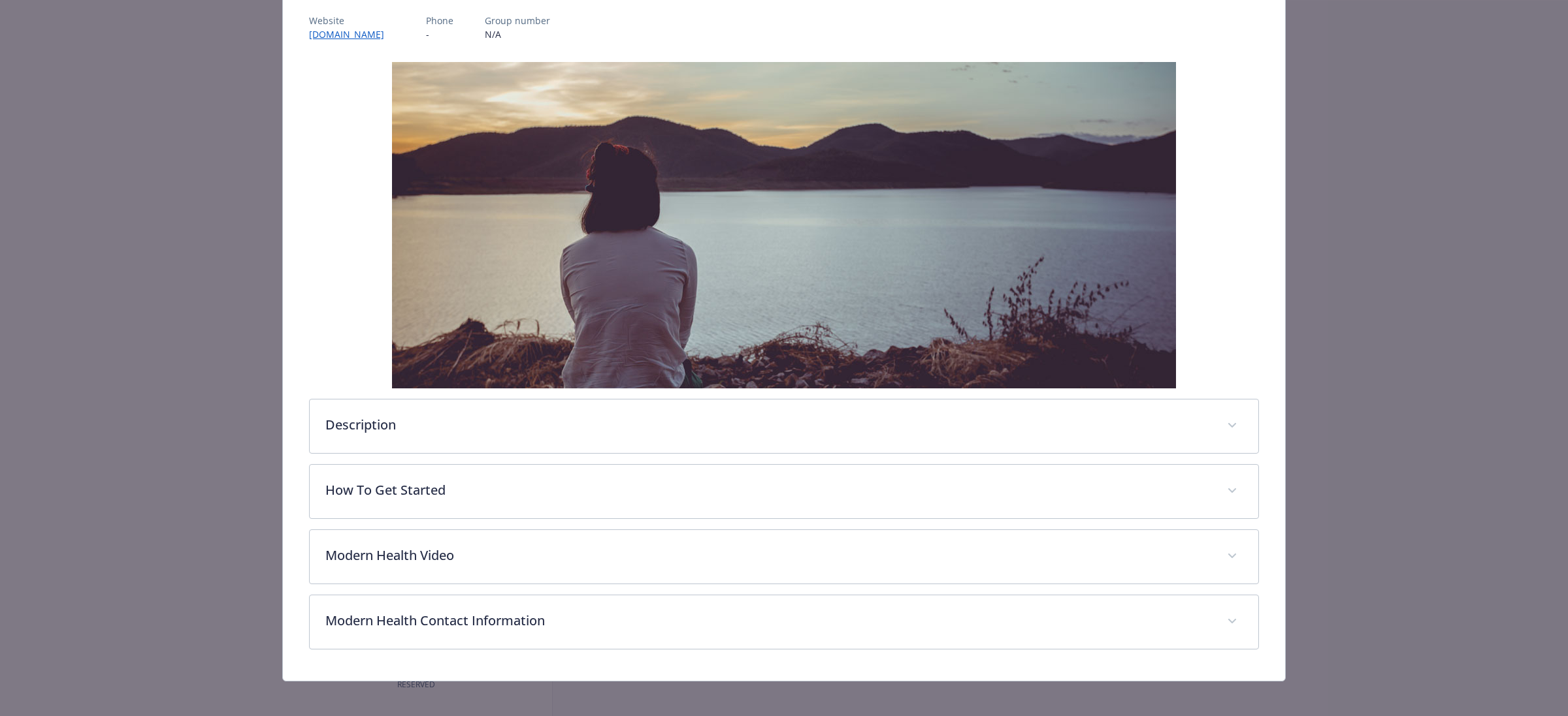
scroll to position [166, 0]
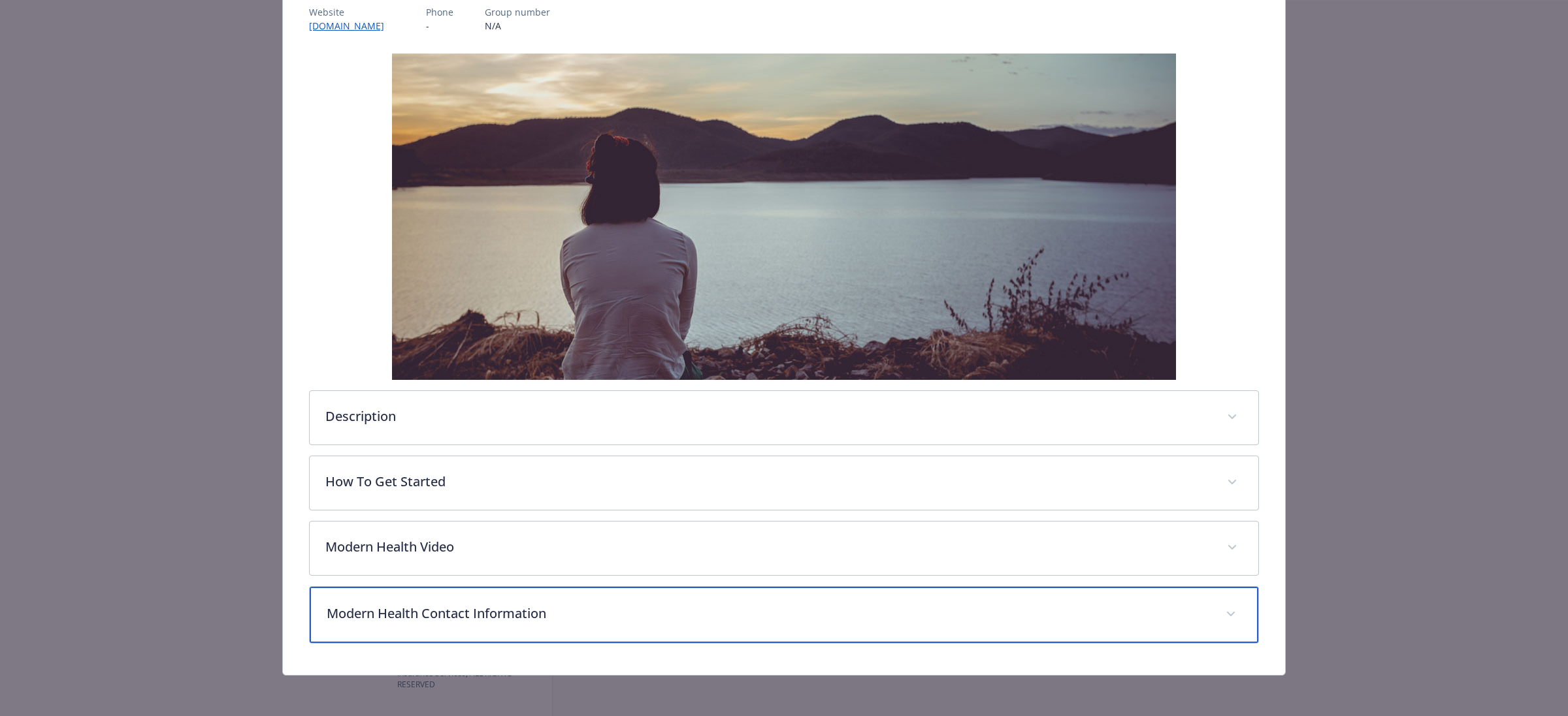
click at [655, 616] on p "Modern Health Contact Information" at bounding box center [768, 614] width 884 height 20
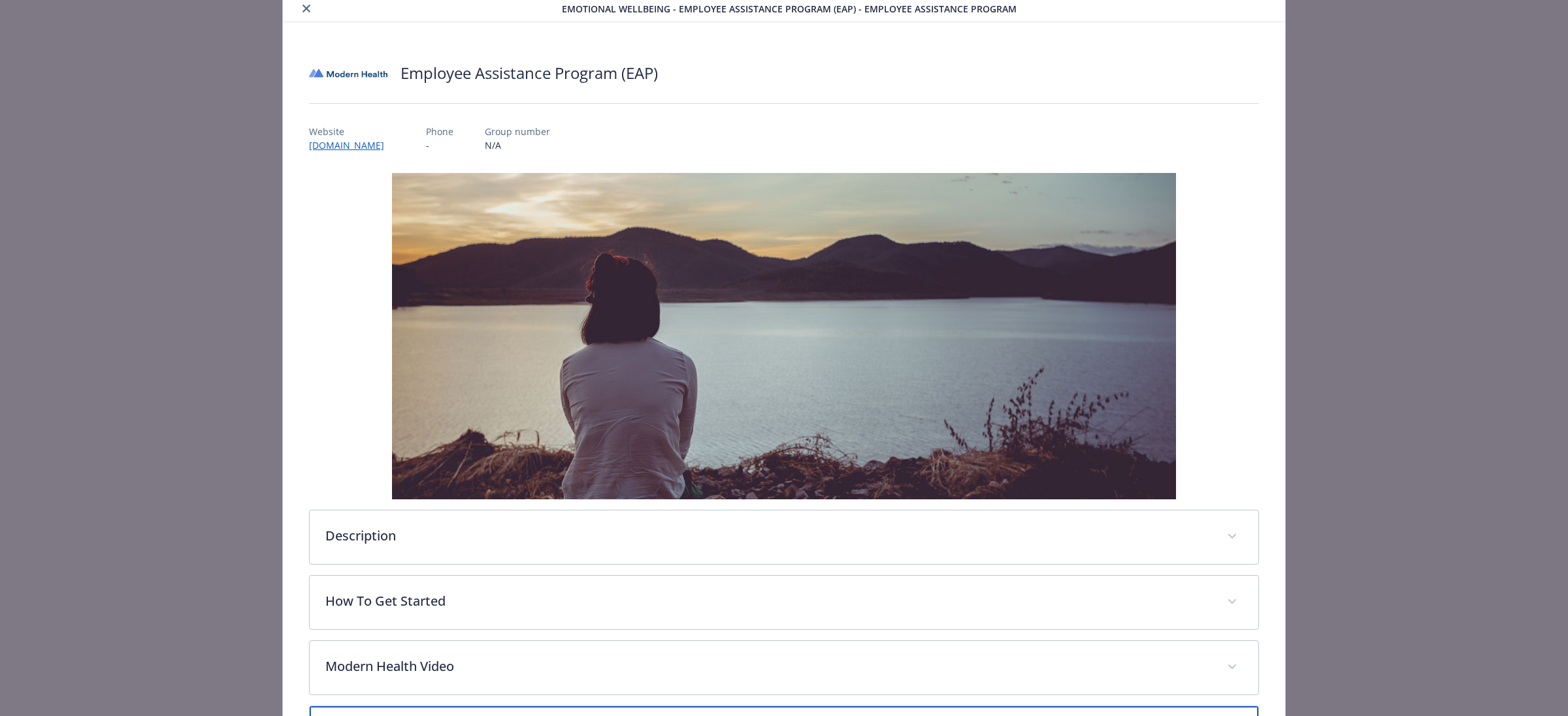
scroll to position [0, 0]
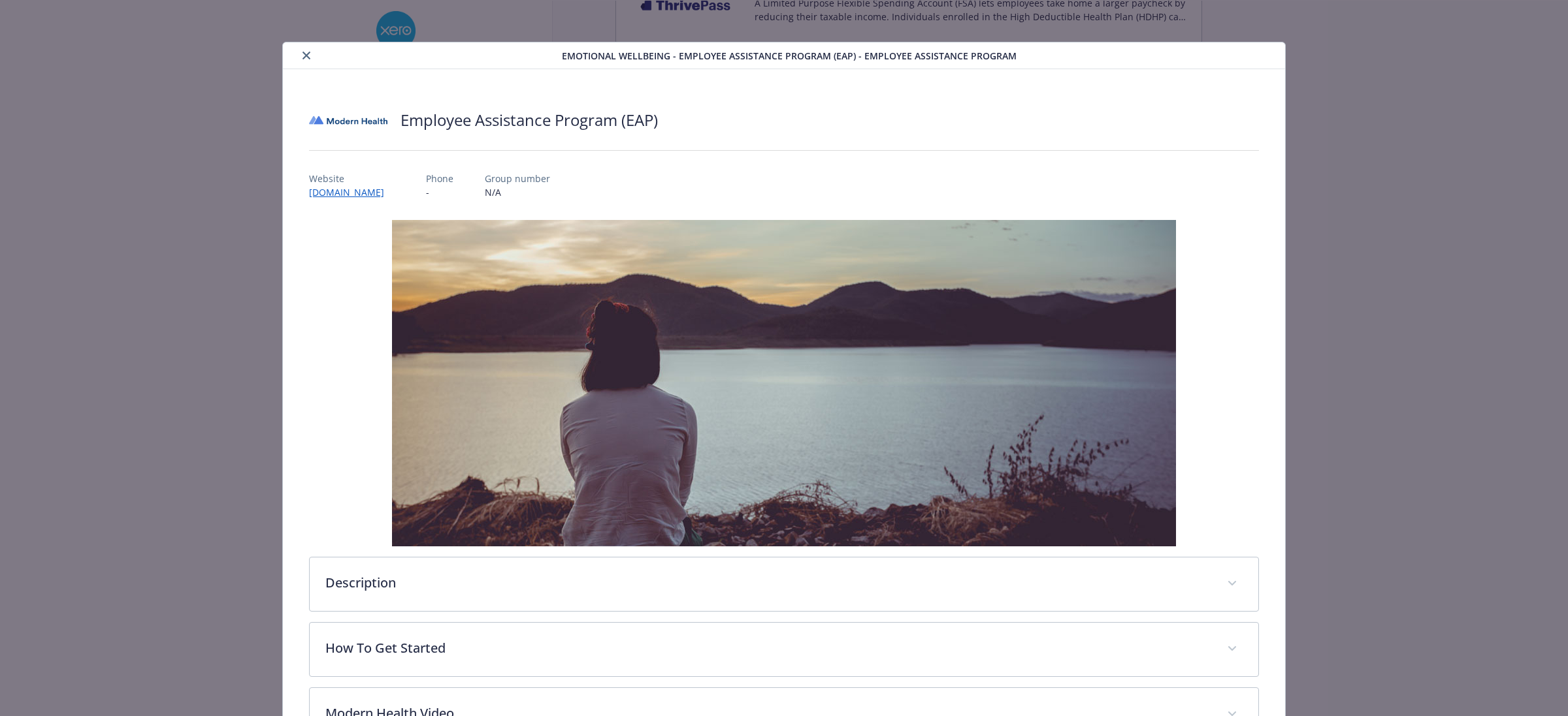
click at [302, 58] on icon "close" at bounding box center [306, 55] width 8 height 8
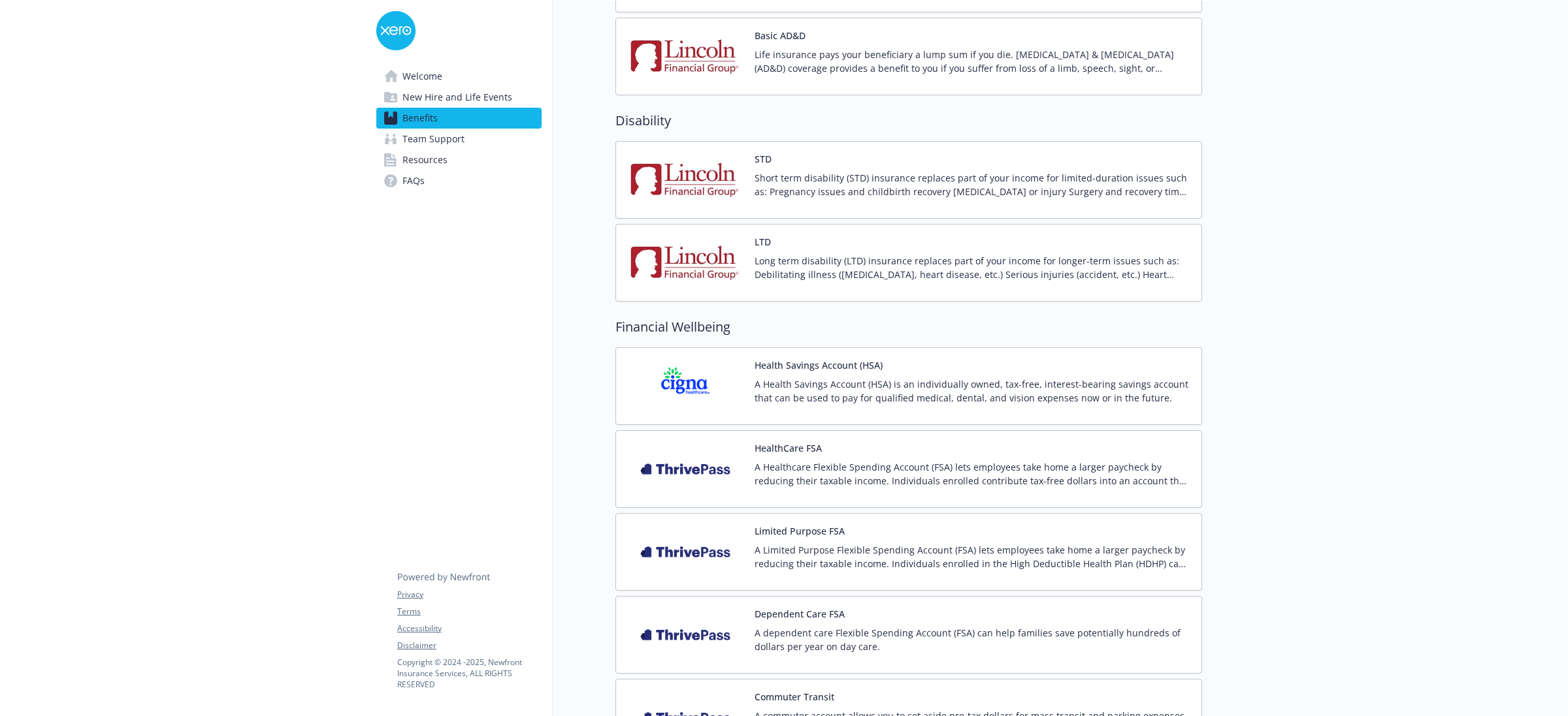
scroll to position [907, 0]
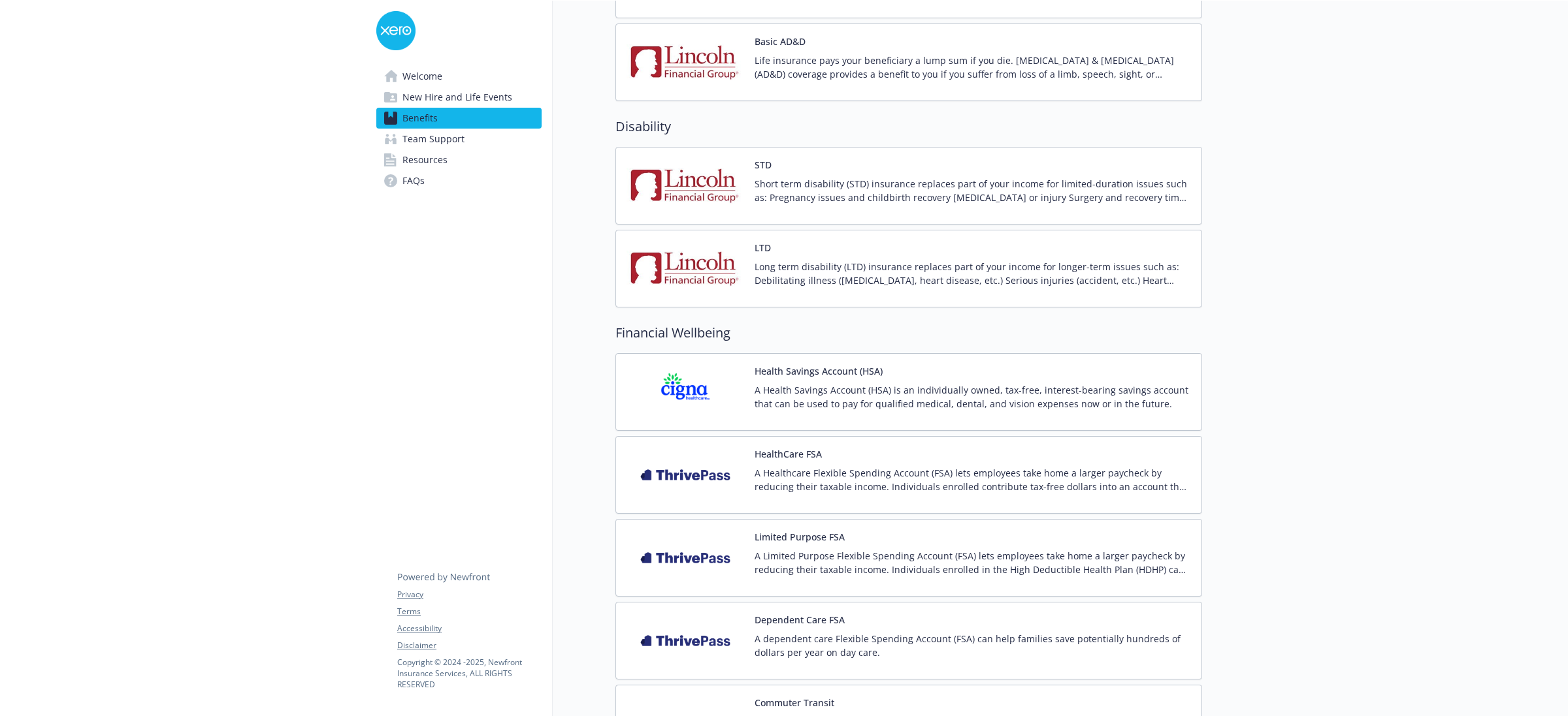
click at [438, 132] on span "Team Support" at bounding box center [433, 139] width 62 height 21
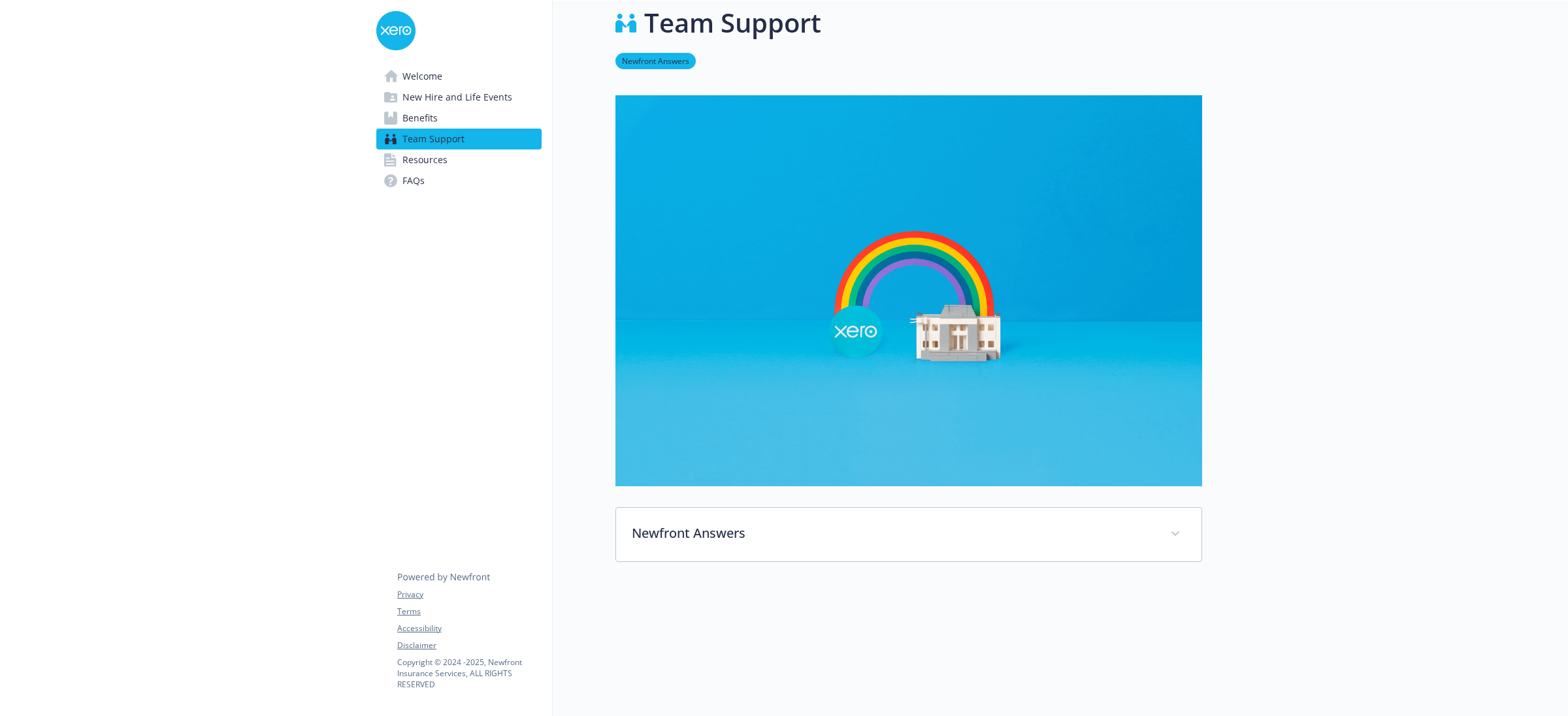
scroll to position [129, 0]
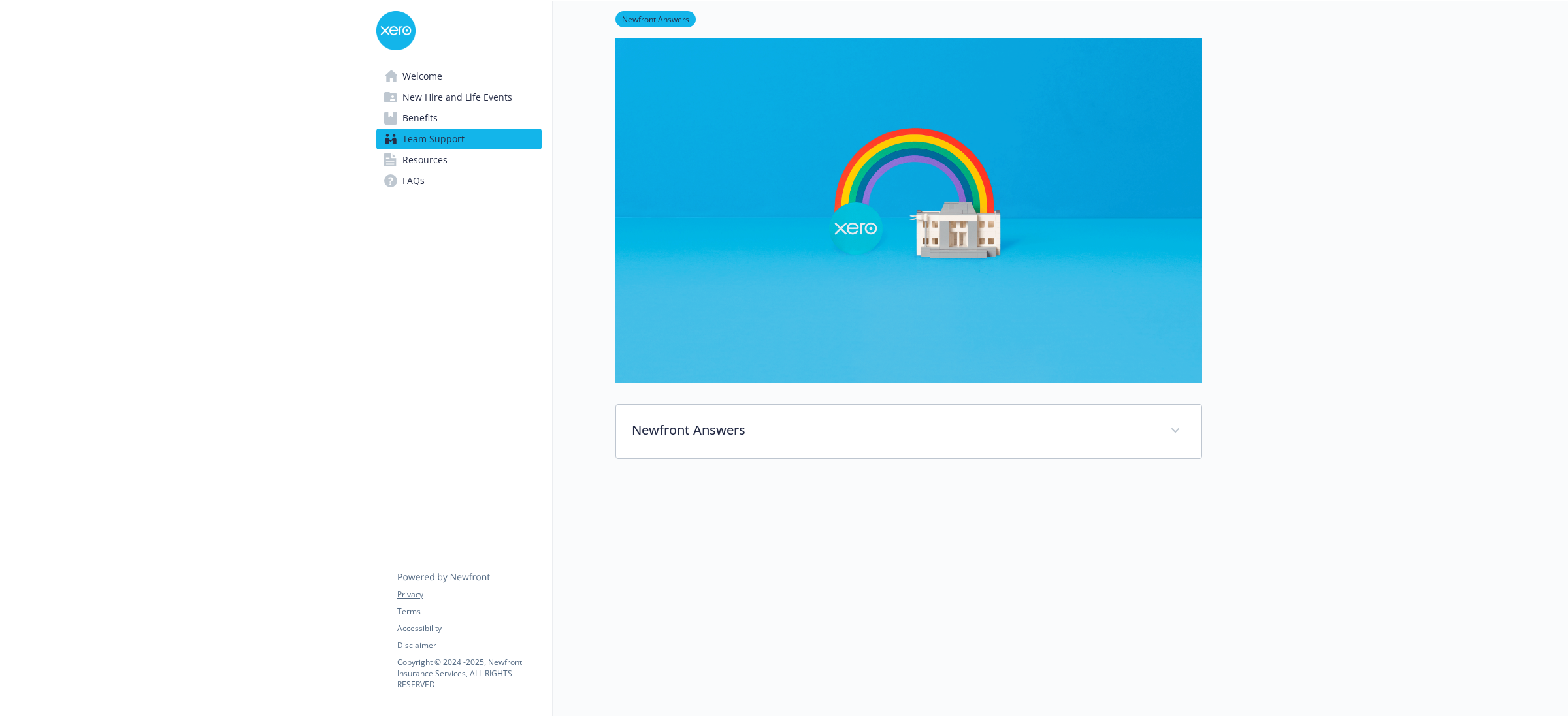
click at [427, 155] on span "Resources" at bounding box center [425, 159] width 45 height 21
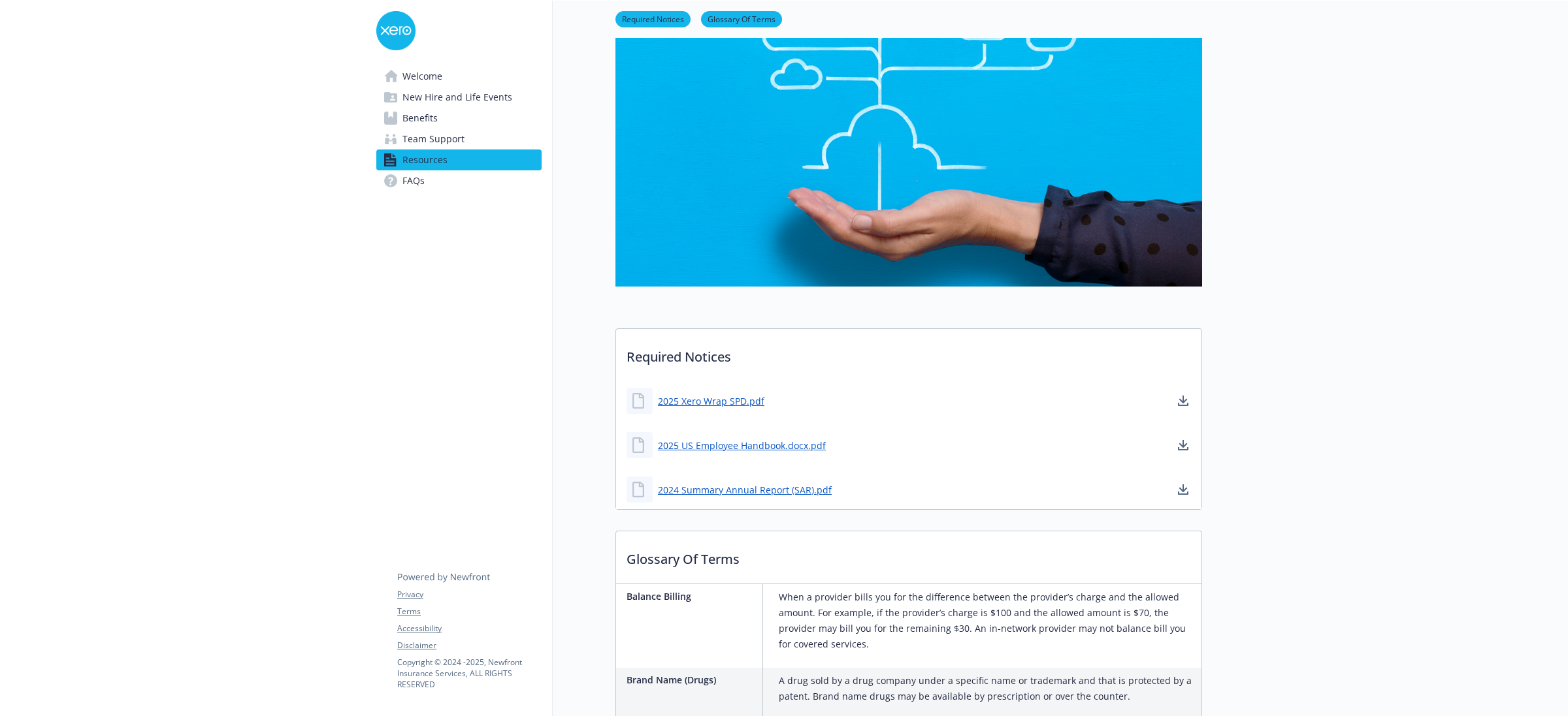
click at [413, 176] on span "FAQs" at bounding box center [413, 180] width 22 height 21
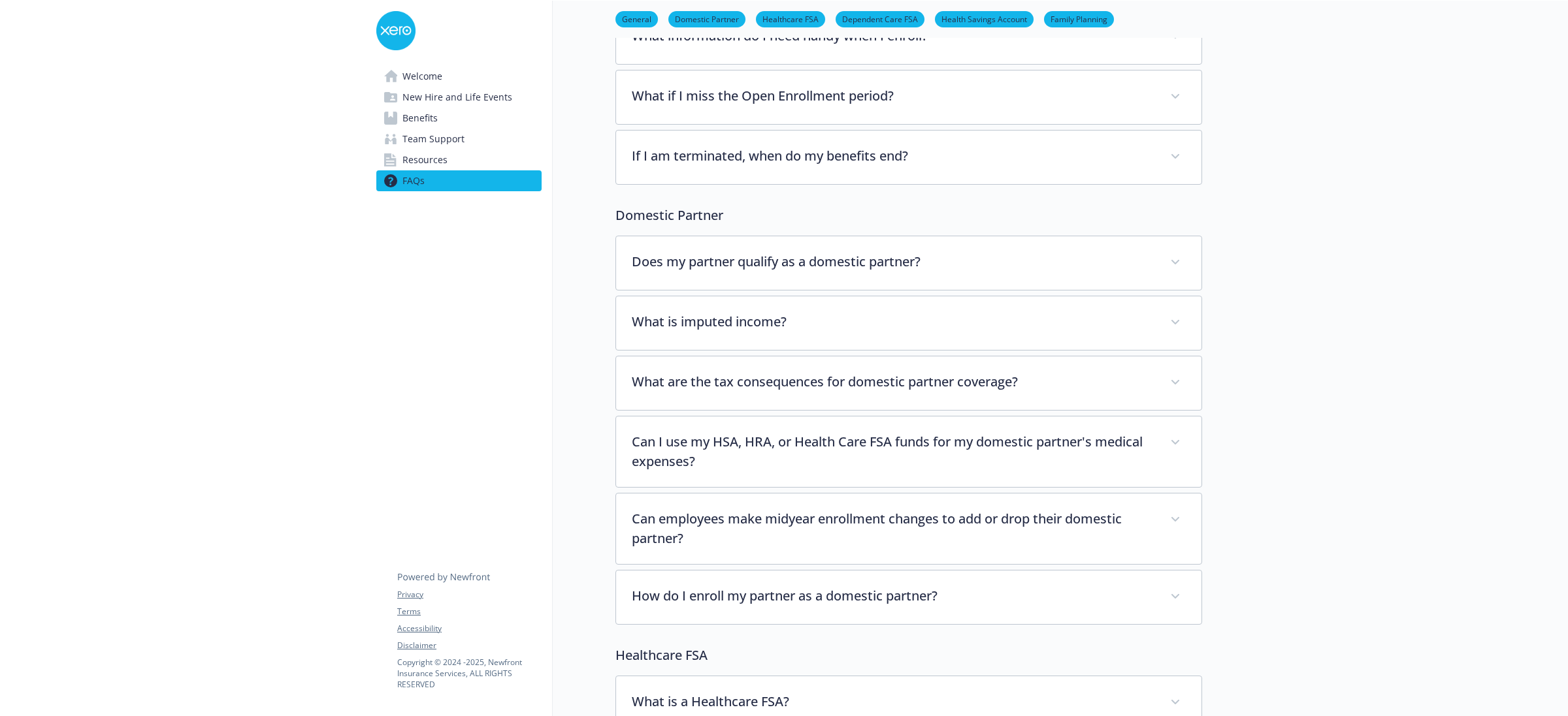
click at [425, 138] on span "Team Support" at bounding box center [433, 139] width 62 height 21
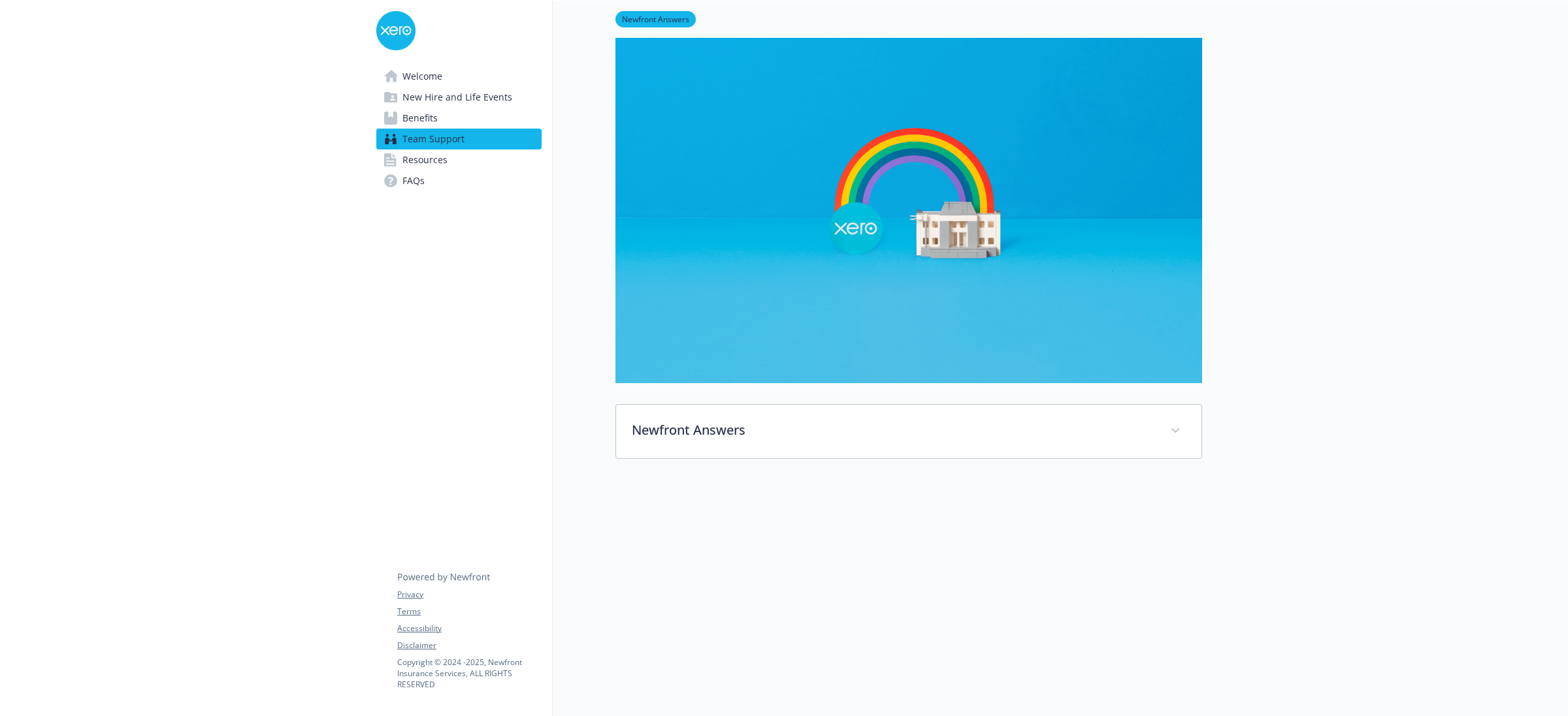
click at [413, 102] on span "New Hire and Life Events" at bounding box center [457, 97] width 109 height 21
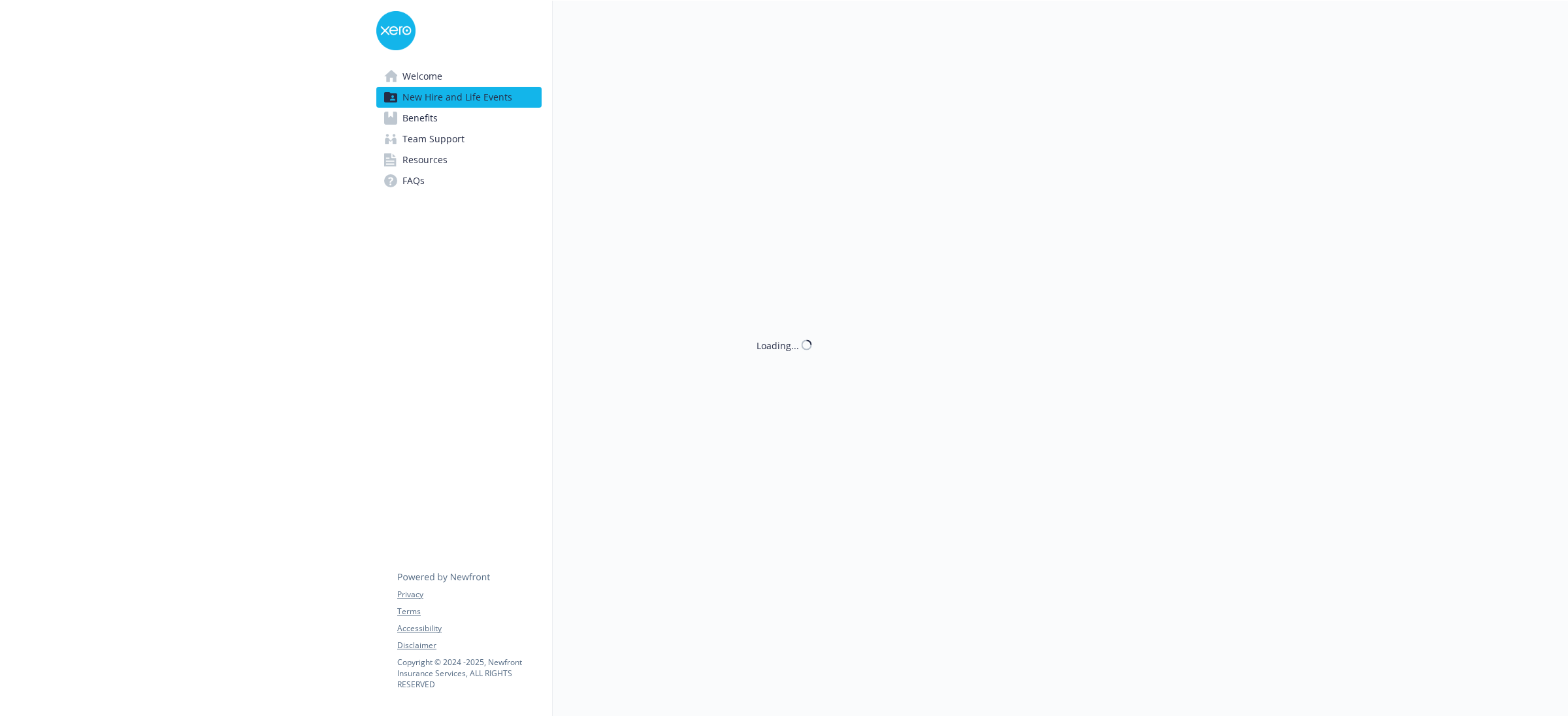
scroll to position [129, 0]
click at [427, 118] on span "Benefits" at bounding box center [420, 118] width 35 height 21
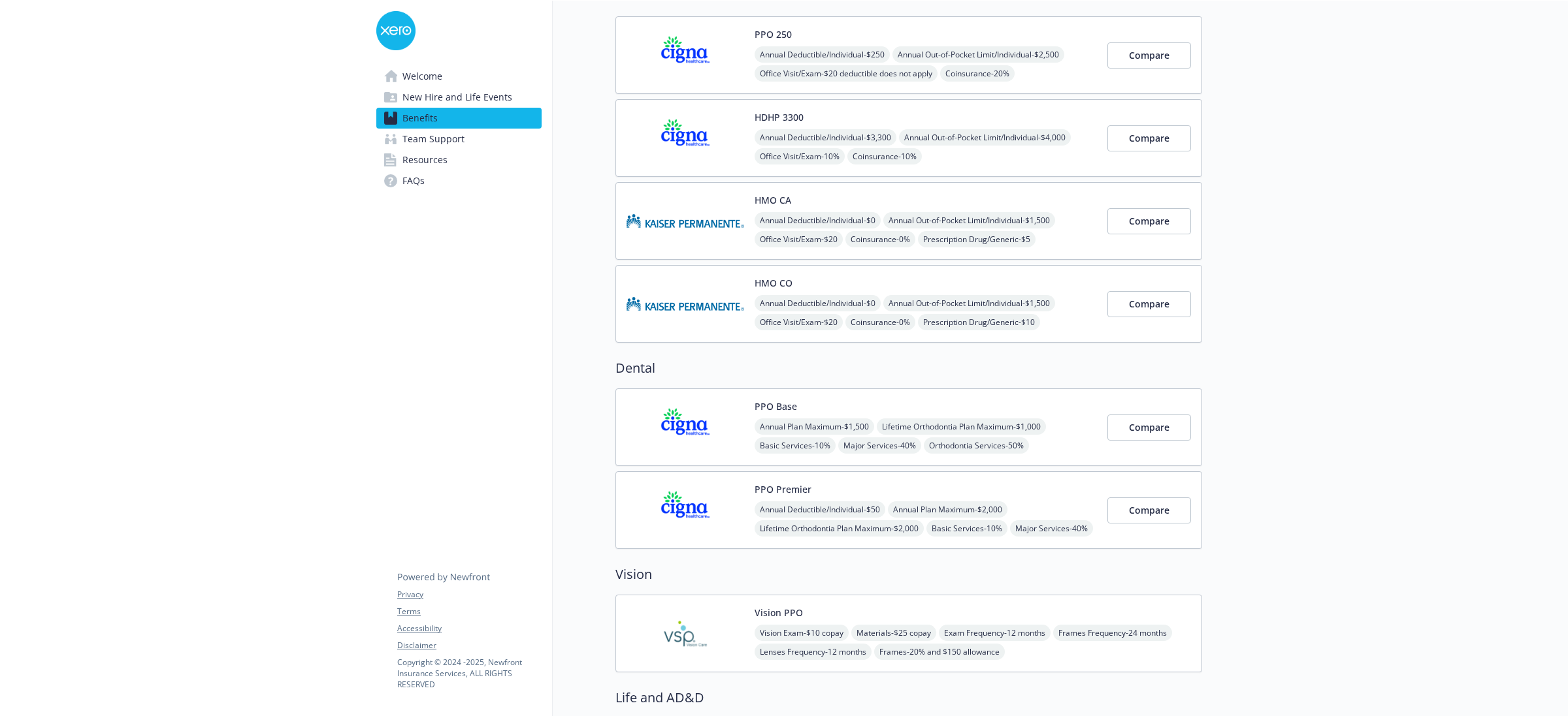
click at [673, 133] on img at bounding box center [685, 137] width 118 height 55
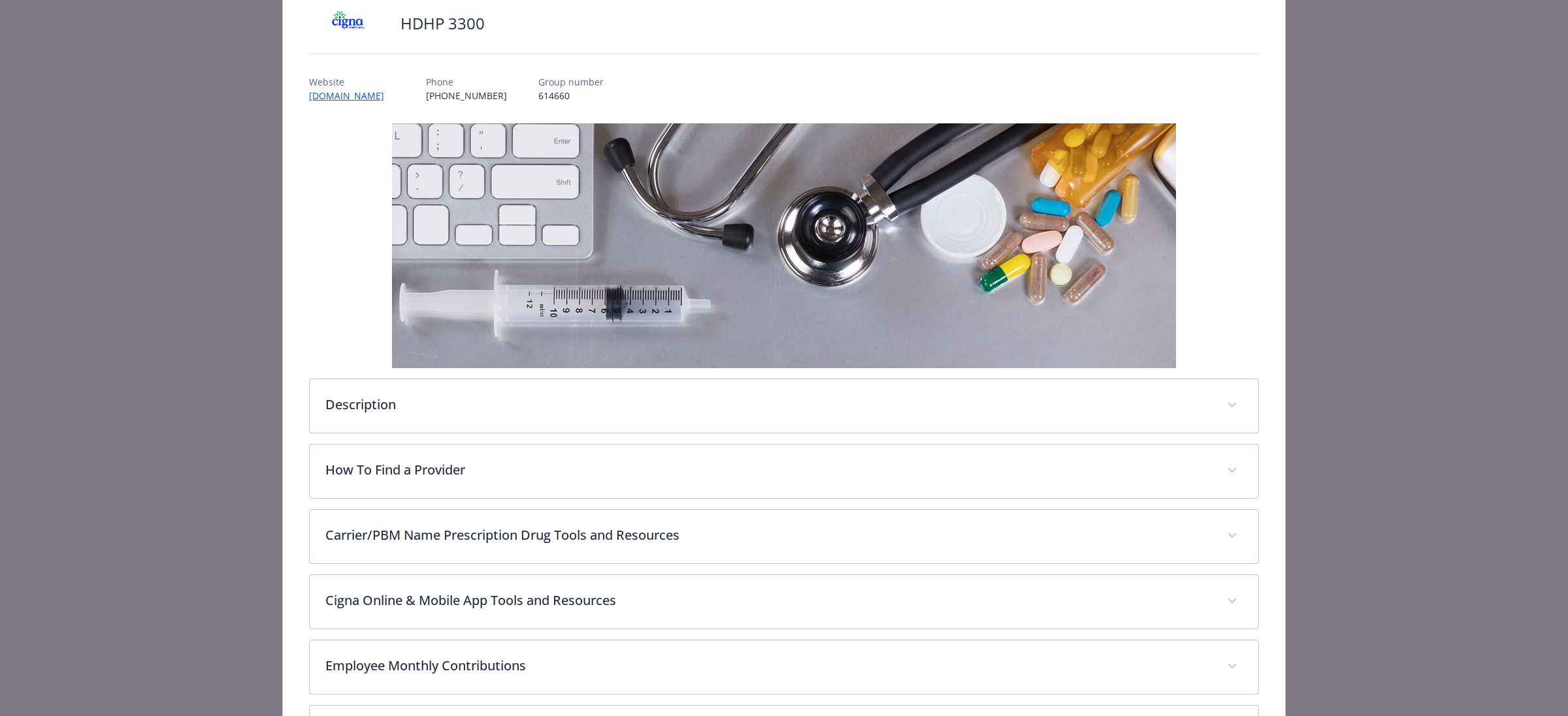
scroll to position [281, 0]
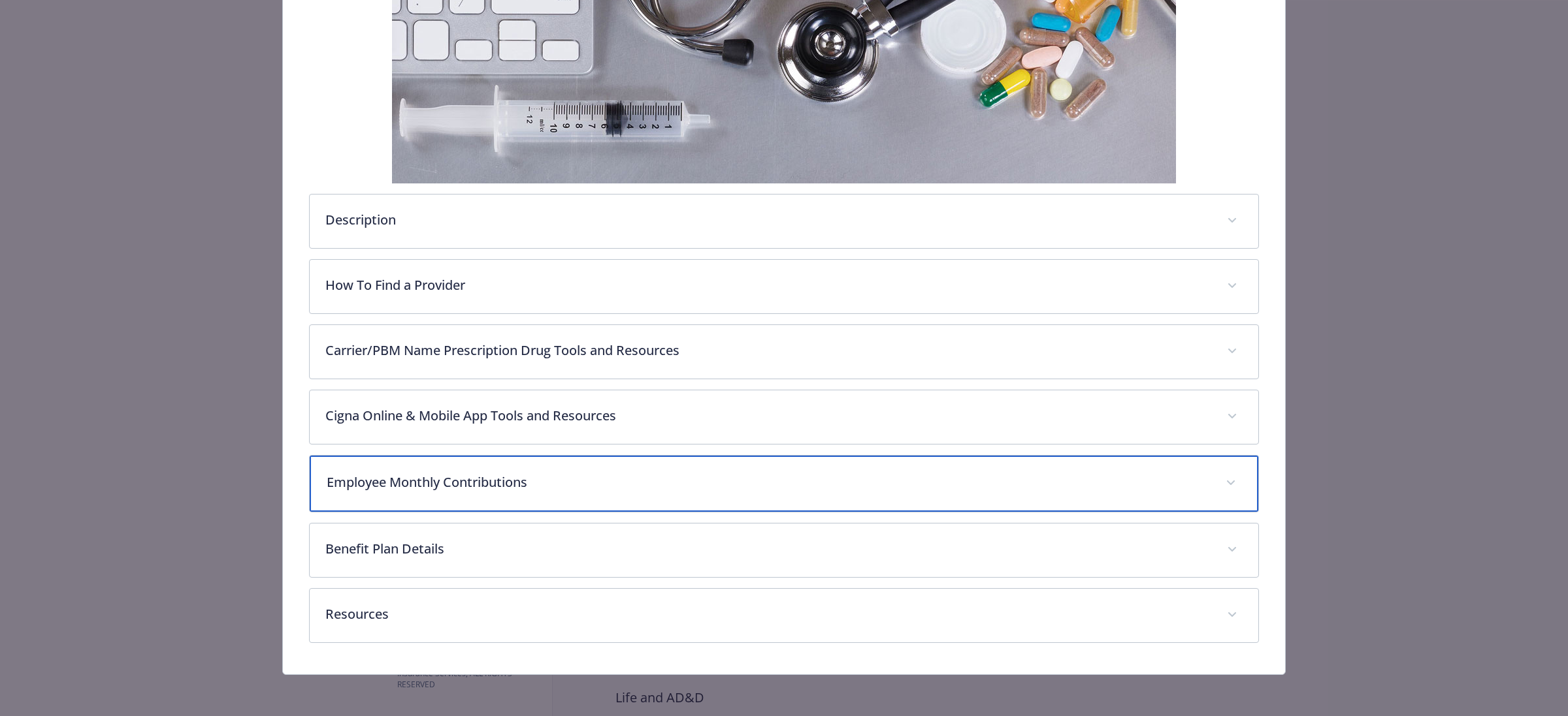
click at [543, 483] on p "Employee Monthly Contributions" at bounding box center [768, 482] width 884 height 20
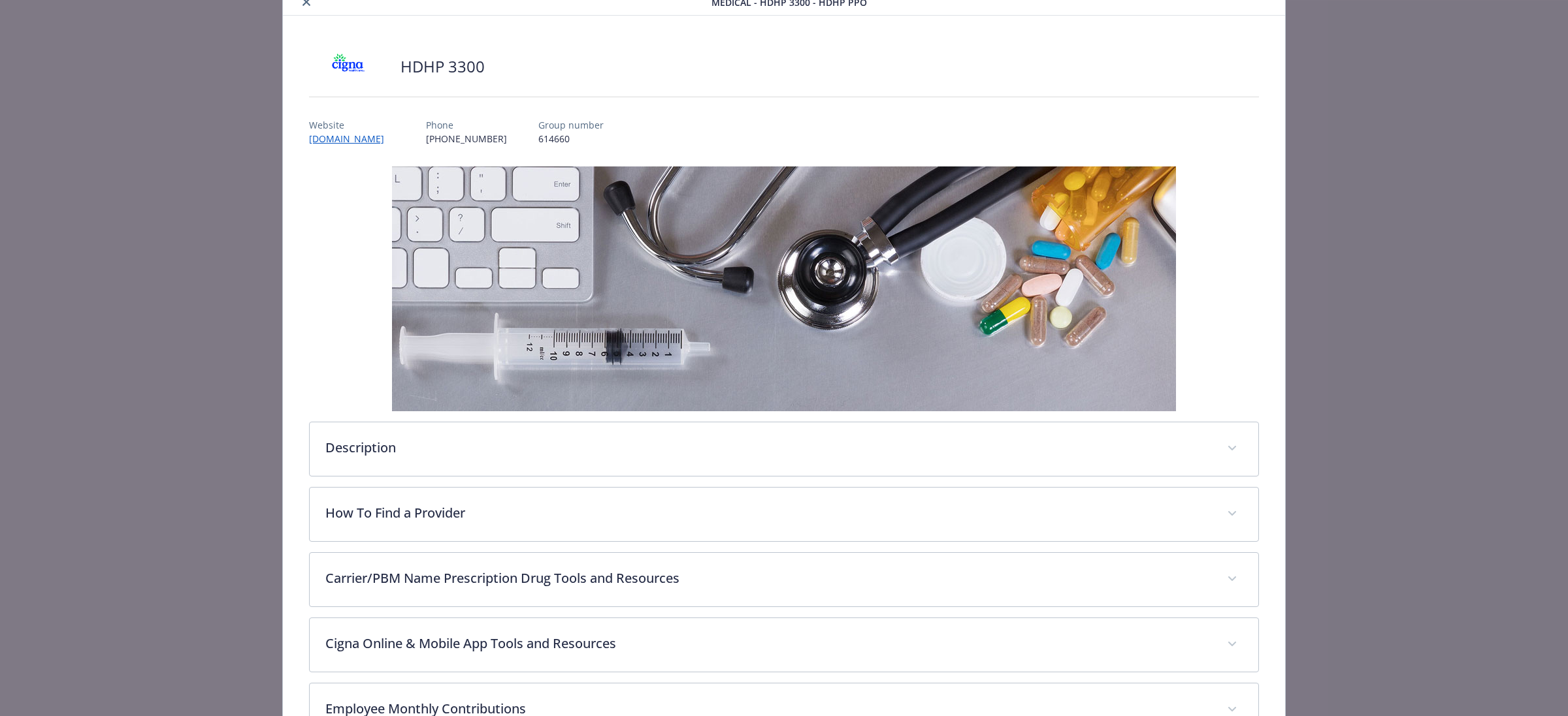
scroll to position [0, 0]
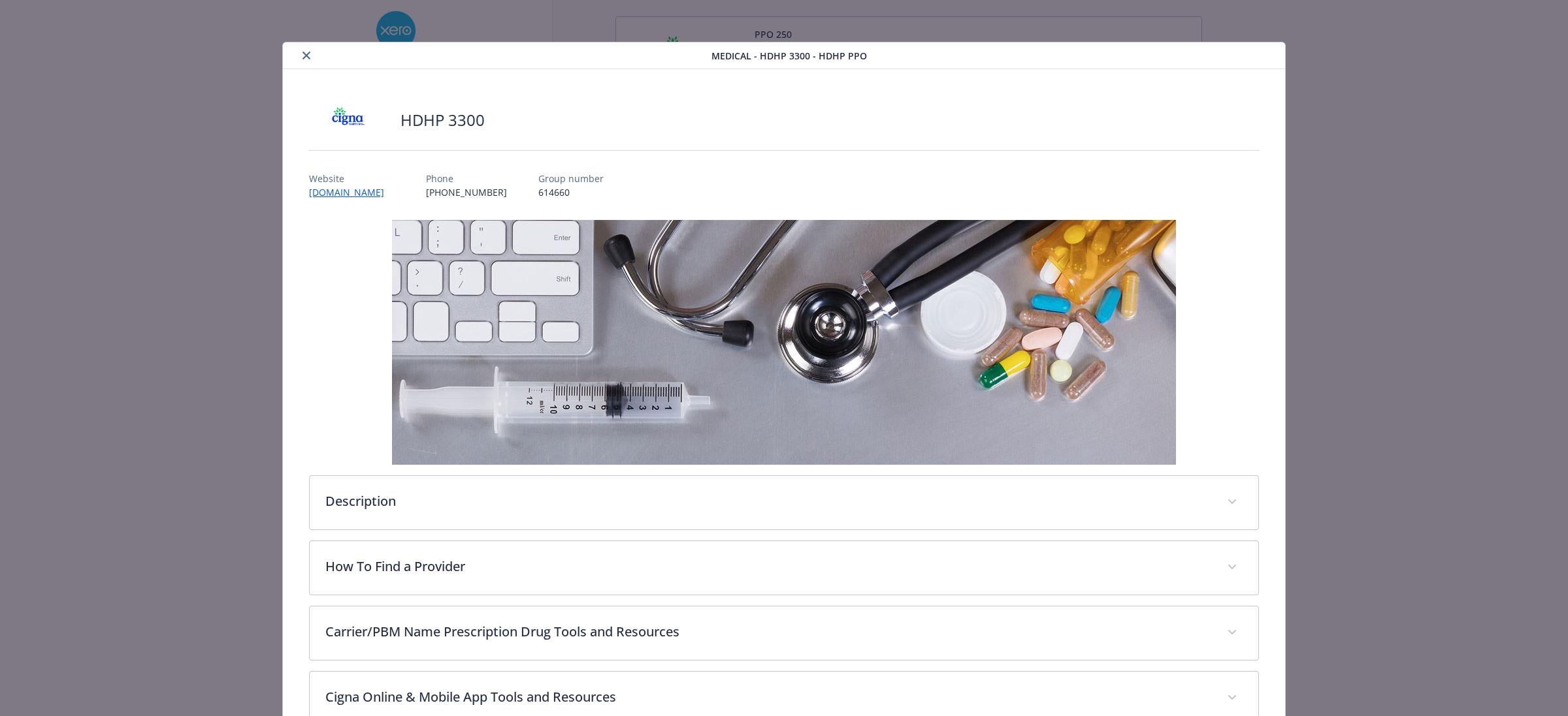
click at [307, 50] on button "close" at bounding box center [306, 55] width 16 height 16
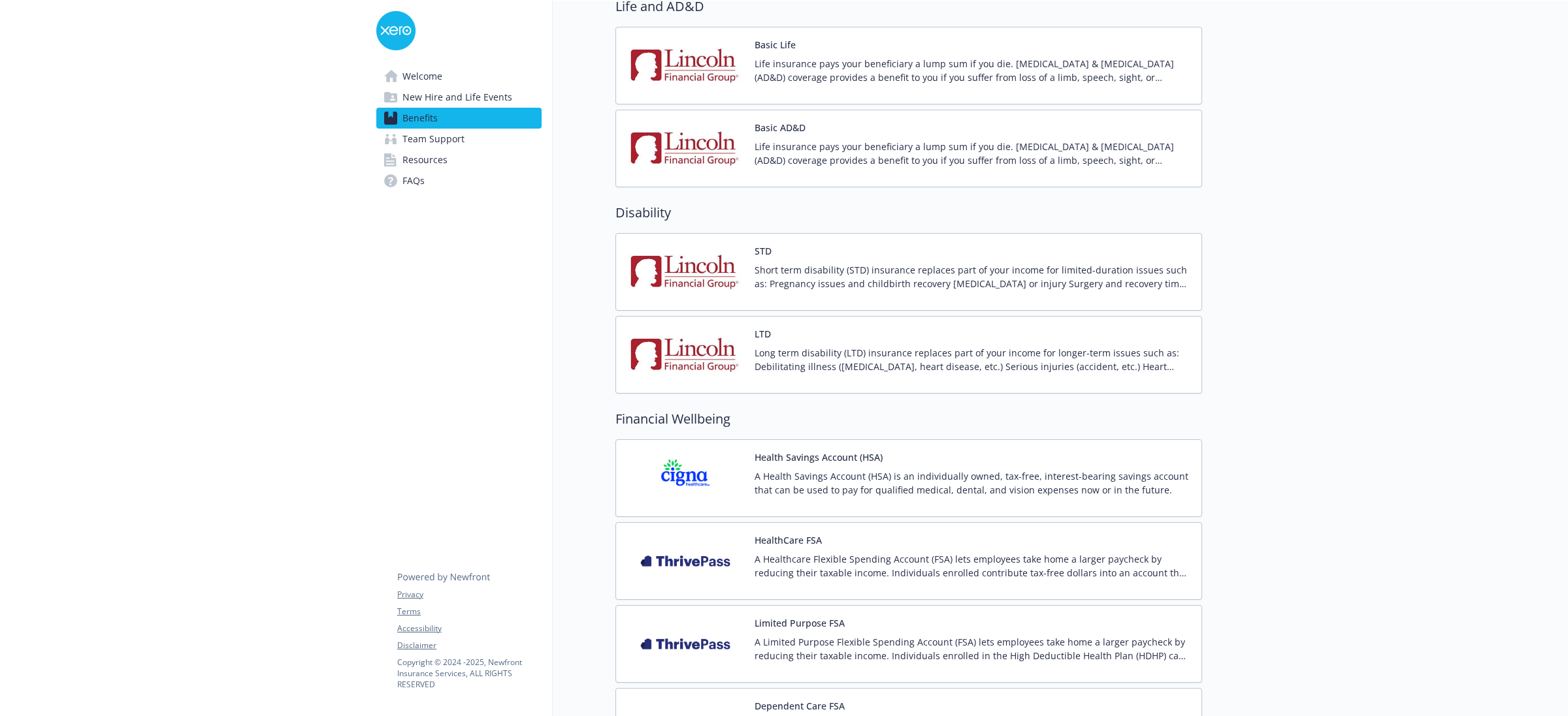
scroll to position [782, 0]
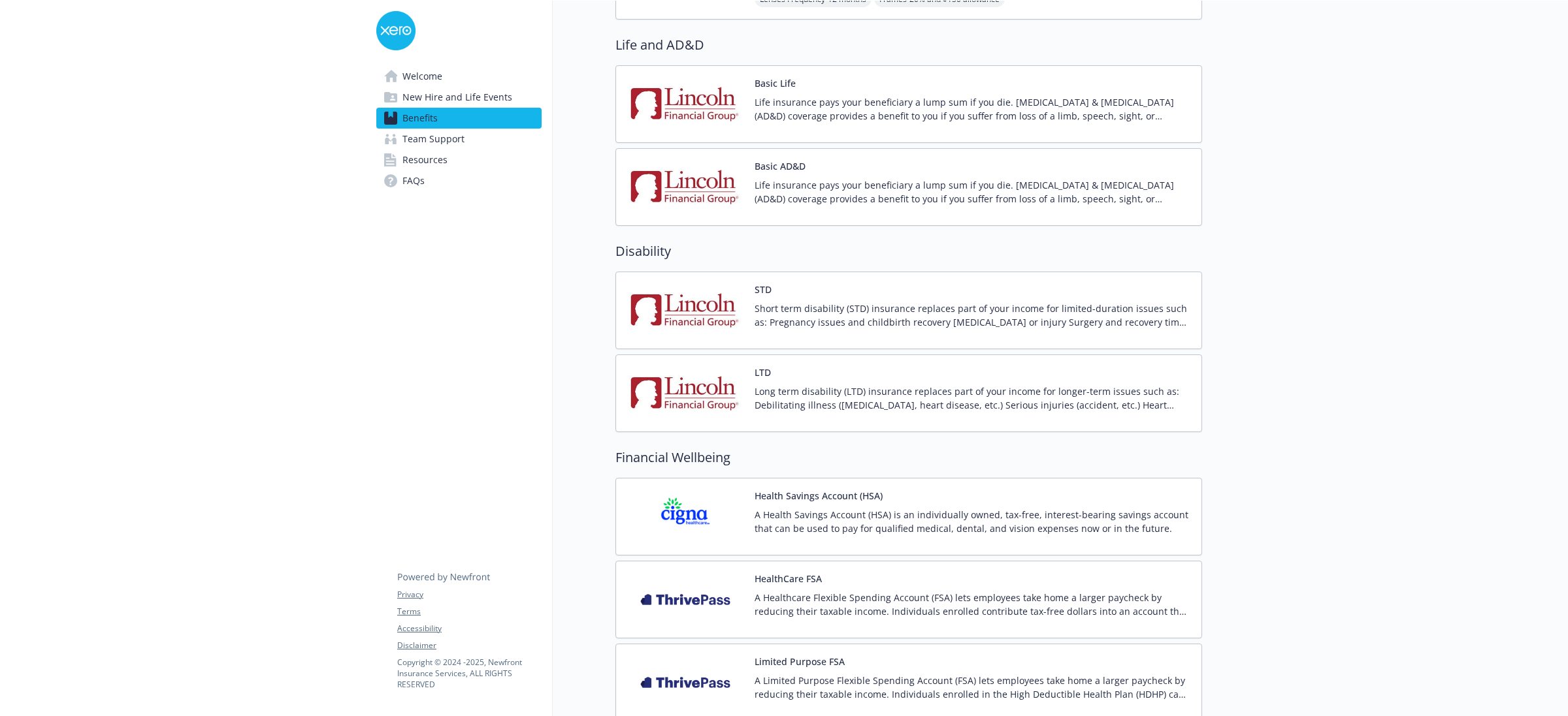
click at [1049, 297] on div "STD Short term disability (STD) insurance replaces part of your income for limi…" at bounding box center [973, 310] width 437 height 55
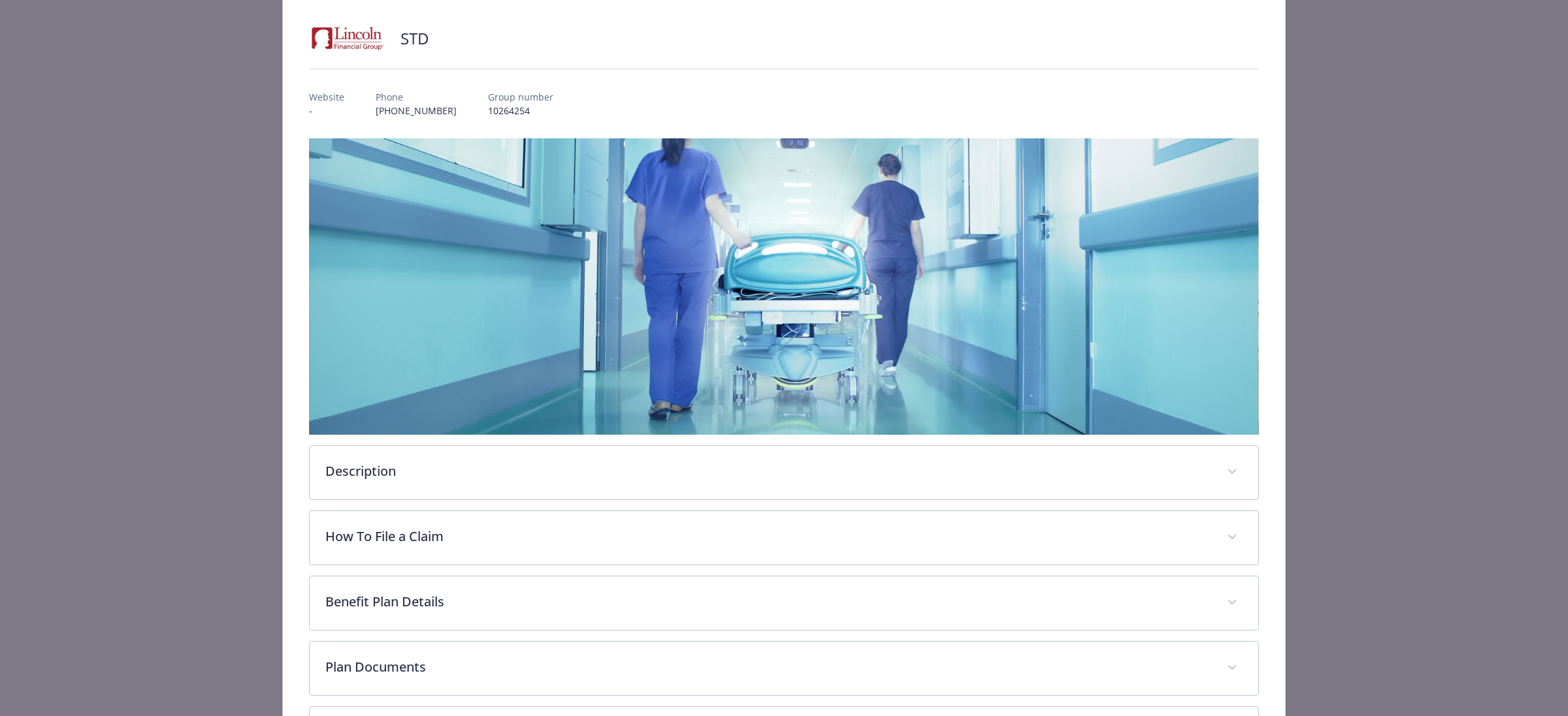
scroll to position [200, 0]
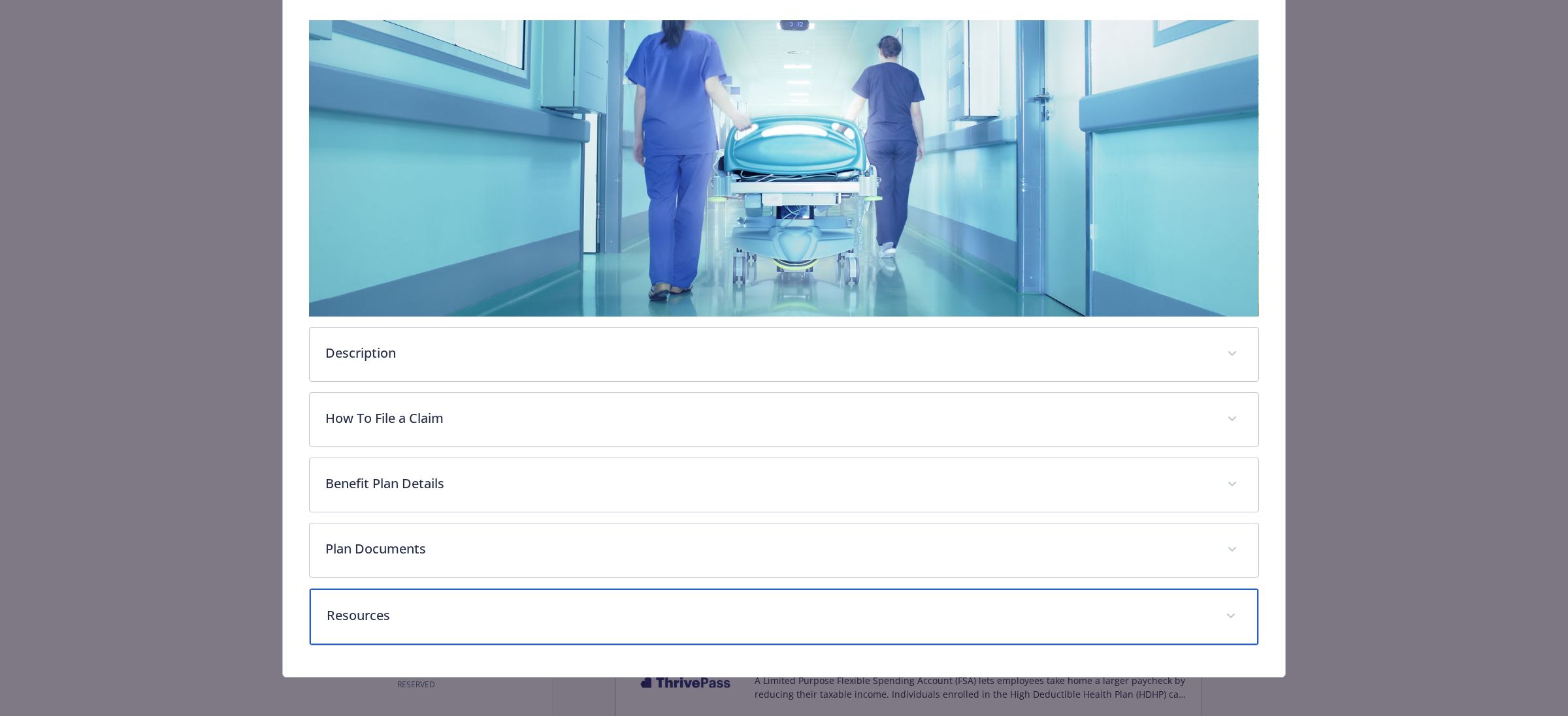
click at [913, 600] on div "Resources" at bounding box center [784, 617] width 948 height 56
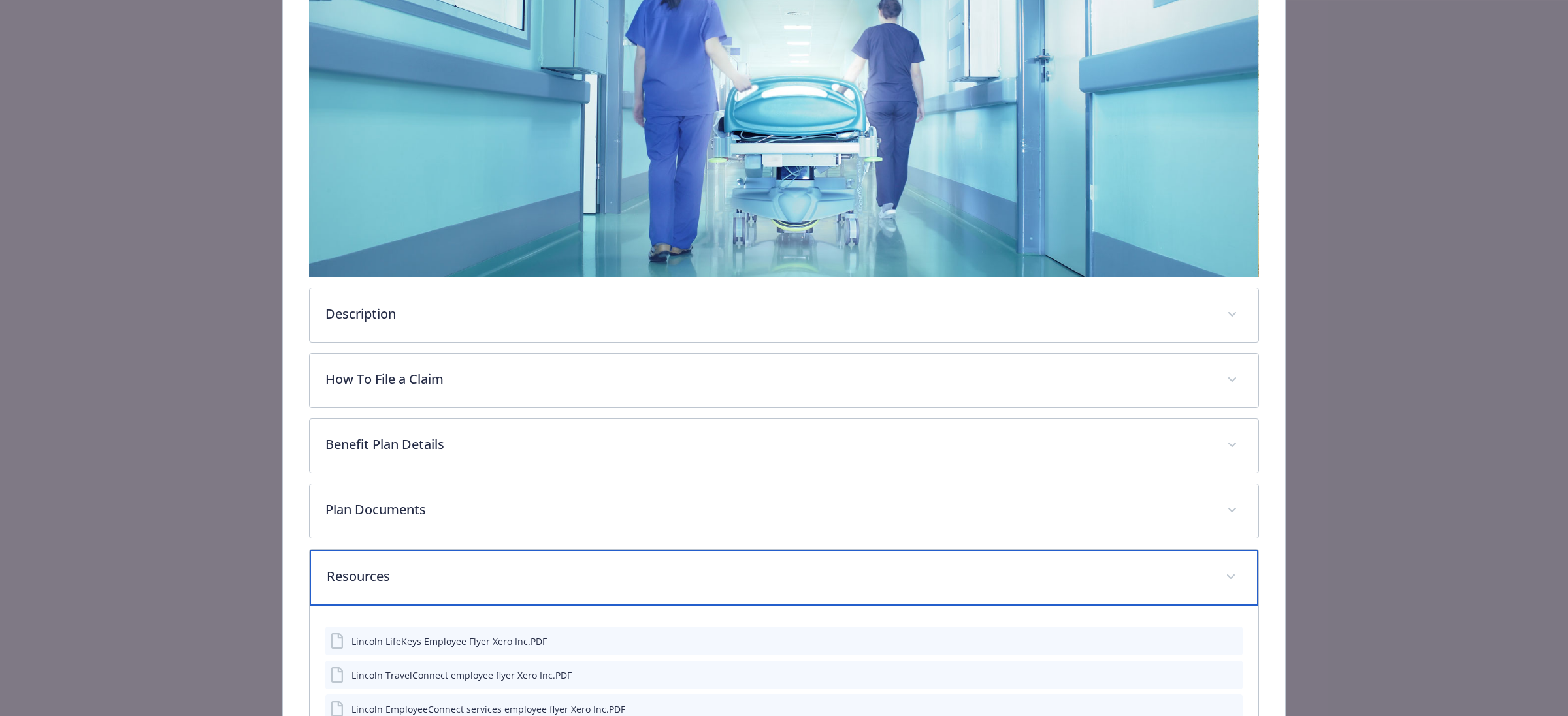
scroll to position [0, 0]
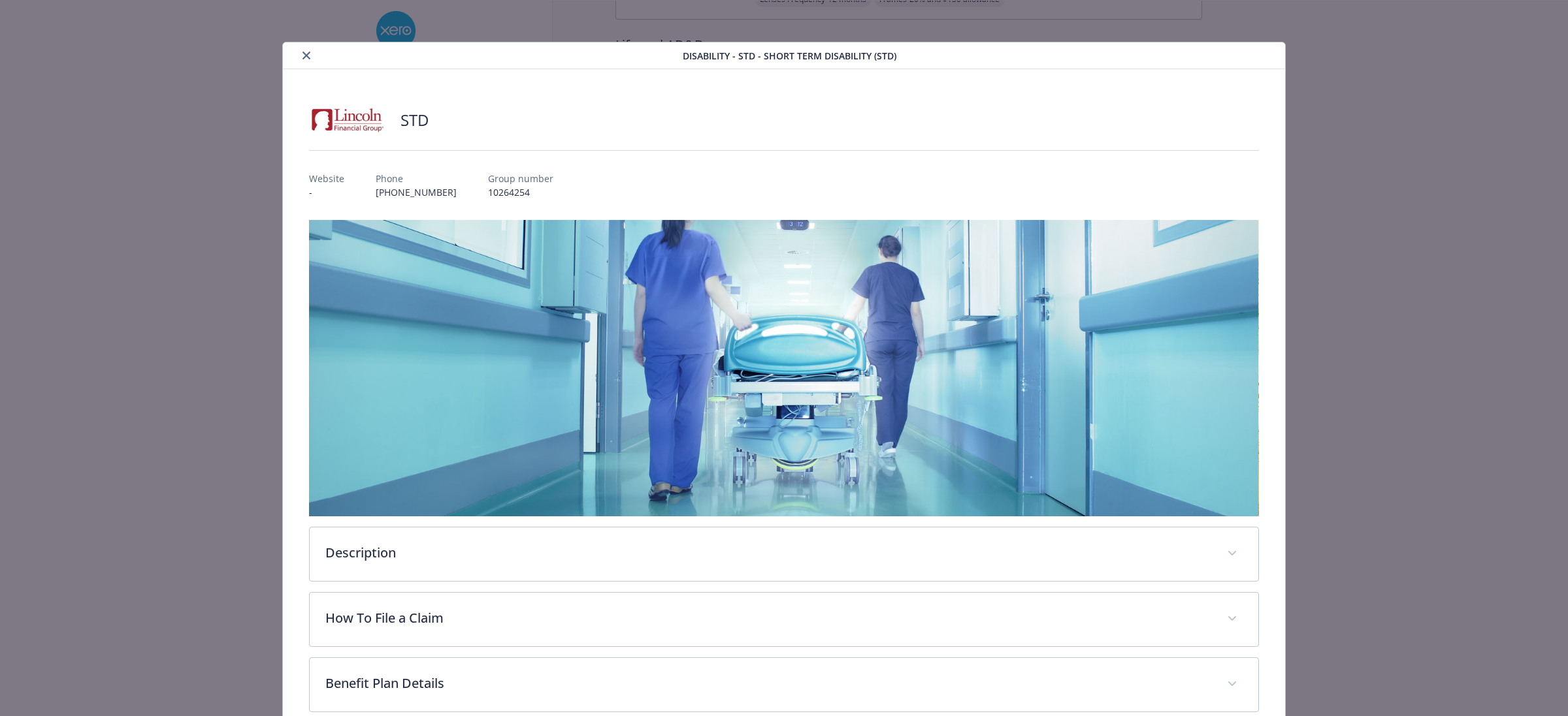
click at [302, 54] on icon "close" at bounding box center [306, 55] width 8 height 8
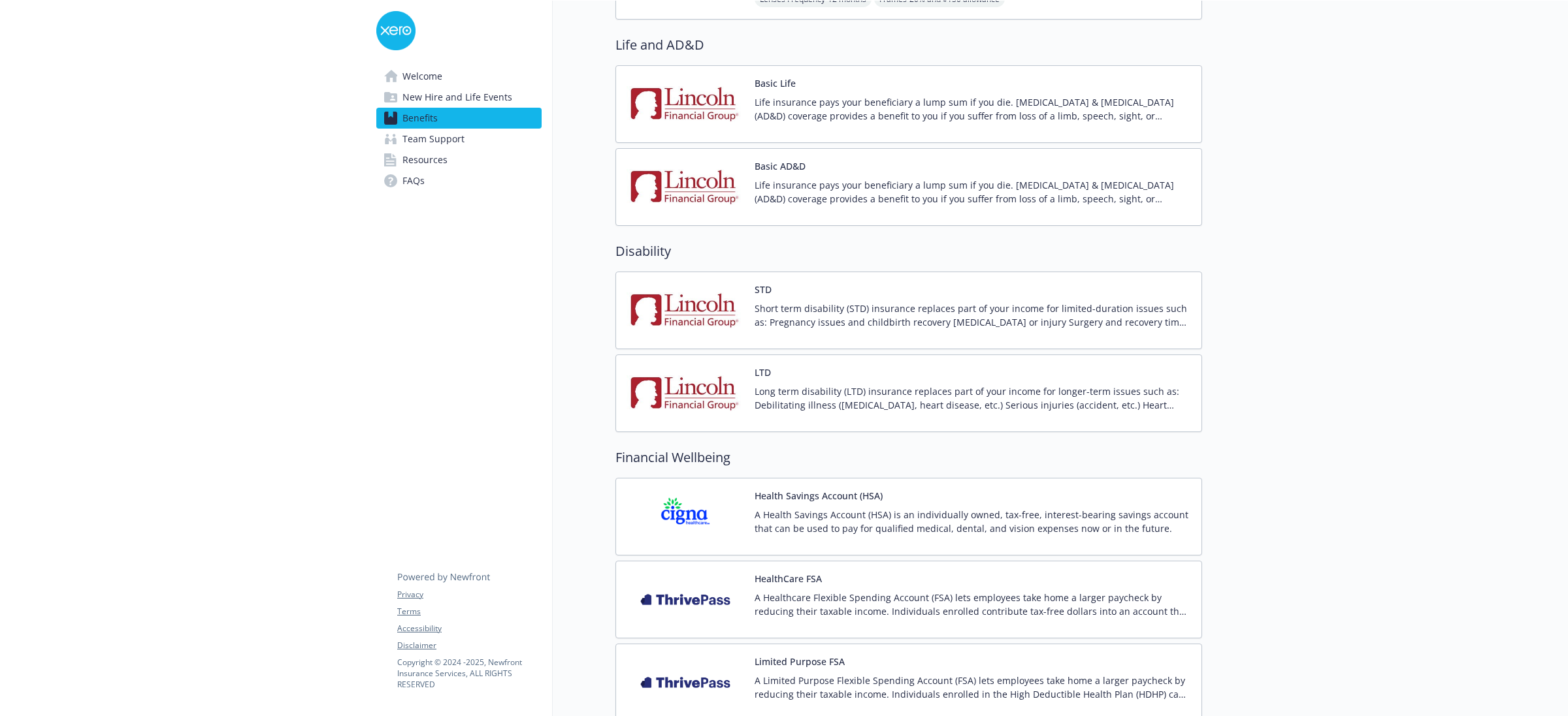
click at [863, 399] on p "Long term disability (LTD) insurance replaces part of your income for longer-te…" at bounding box center [973, 398] width 437 height 27
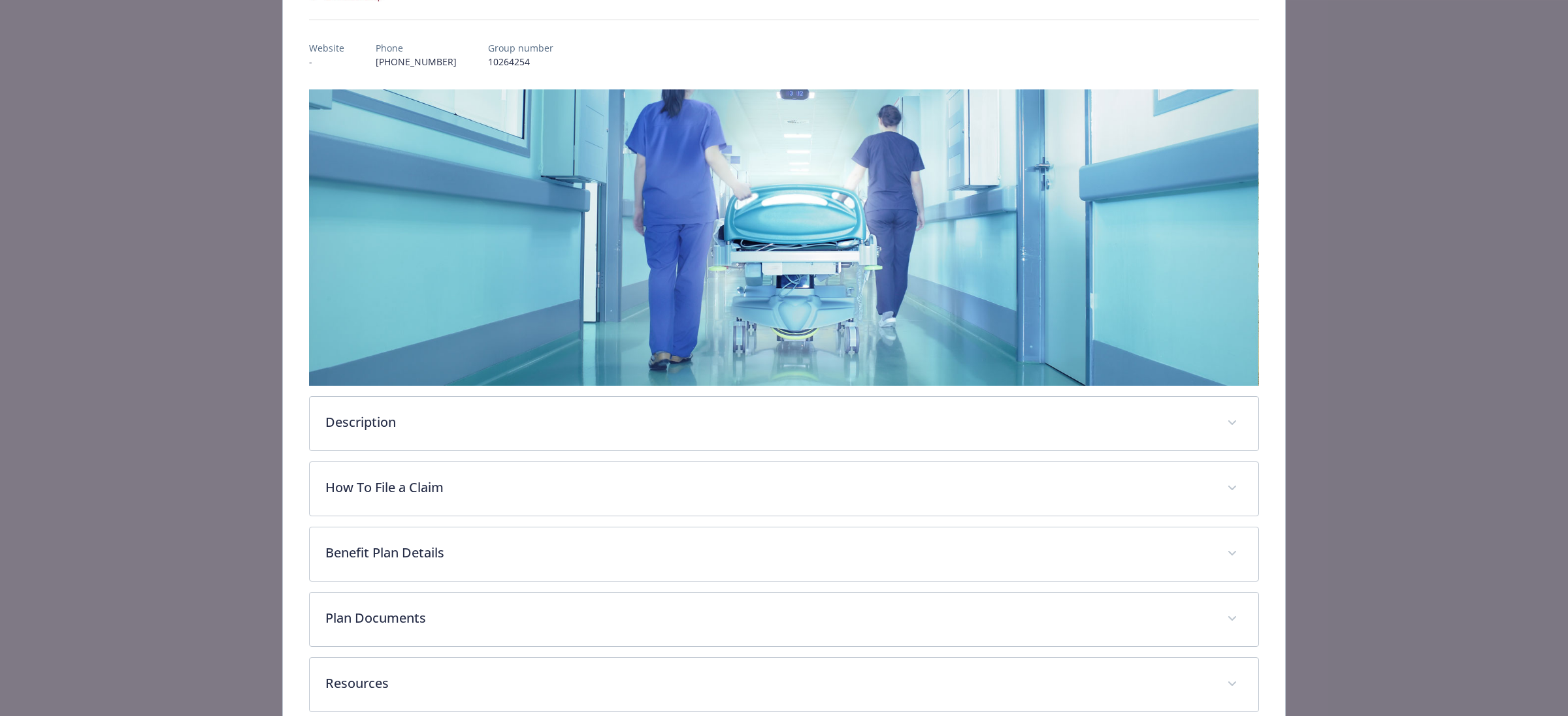
scroll to position [200, 0]
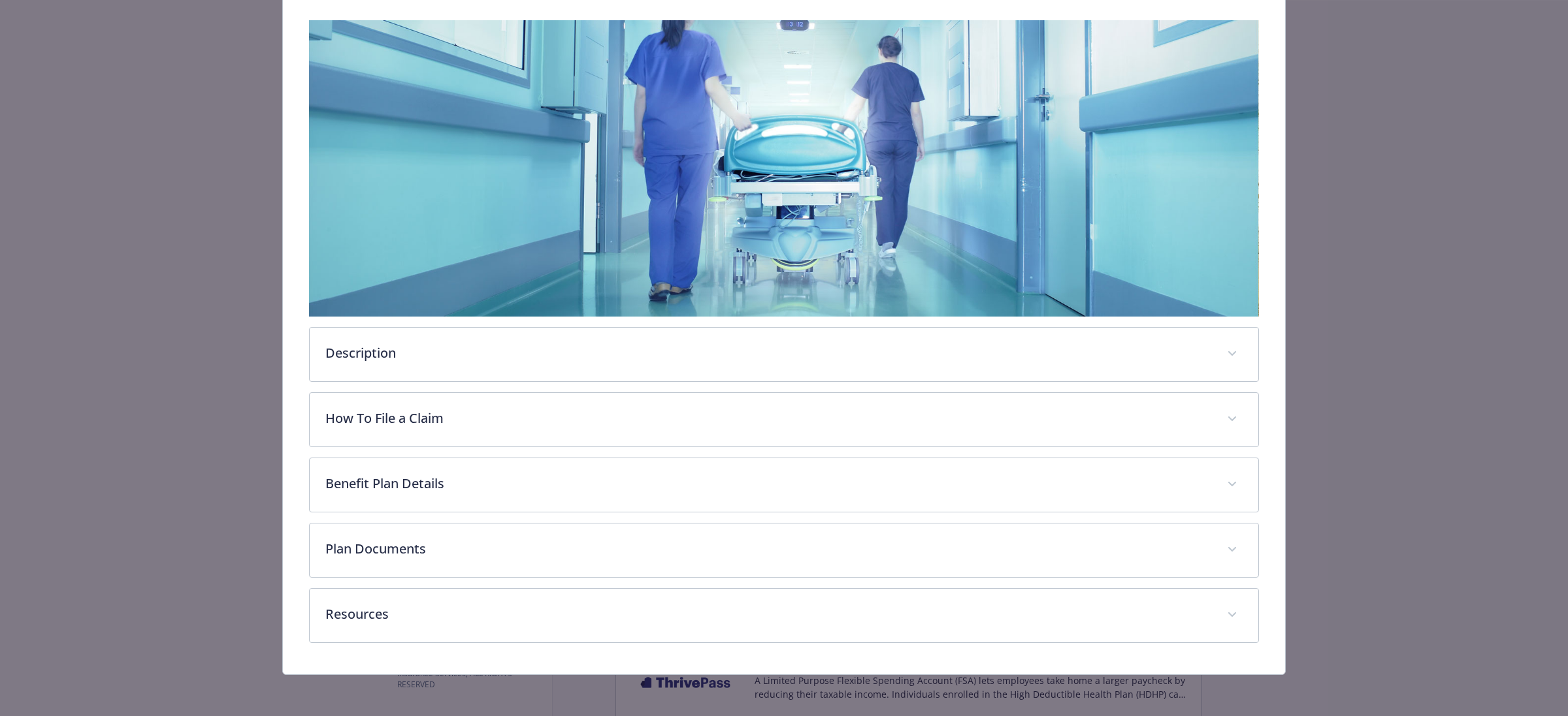
click at [791, 586] on div "Description Long term disability (LTD) insurance replaces part of your income f…" at bounding box center [784, 332] width 950 height 623
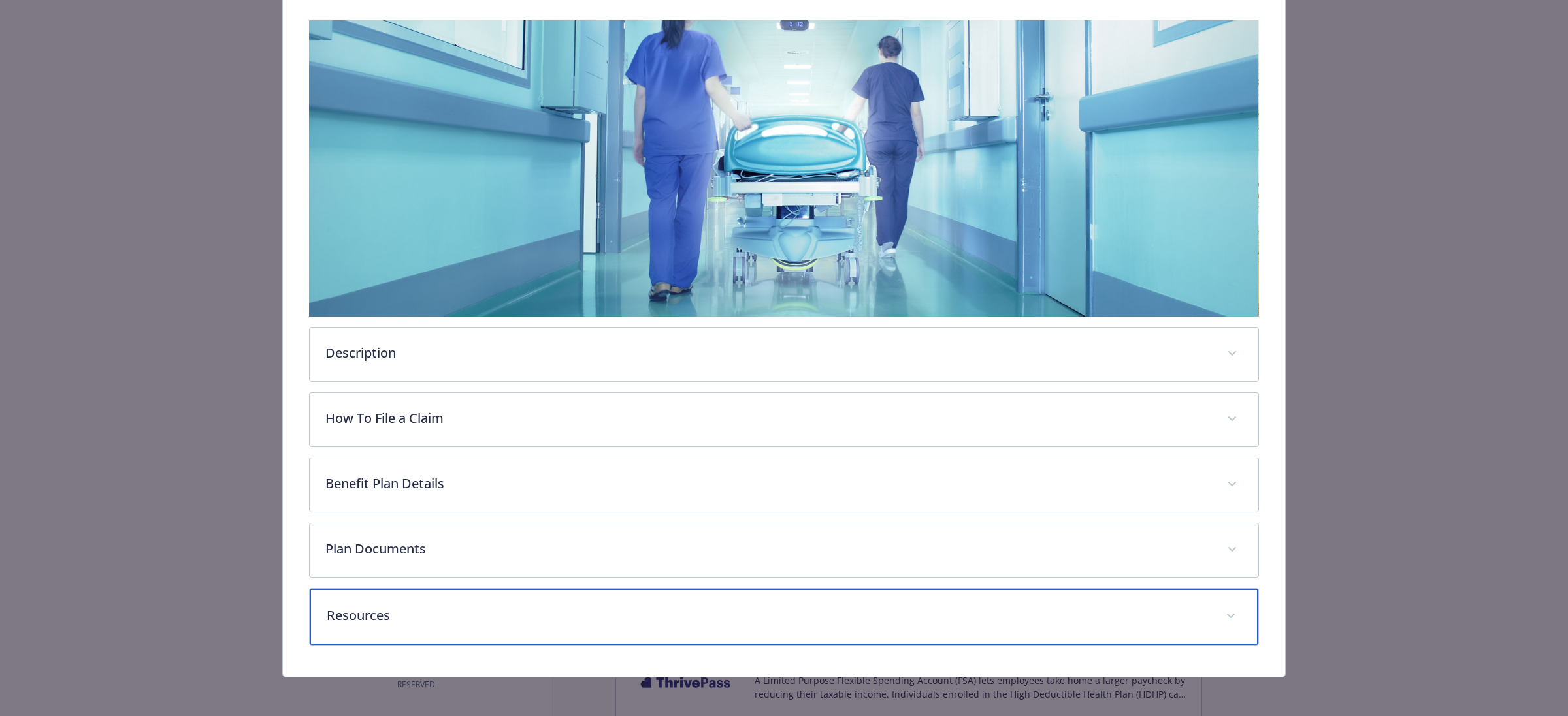
click at [779, 597] on div "Resources" at bounding box center [784, 617] width 948 height 56
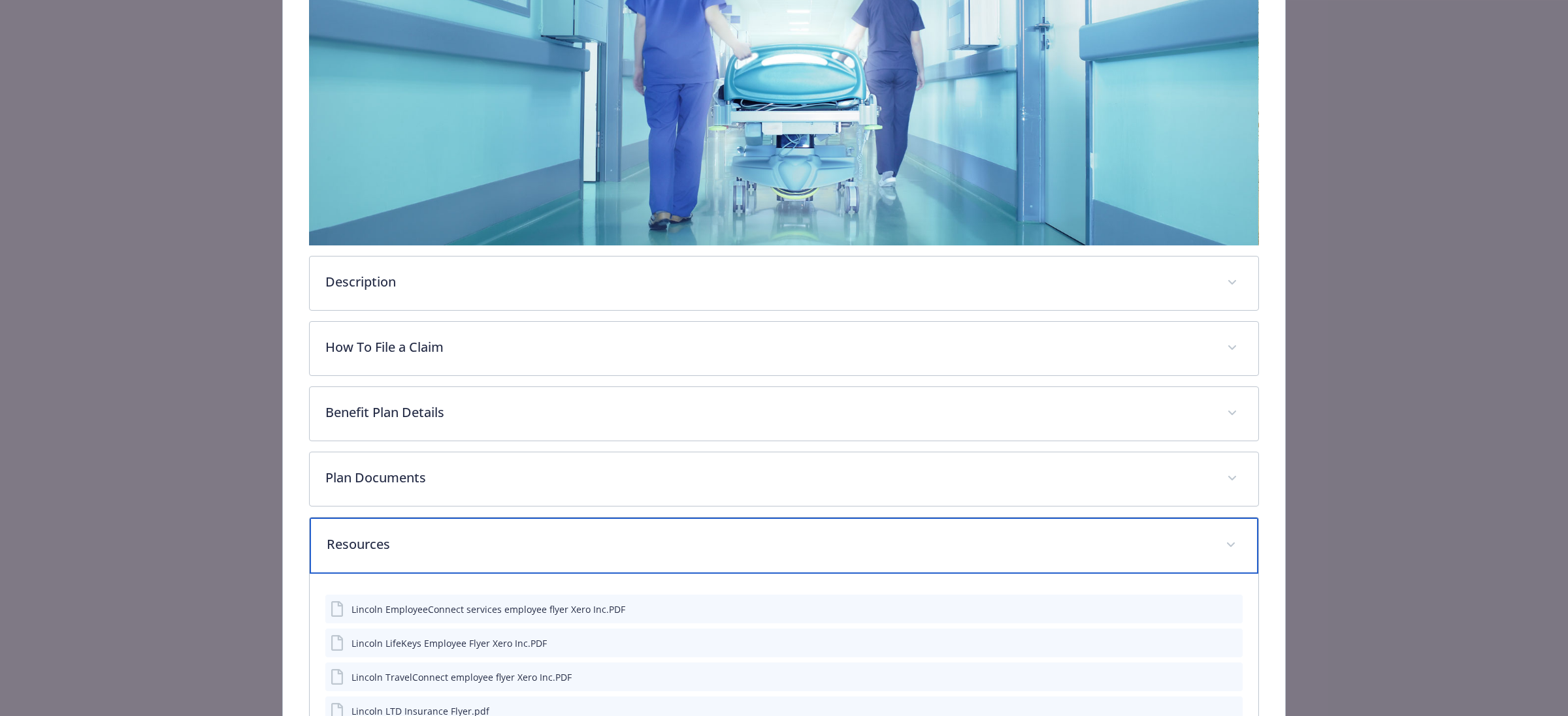
scroll to position [0, 0]
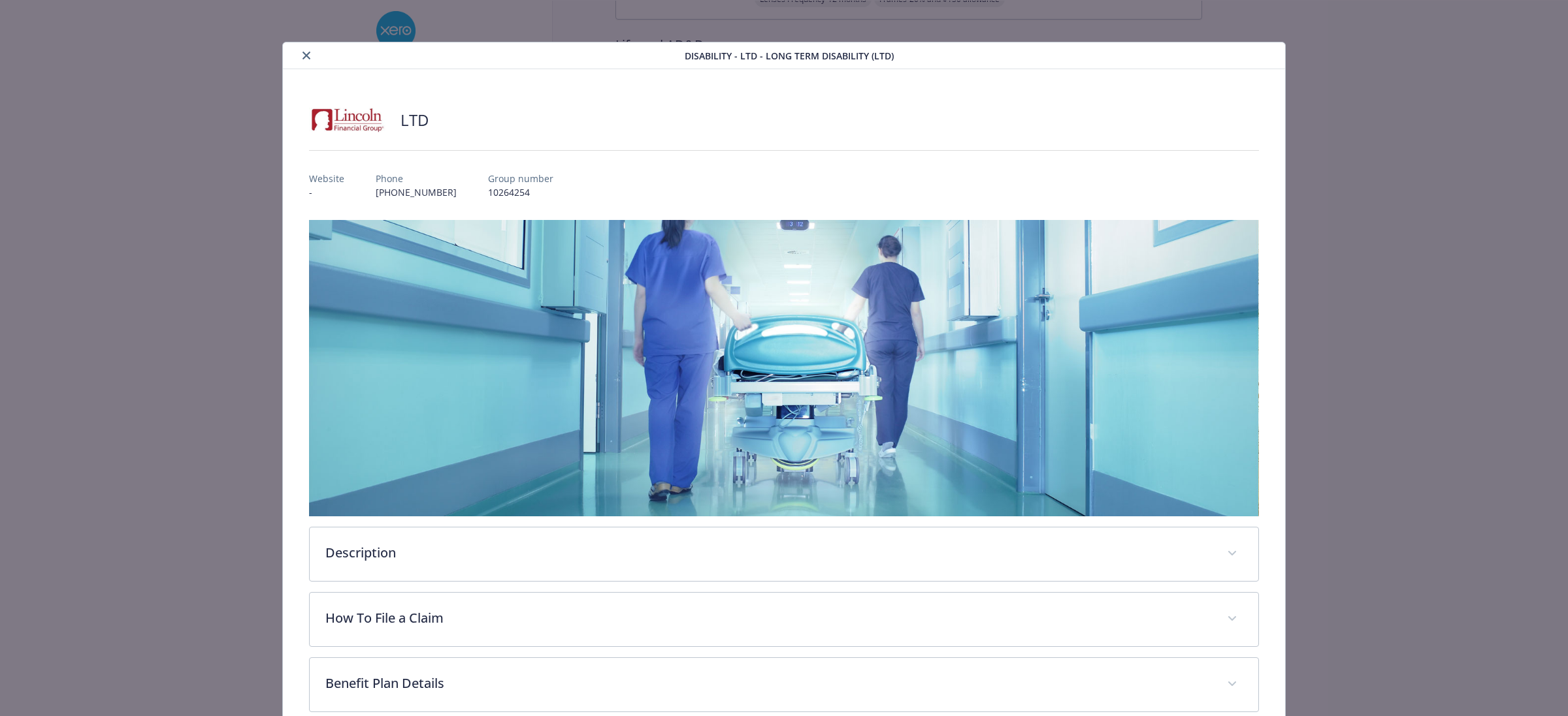
click at [301, 60] on button "close" at bounding box center [306, 55] width 16 height 16
